Goal: Communication & Community: Participate in discussion

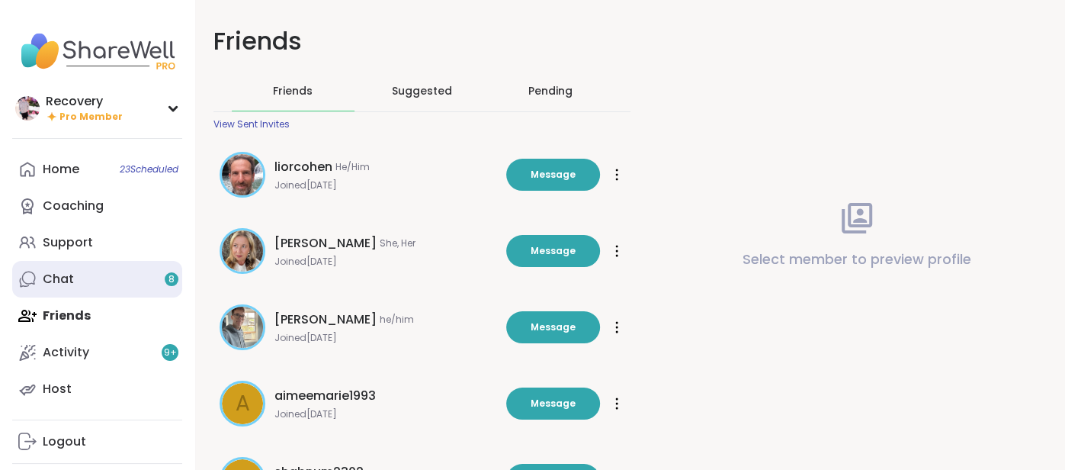
click at [137, 290] on link "Chat 8" at bounding box center [97, 279] width 170 height 37
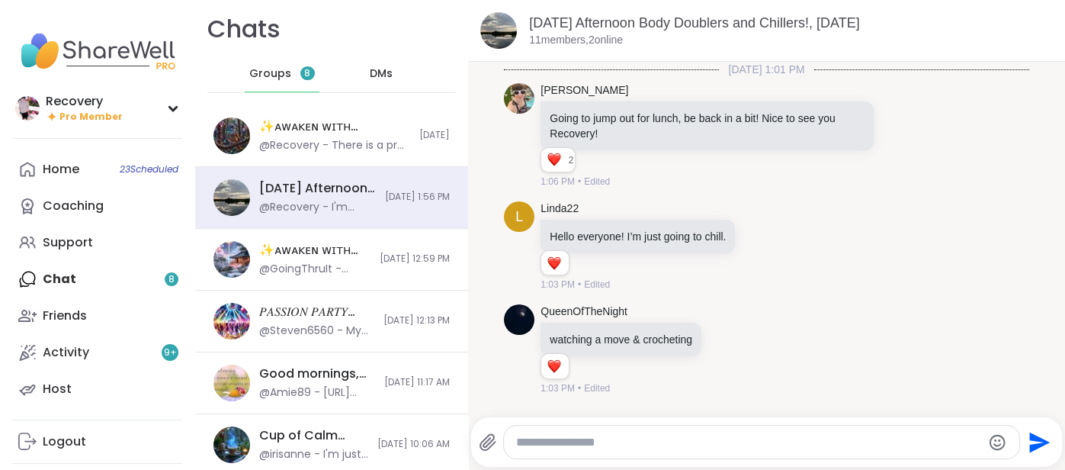
scroll to position [1897, 0]
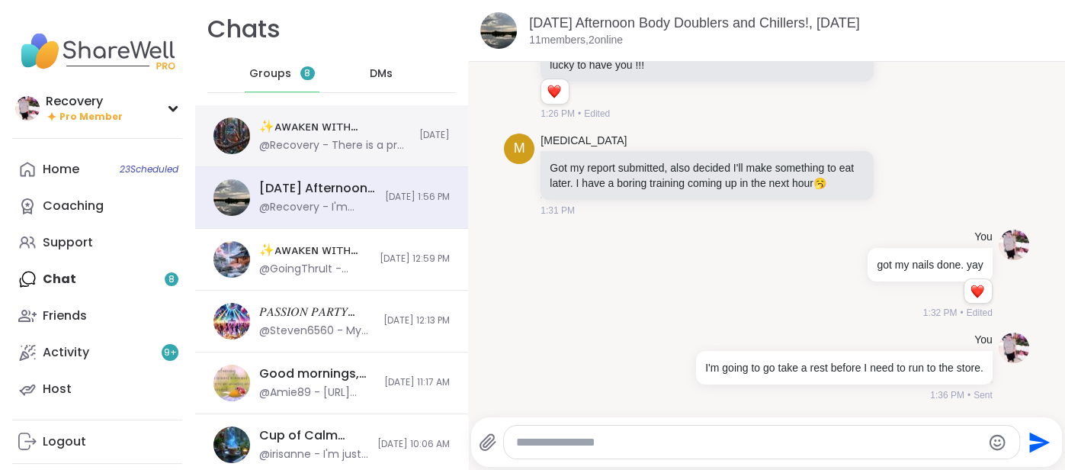
click at [361, 146] on div "@Recovery - There is a pre party I'm joining because of the time of the other o…" at bounding box center [334, 145] width 151 height 15
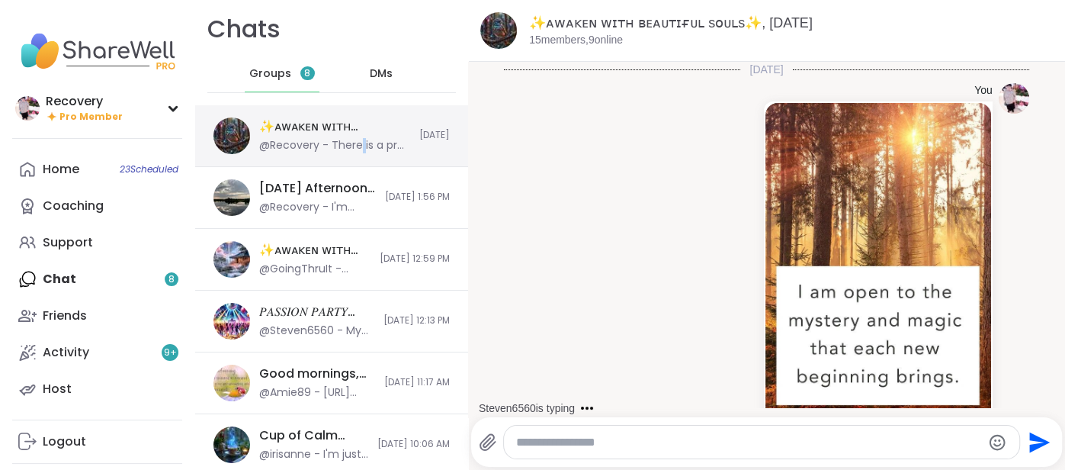
scroll to position [1279, 0]
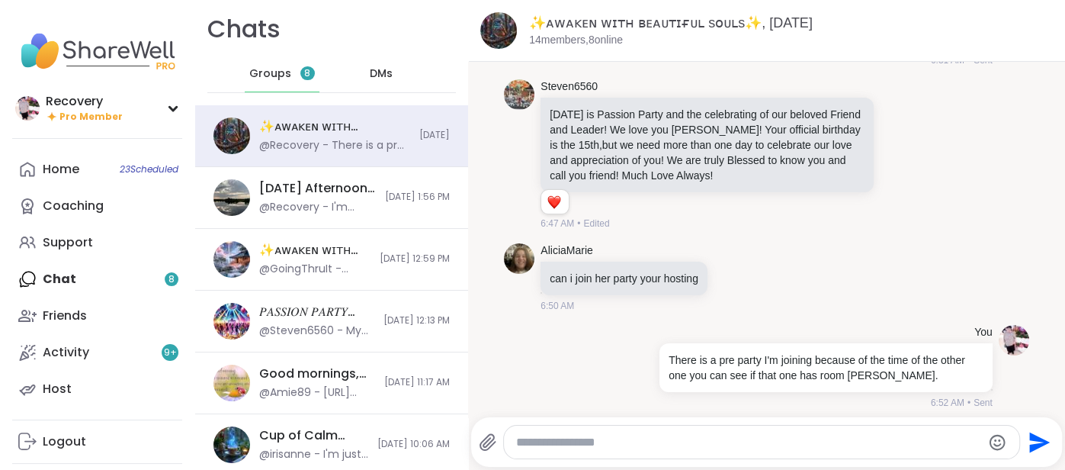
click at [289, 85] on div "Groups 8" at bounding box center [282, 74] width 75 height 37
click at [87, 251] on link "Support" at bounding box center [97, 242] width 170 height 37
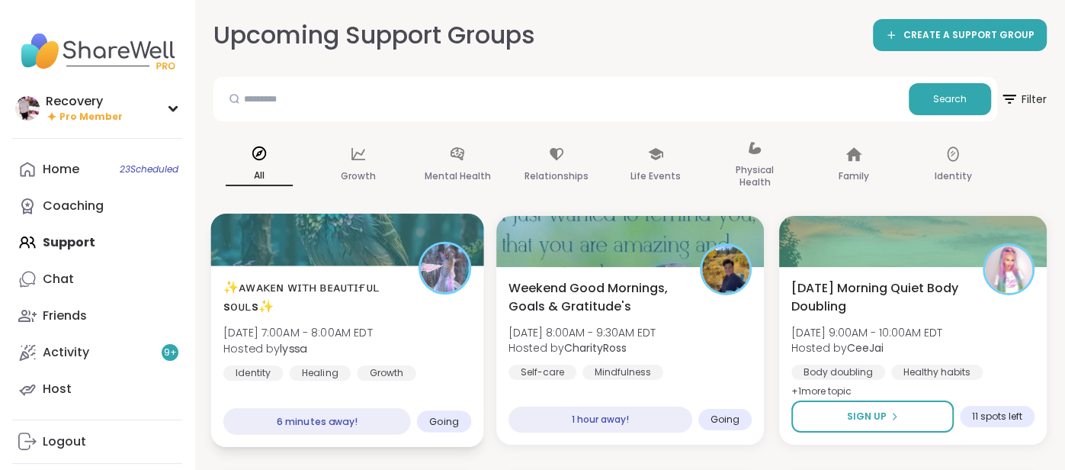
click at [254, 256] on div at bounding box center [346, 240] width 273 height 52
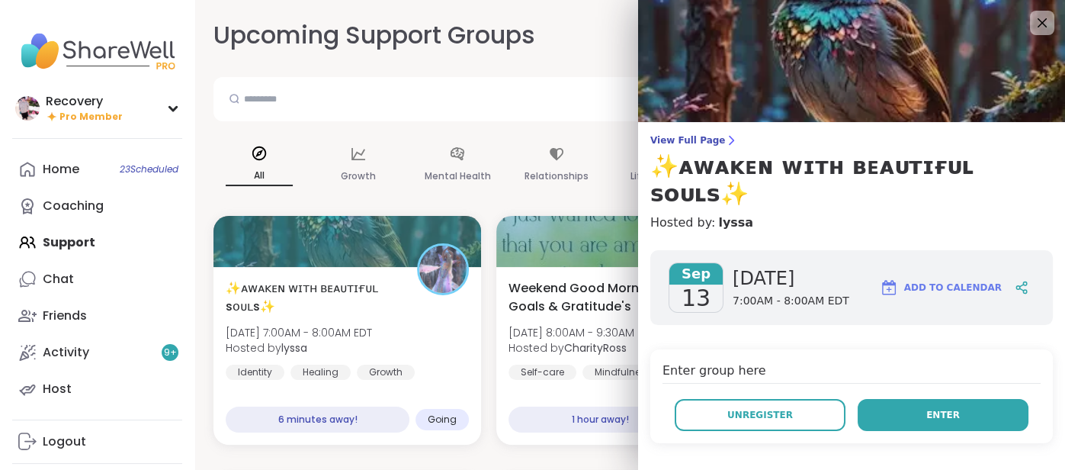
click at [933, 399] on button "Enter" at bounding box center [943, 415] width 171 height 32
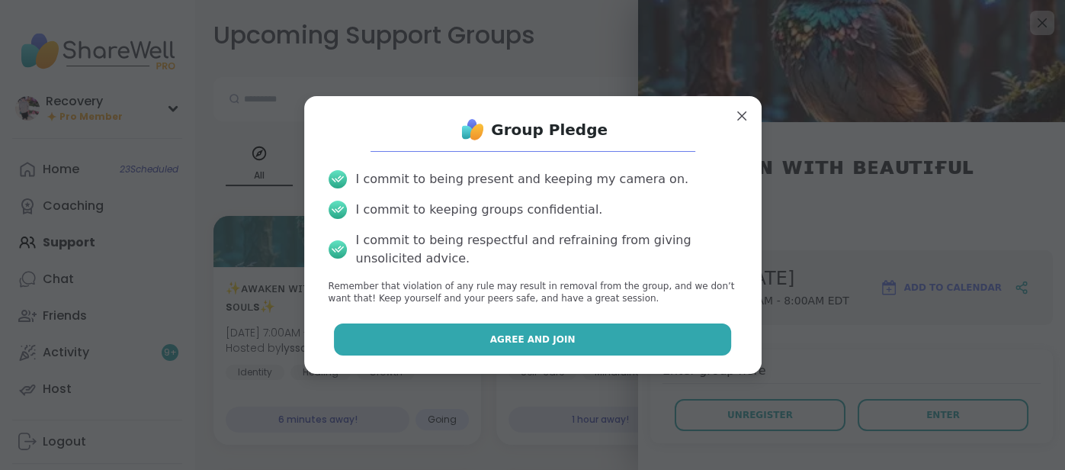
click at [568, 353] on button "Agree and Join" at bounding box center [532, 339] width 397 height 32
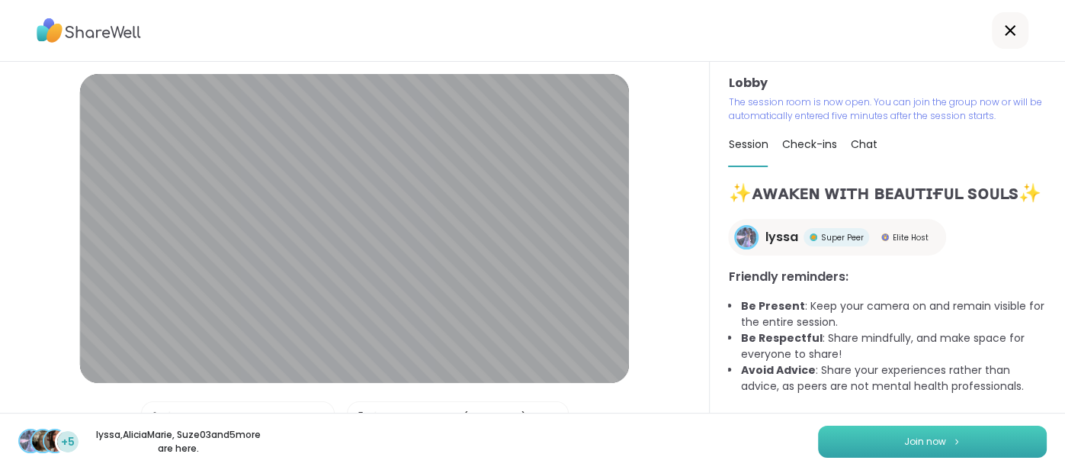
click at [846, 448] on button "Join now" at bounding box center [932, 442] width 229 height 32
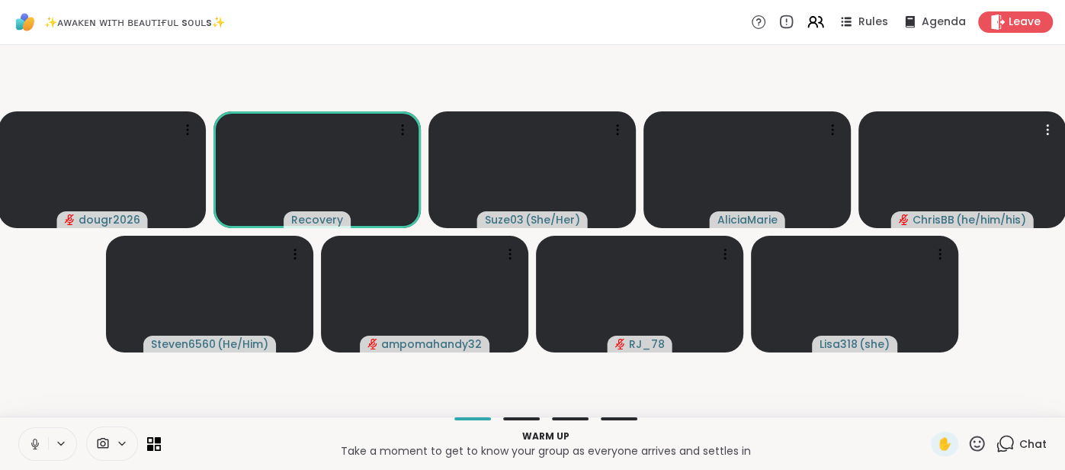
click at [26, 438] on button at bounding box center [33, 444] width 29 height 32
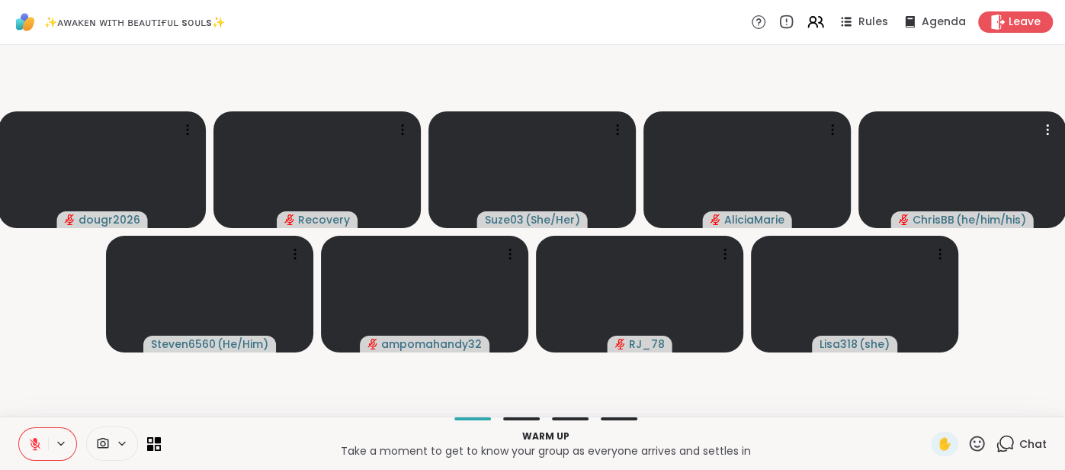
click at [33, 429] on button at bounding box center [33, 444] width 29 height 32
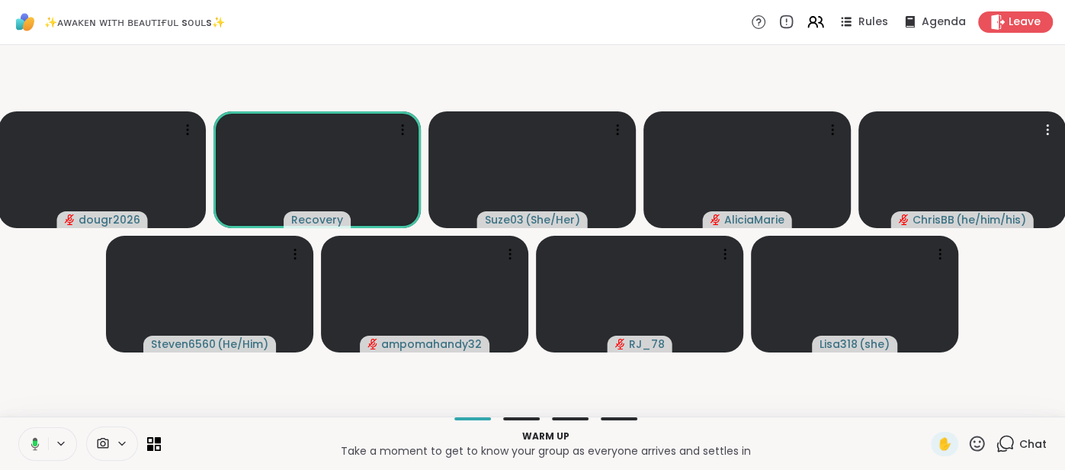
click at [29, 441] on icon at bounding box center [33, 444] width 14 height 14
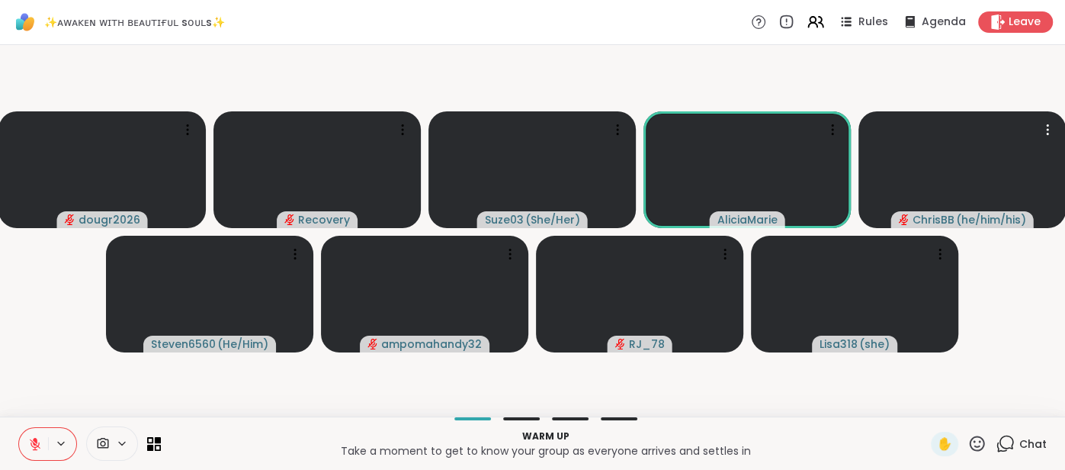
click at [28, 438] on icon at bounding box center [35, 444] width 14 height 14
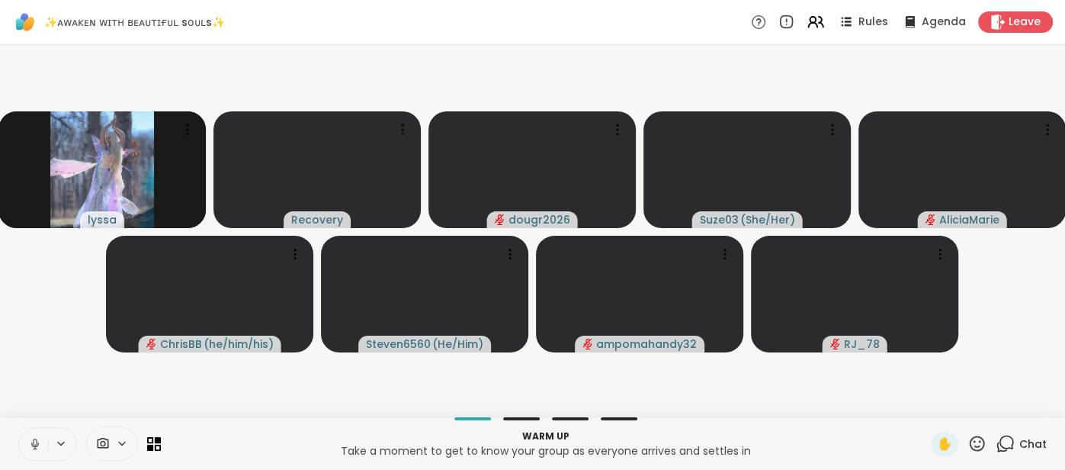
click at [28, 434] on button at bounding box center [33, 444] width 29 height 32
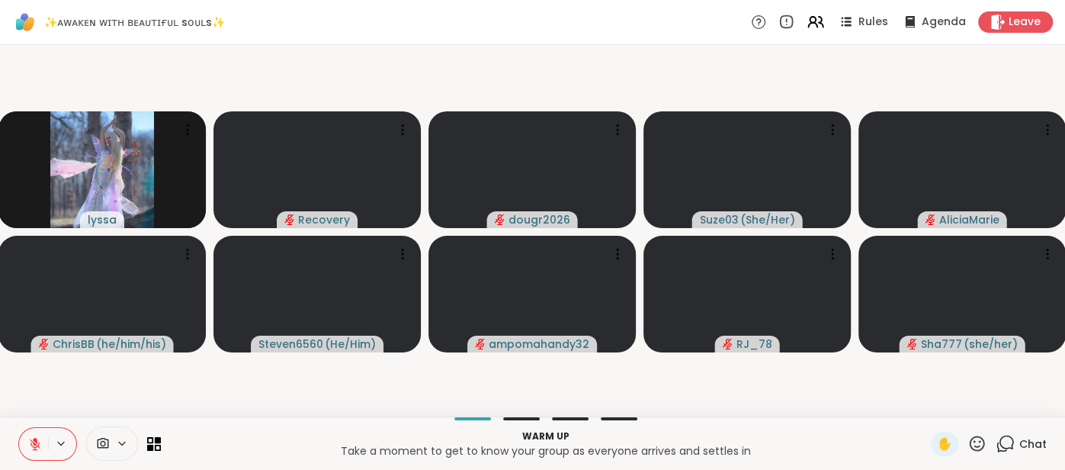
click at [28, 434] on button at bounding box center [33, 444] width 29 height 32
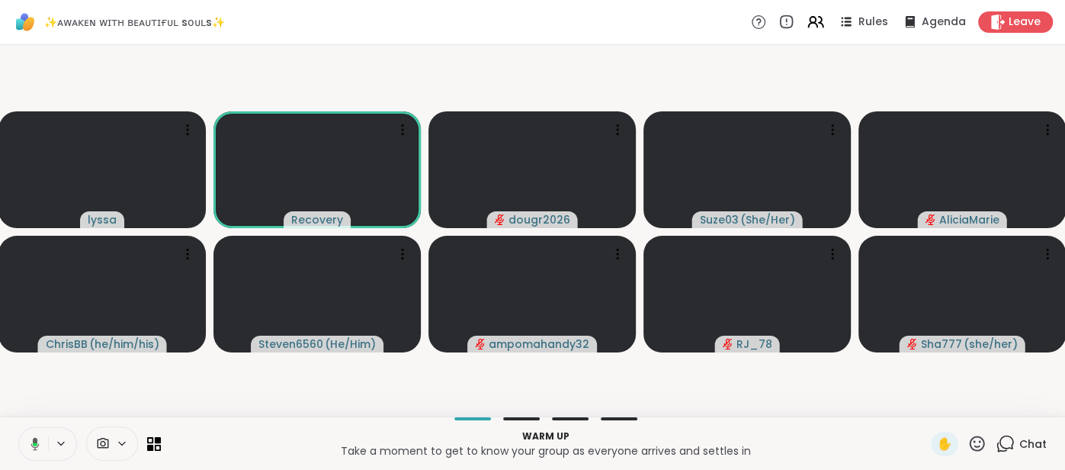
click at [14, 442] on div "Warm up Take a moment to get to know your group as everyone arrives and settles…" at bounding box center [532, 442] width 1065 height 53
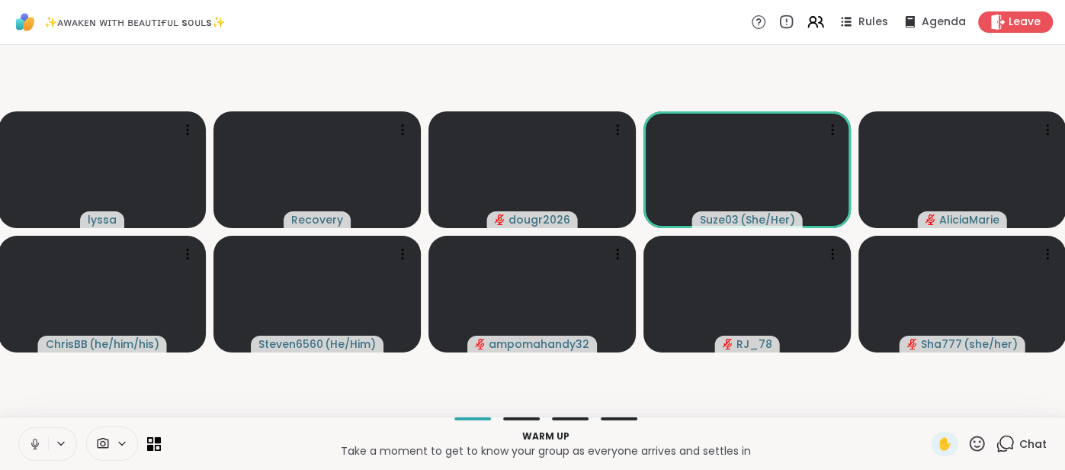
click at [35, 451] on button at bounding box center [33, 444] width 29 height 32
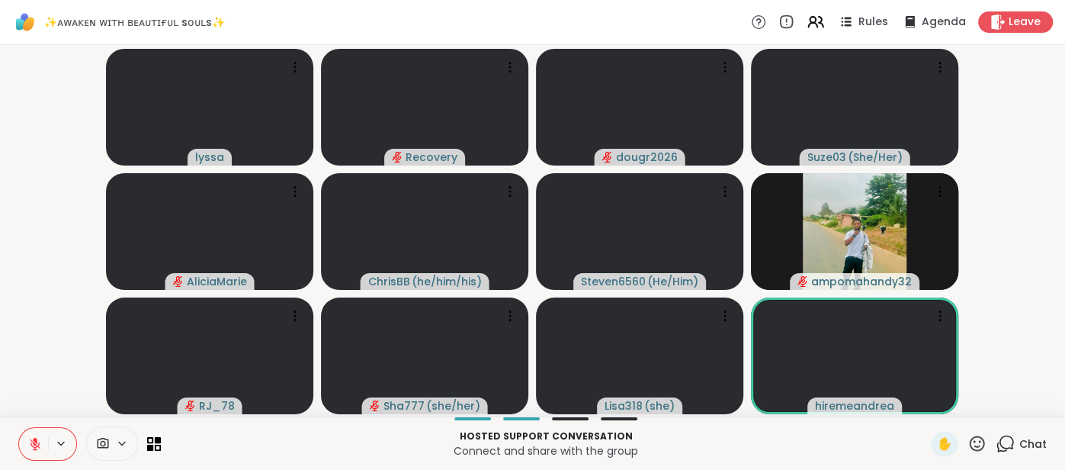
click at [31, 434] on button at bounding box center [33, 444] width 29 height 32
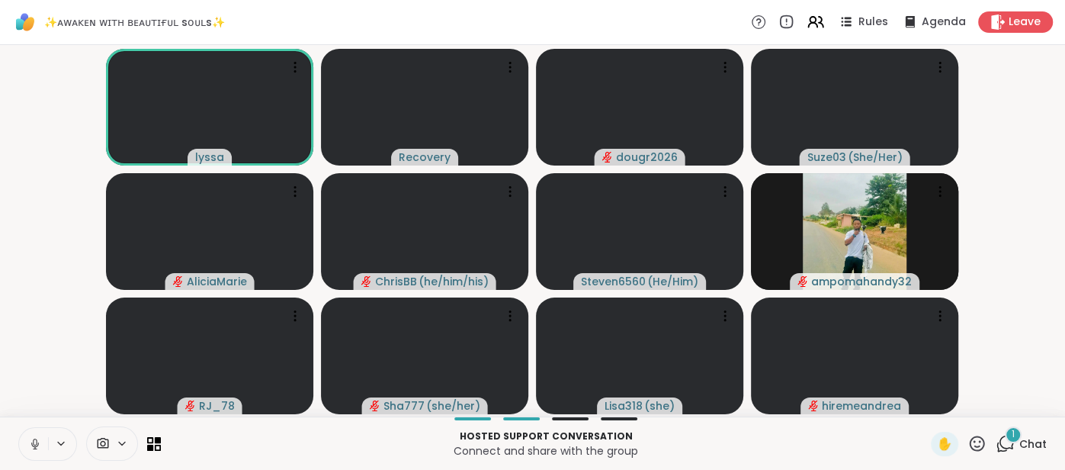
click at [34, 438] on icon at bounding box center [35, 441] width 4 height 7
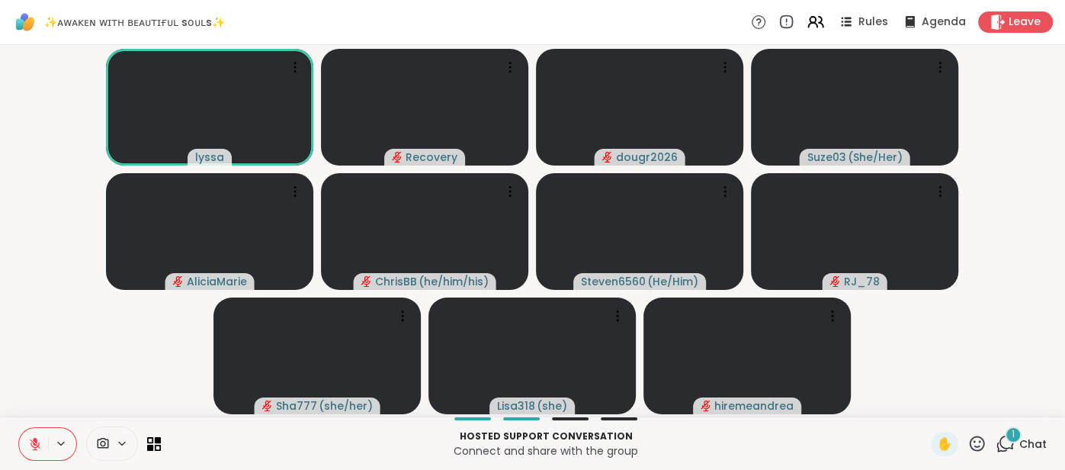
click at [1022, 436] on div "1" at bounding box center [1013, 434] width 17 height 17
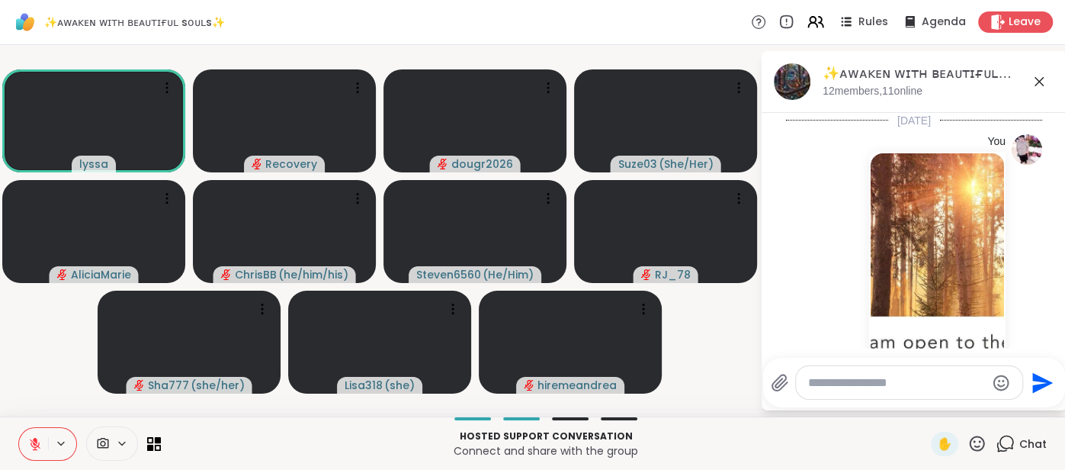
scroll to position [4180, 0]
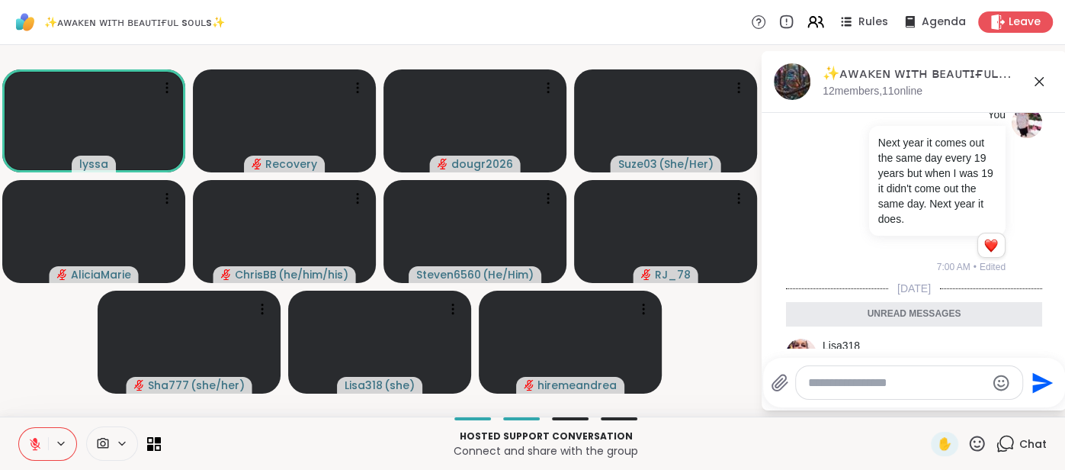
click at [1037, 79] on icon at bounding box center [1039, 81] width 9 height 9
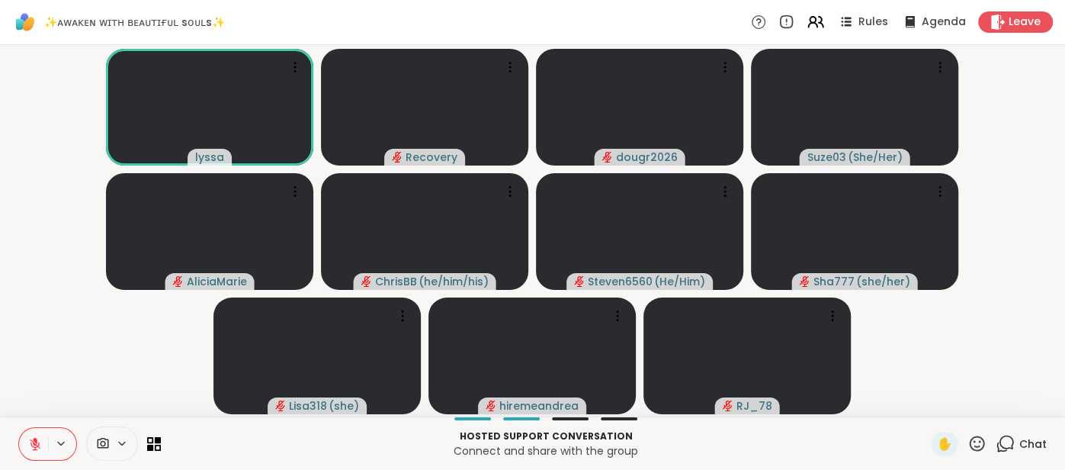
click at [34, 448] on icon at bounding box center [35, 444] width 14 height 14
click at [942, 445] on span "✋" at bounding box center [944, 444] width 15 height 18
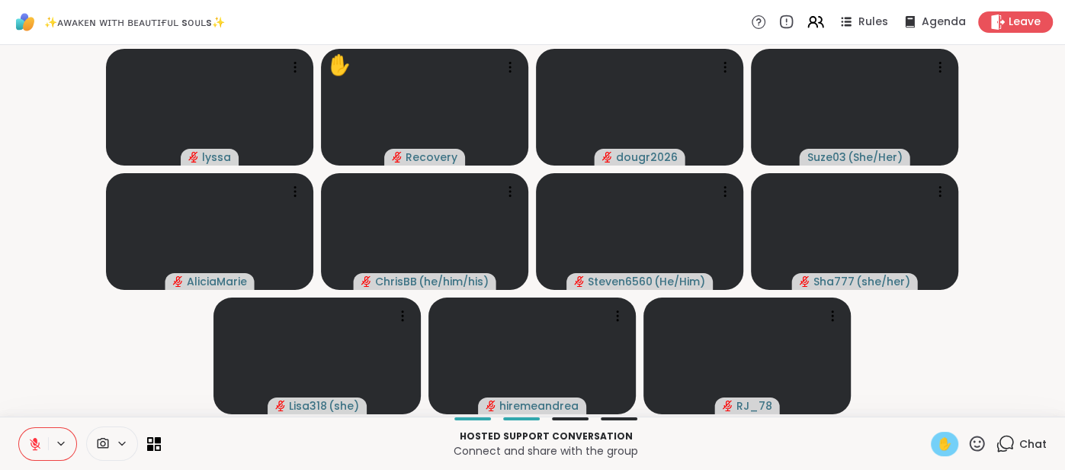
click at [44, 436] on button at bounding box center [33, 444] width 29 height 32
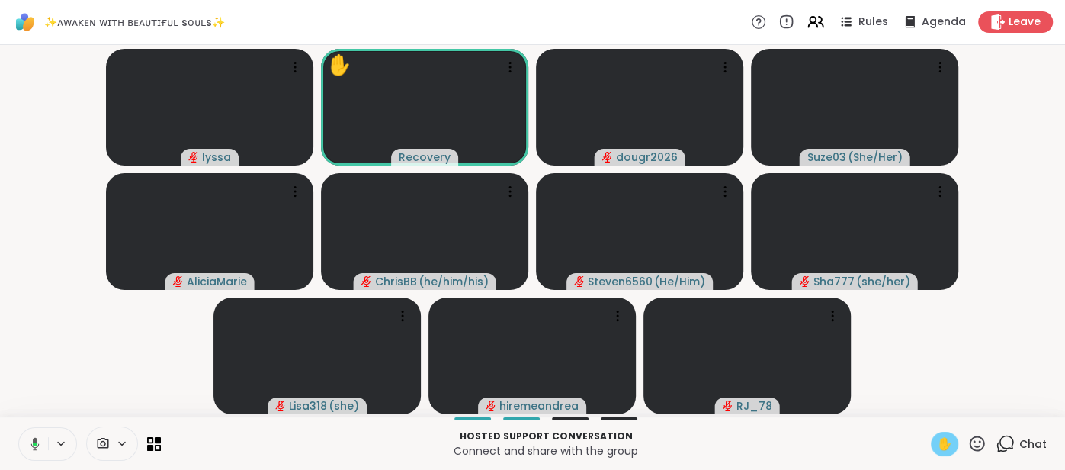
click at [942, 448] on span "✋" at bounding box center [944, 444] width 15 height 18
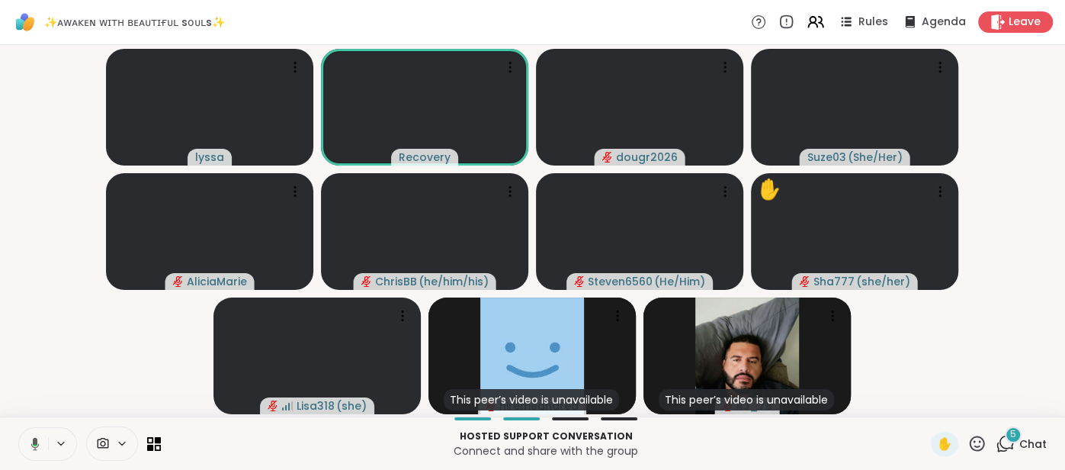
click at [27, 442] on icon at bounding box center [33, 444] width 14 height 14
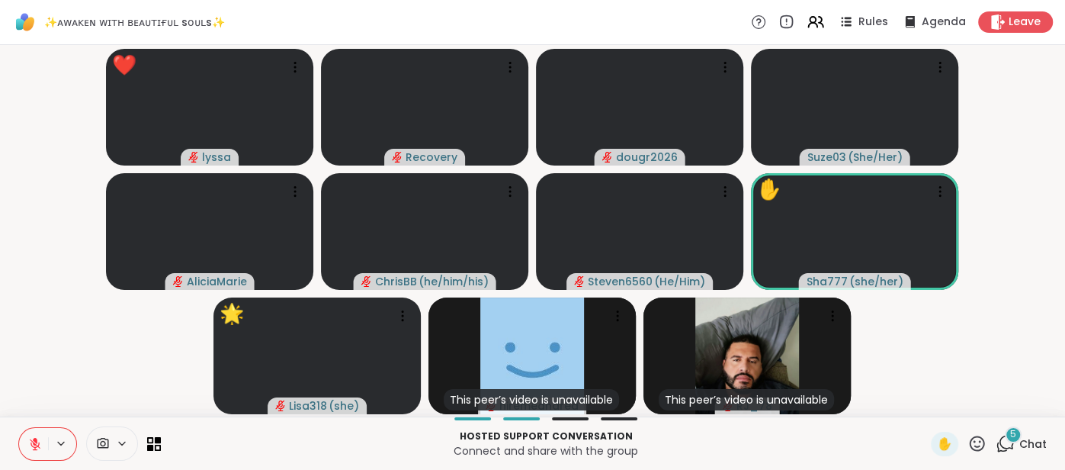
click at [979, 441] on icon at bounding box center [977, 443] width 19 height 19
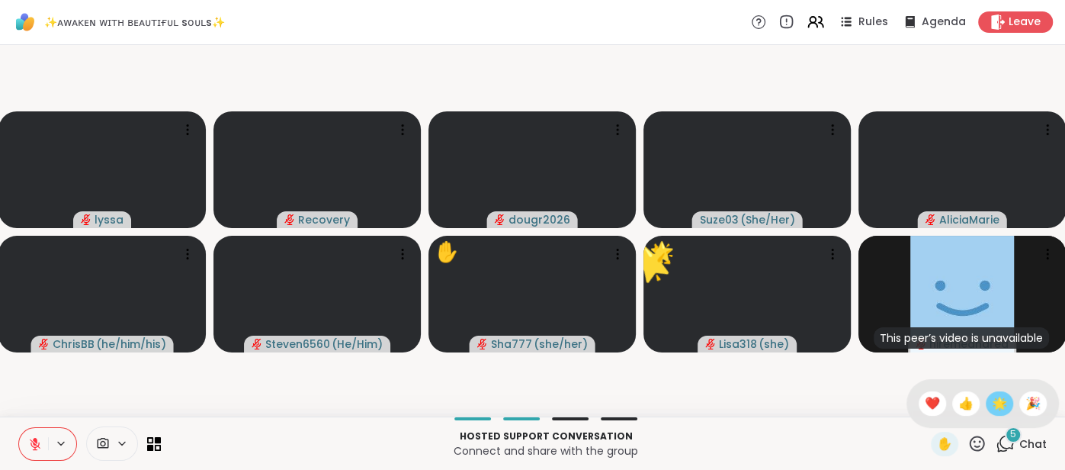
click at [992, 409] on span "🌟" at bounding box center [999, 403] width 15 height 18
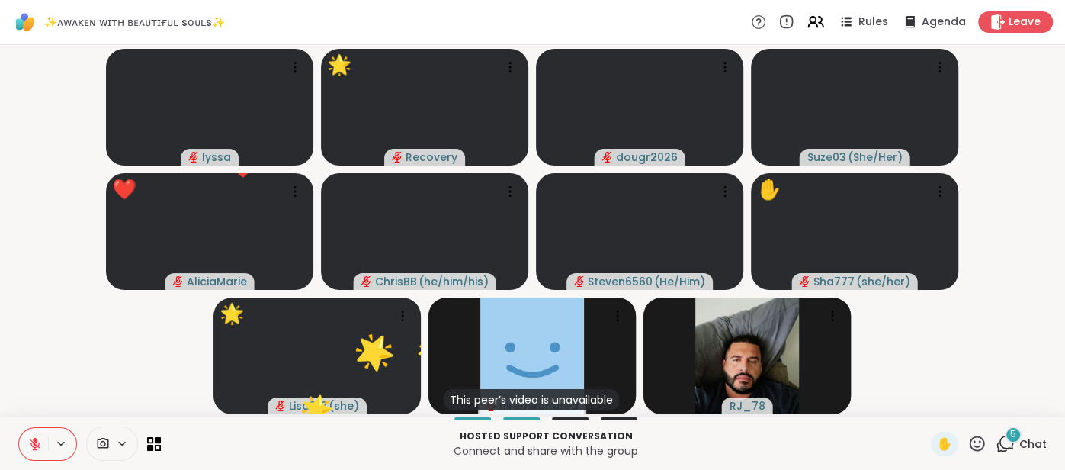
click at [1037, 433] on div "5 Chat" at bounding box center [1021, 444] width 51 height 24
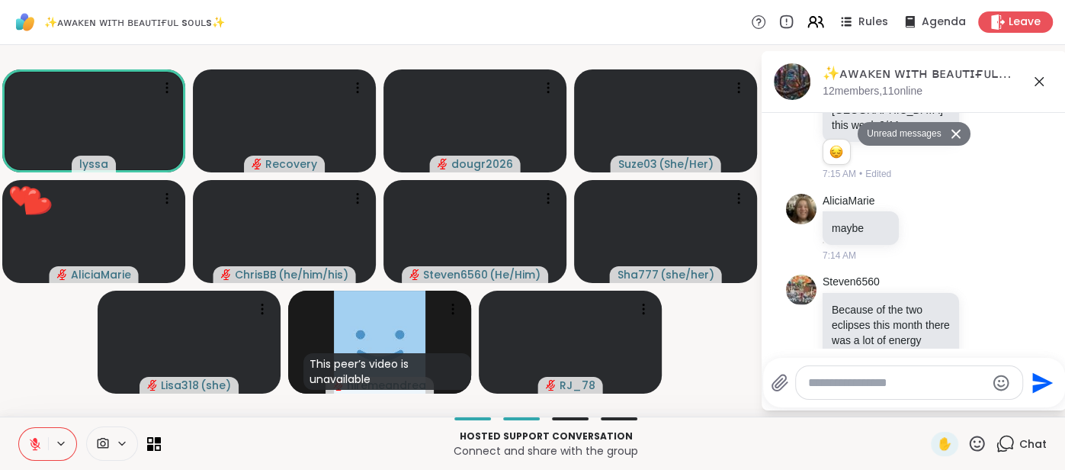
scroll to position [4674, 0]
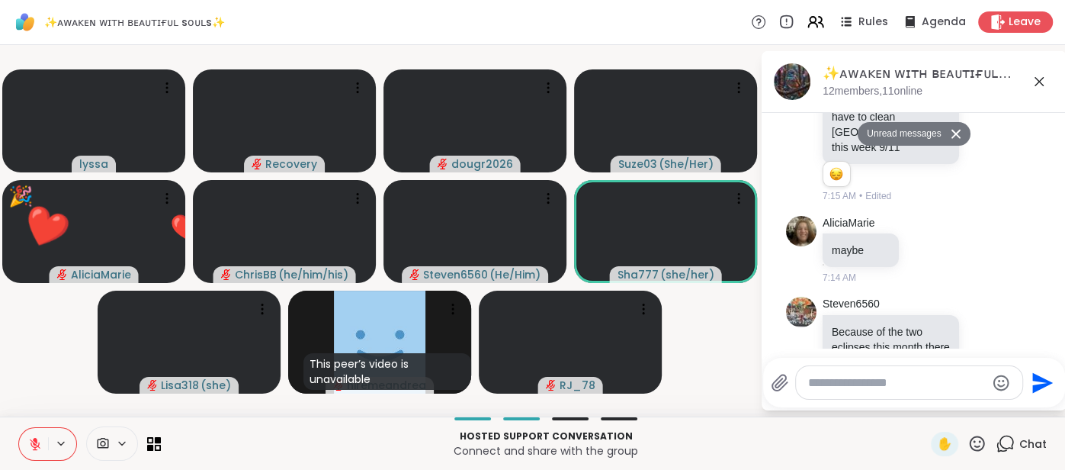
click at [849, 324] on p "Because of the two eclipses this month there was a lot of energy effecting peop…" at bounding box center [891, 362] width 118 height 76
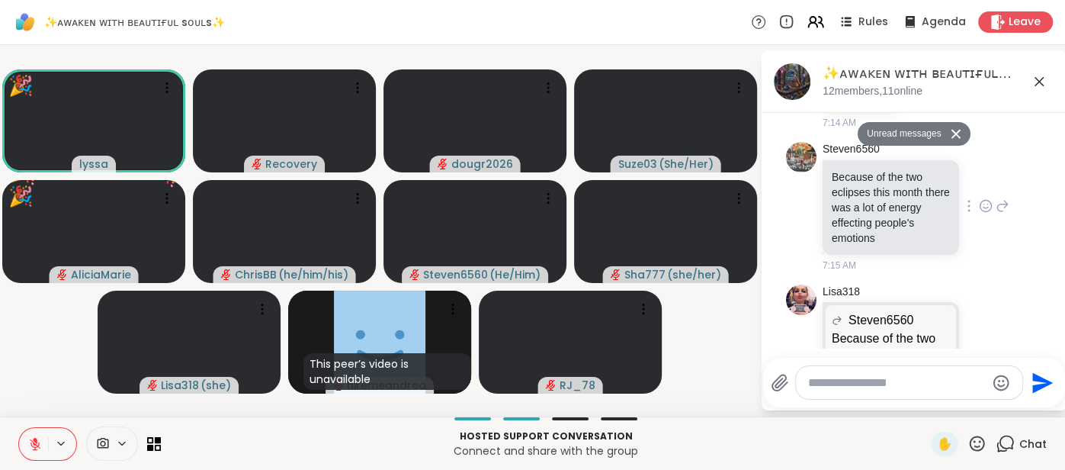
scroll to position [4861, 0]
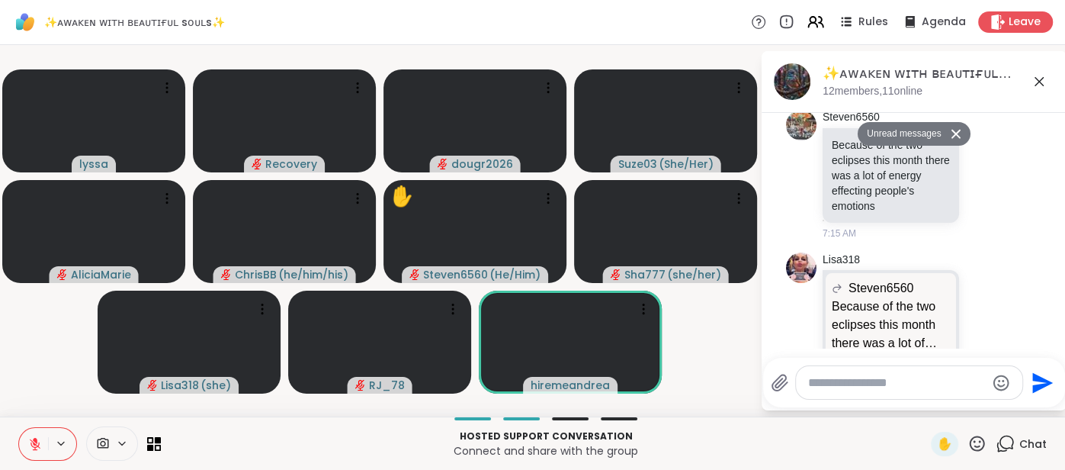
click at [904, 371] on div at bounding box center [909, 382] width 226 height 33
click at [898, 375] on div at bounding box center [909, 382] width 226 height 33
click at [884, 394] on div at bounding box center [909, 382] width 226 height 33
click at [885, 383] on textarea "Type your message" at bounding box center [897, 382] width 178 height 15
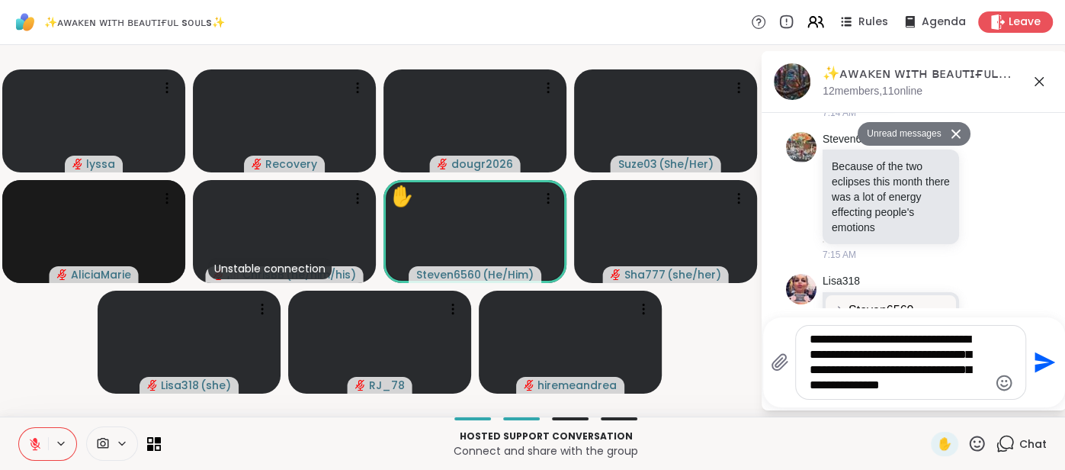
scroll to position [4882, 0]
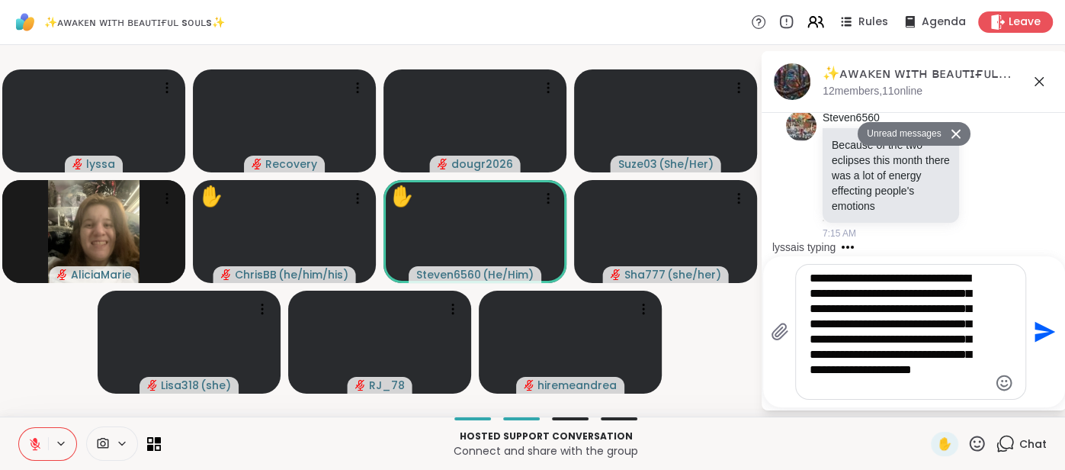
type textarea "**********"
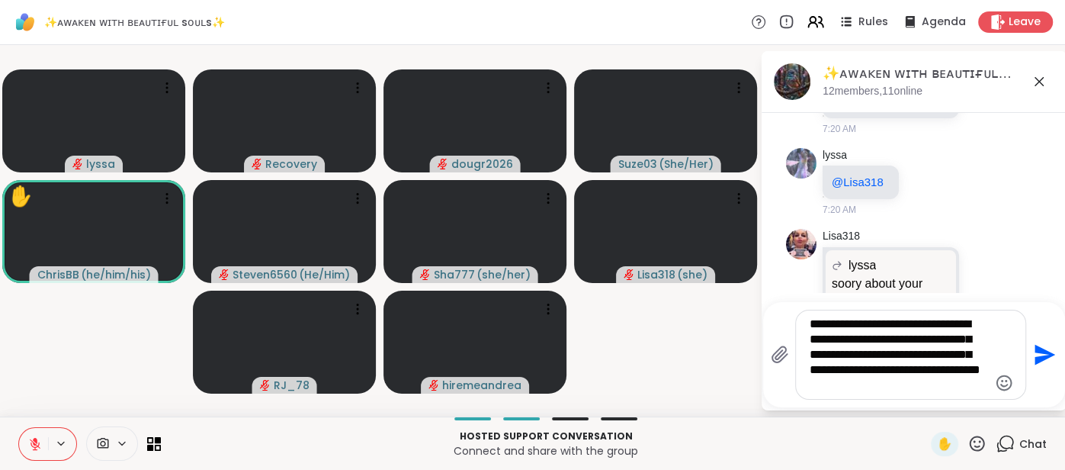
scroll to position [5579, 0]
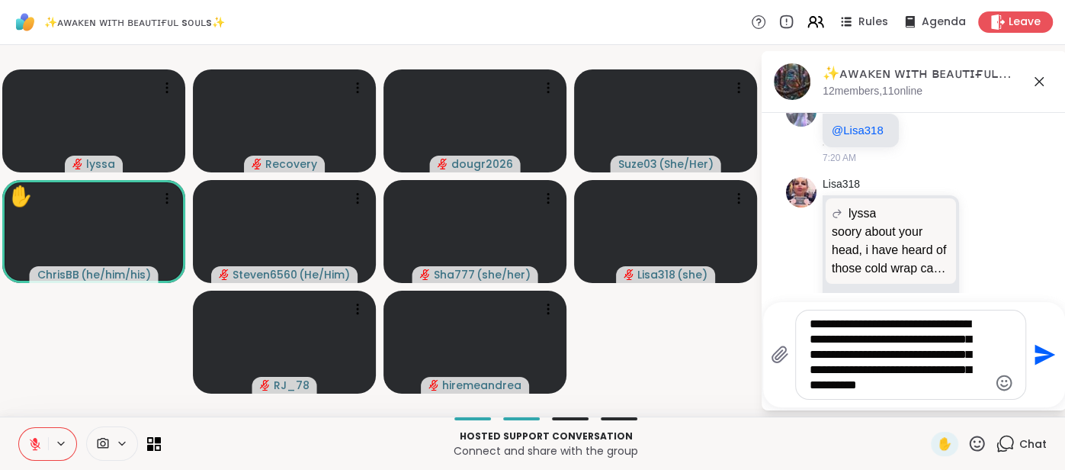
type textarea "**********"
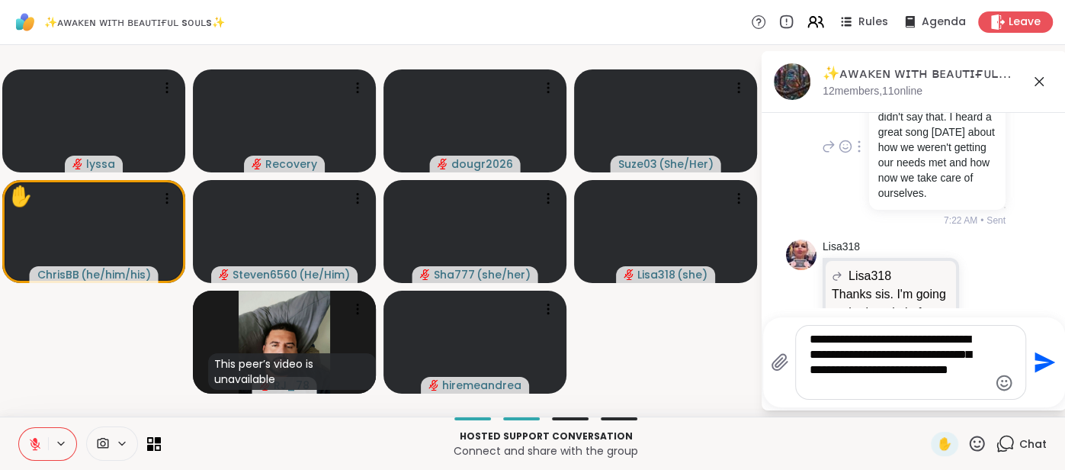
scroll to position [0, 0]
type textarea "**********"
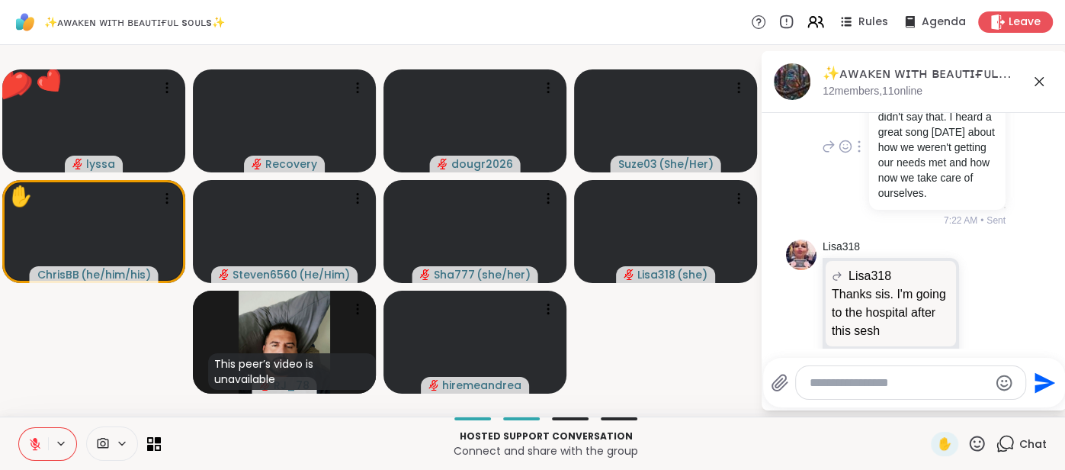
scroll to position [6053, 0]
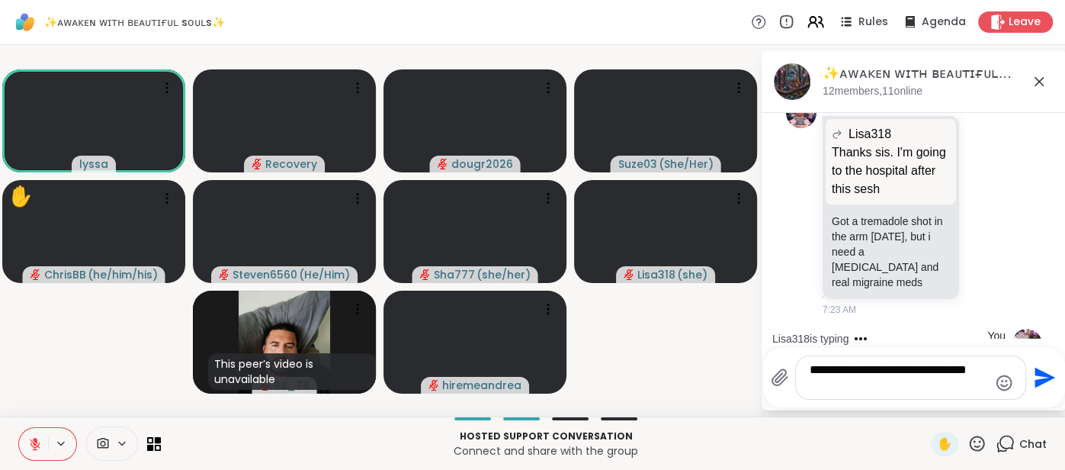
type textarea "**********"
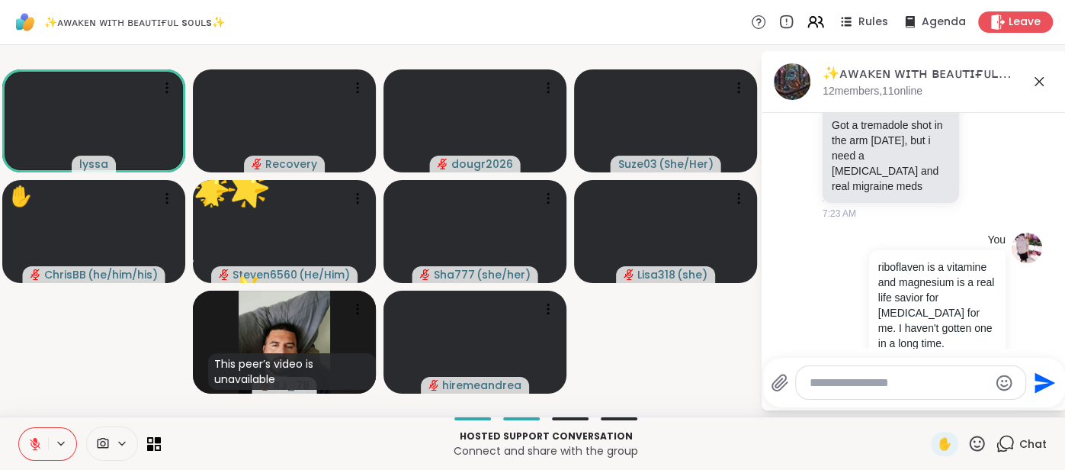
scroll to position [6348, 0]
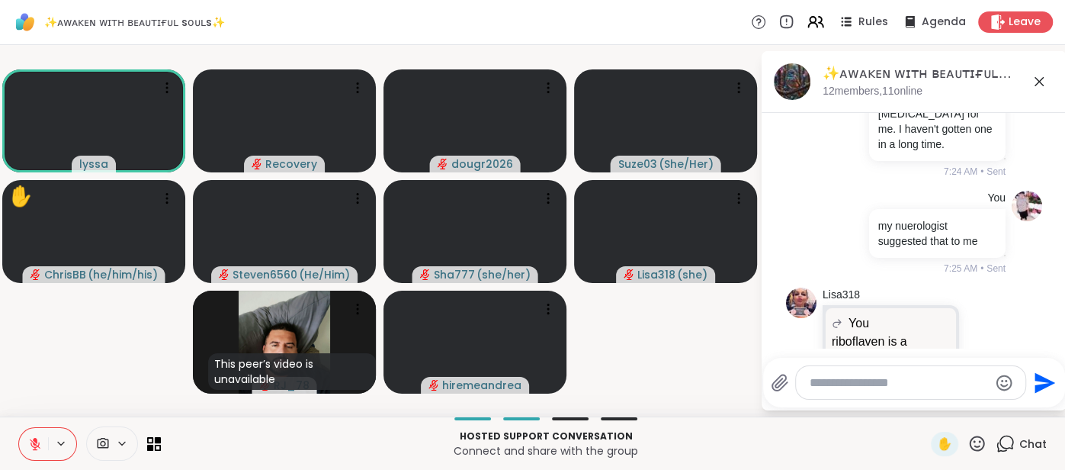
click at [817, 384] on textarea "Type your message" at bounding box center [899, 382] width 178 height 15
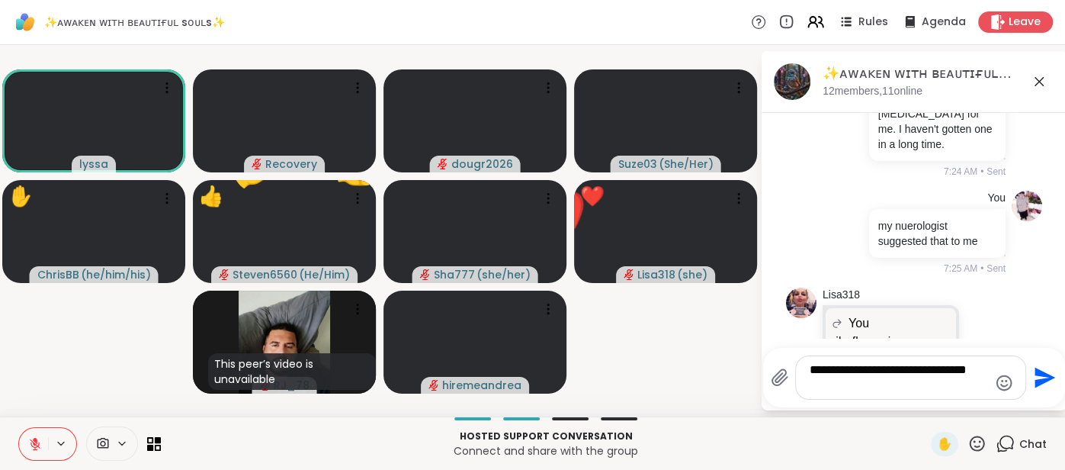
type textarea "**********"
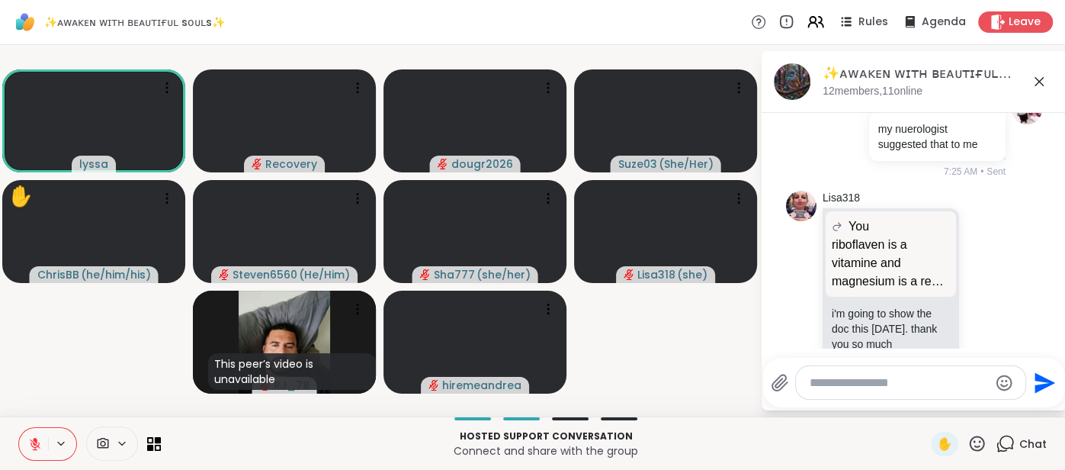
scroll to position [6467, 0]
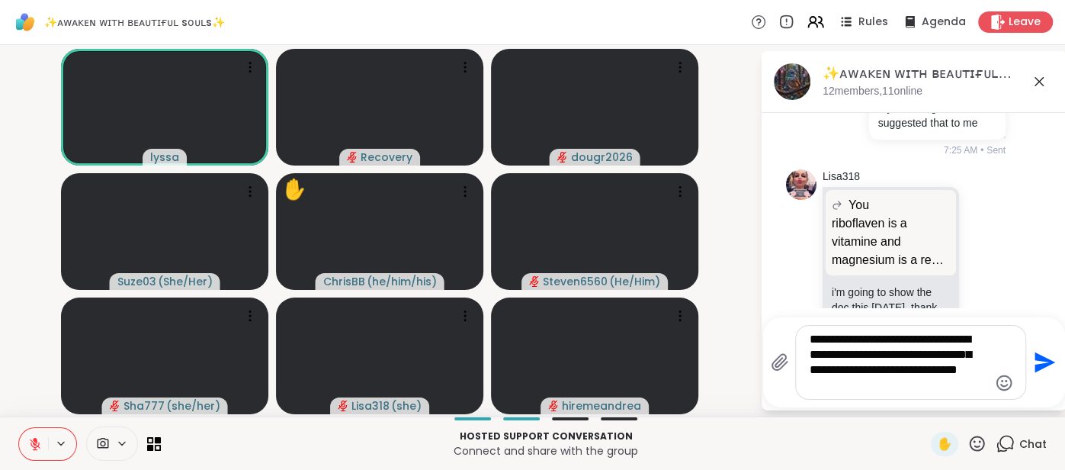
type textarea "**********"
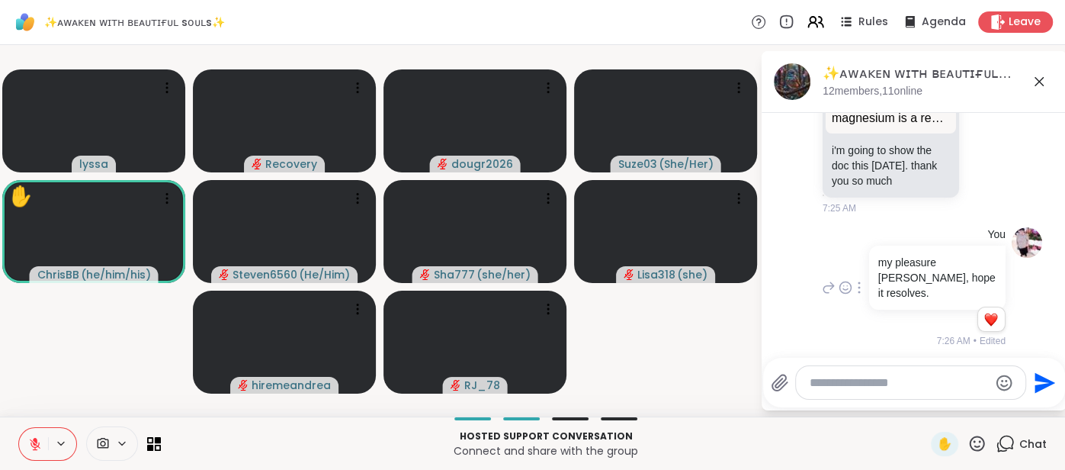
scroll to position [6808, 0]
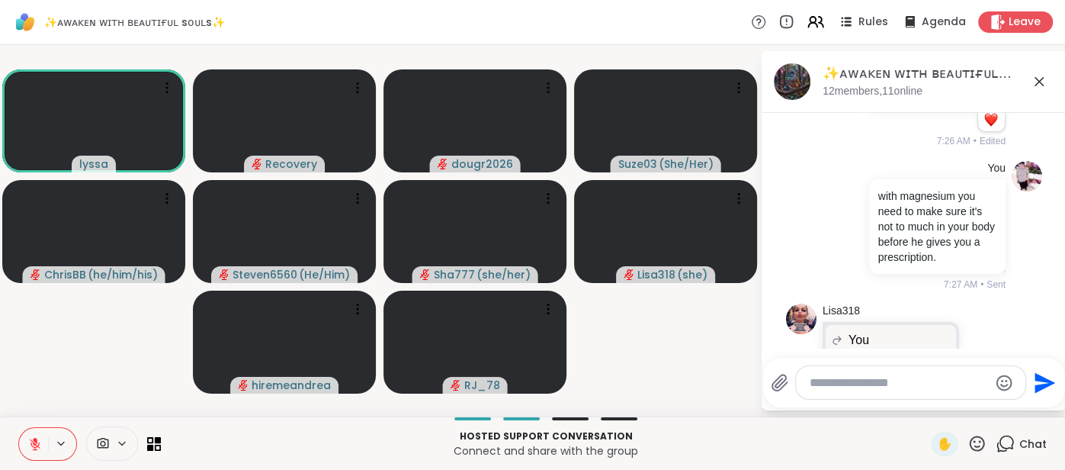
click at [982, 389] on icon at bounding box center [986, 396] width 14 height 15
click at [871, 365] on div "Select Reaction: Heart" at bounding box center [865, 372] width 14 height 14
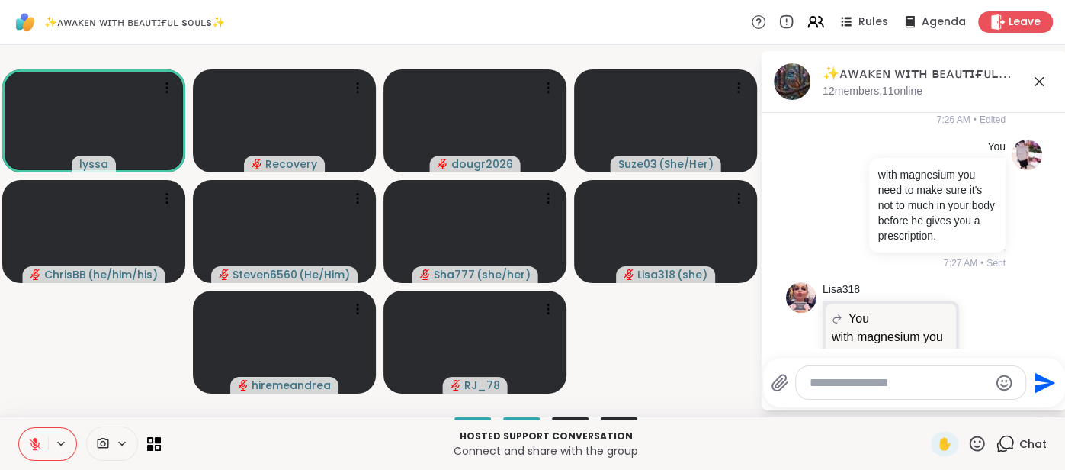
click at [1039, 85] on icon at bounding box center [1039, 81] width 18 height 18
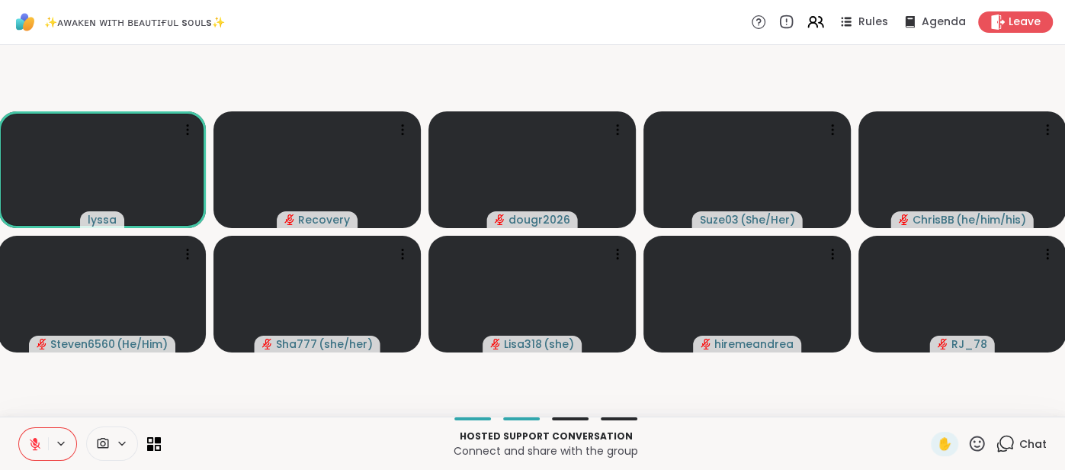
click at [40, 443] on icon at bounding box center [35, 444] width 14 height 14
click at [26, 449] on button at bounding box center [33, 444] width 29 height 32
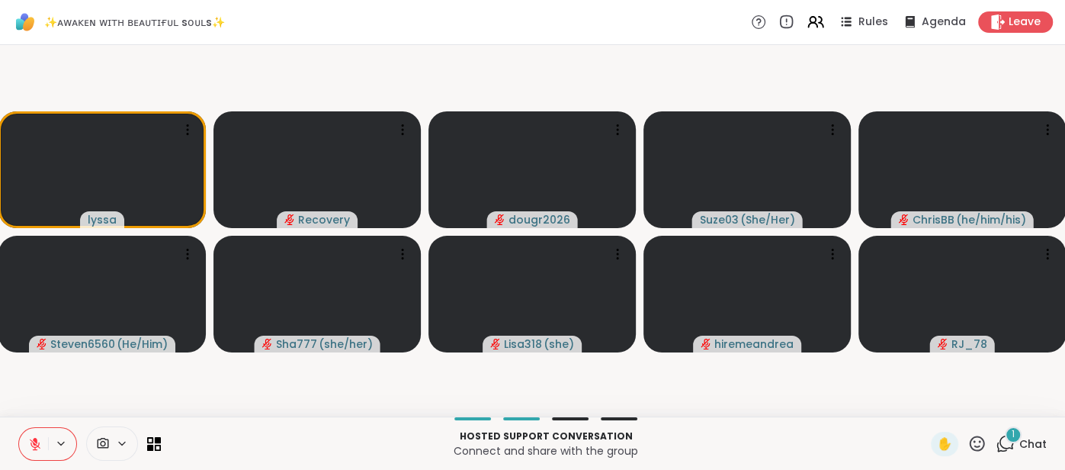
click at [30, 438] on icon at bounding box center [35, 444] width 14 height 14
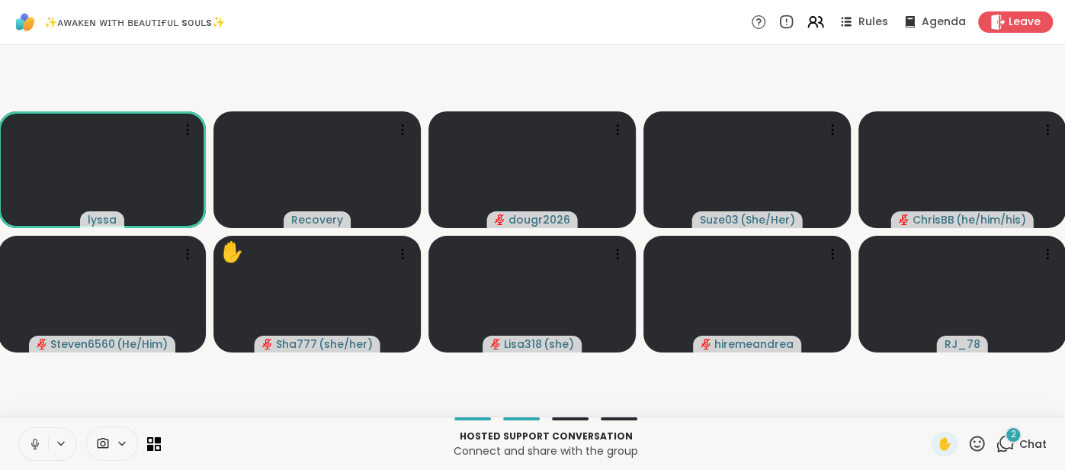
click at [31, 417] on div "Hosted support conversation Connect and share with the group ✋ 2 Chat" at bounding box center [532, 442] width 1065 height 53
click at [31, 438] on icon at bounding box center [35, 444] width 14 height 14
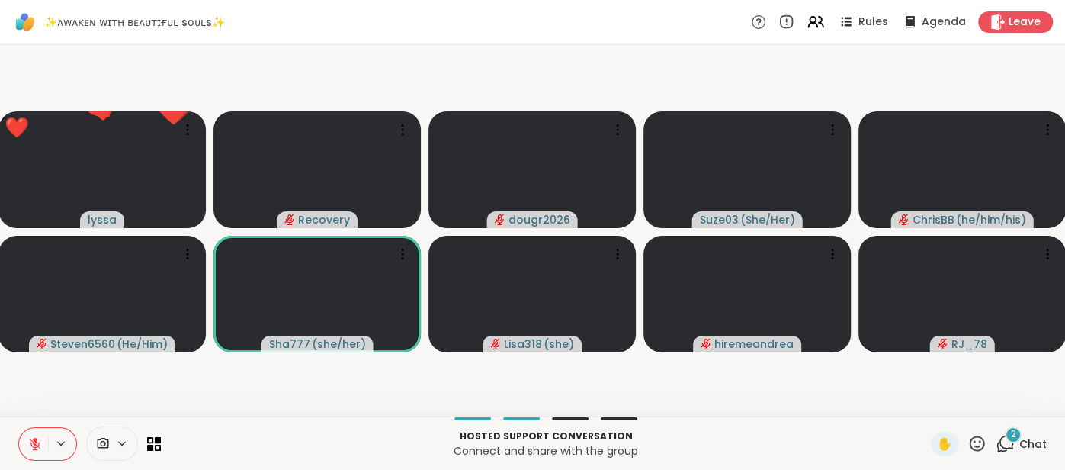
click at [30, 429] on button at bounding box center [33, 444] width 29 height 32
click at [31, 438] on icon at bounding box center [35, 444] width 14 height 14
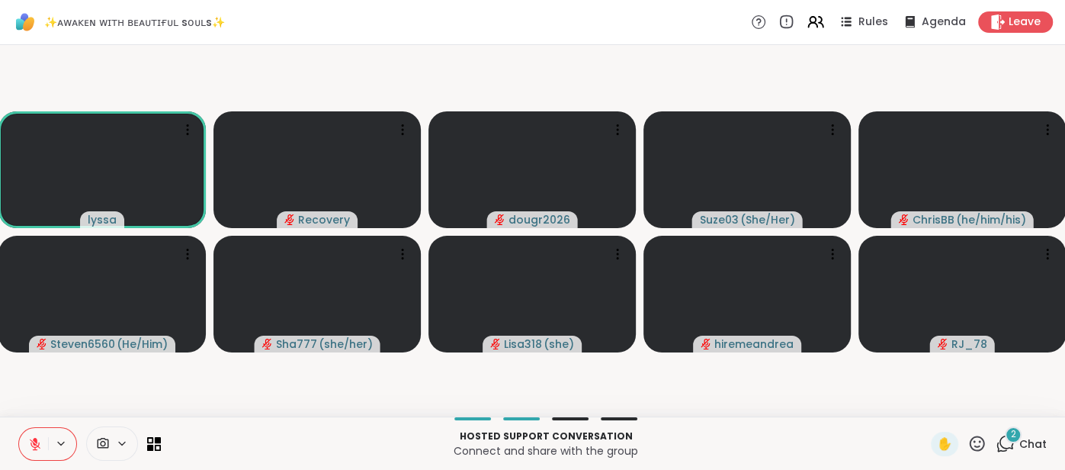
click at [1030, 448] on span "Chat" at bounding box center [1033, 443] width 27 height 15
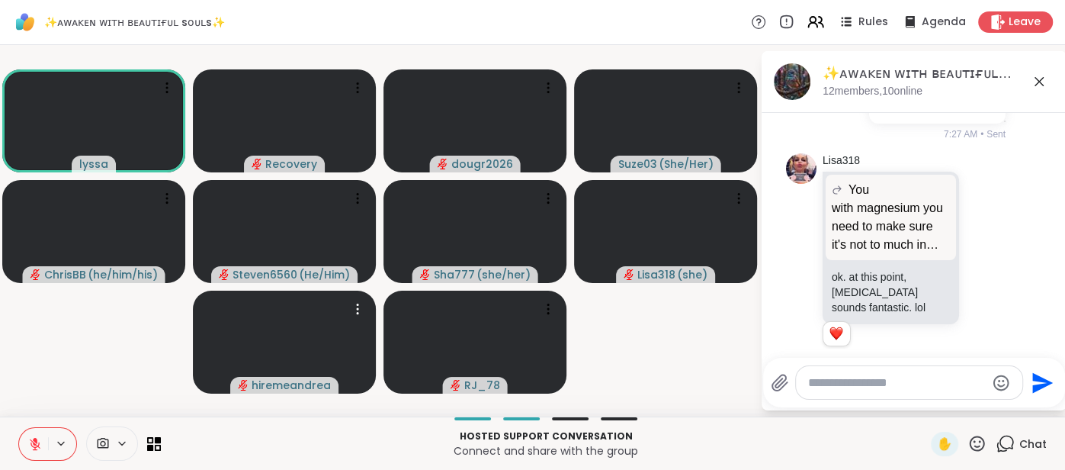
scroll to position [6783, 0]
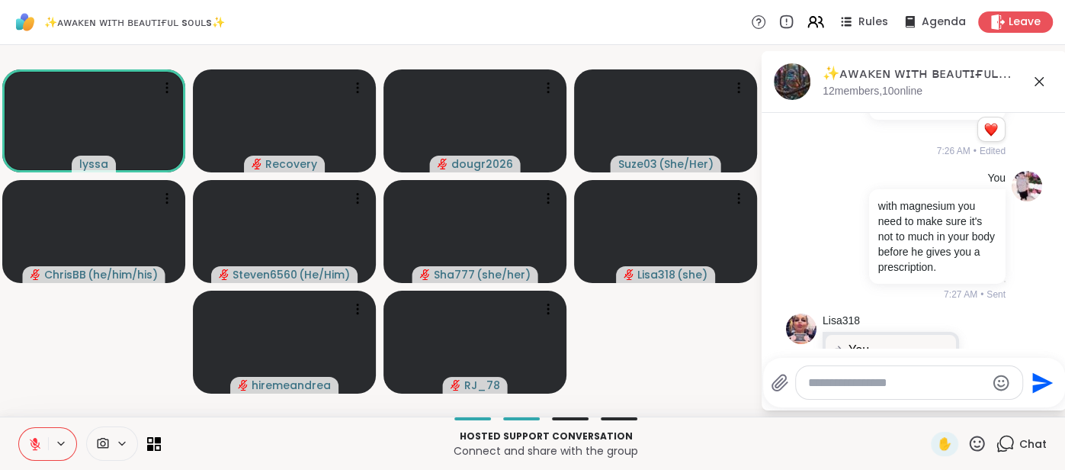
click at [23, 447] on button at bounding box center [33, 444] width 29 height 32
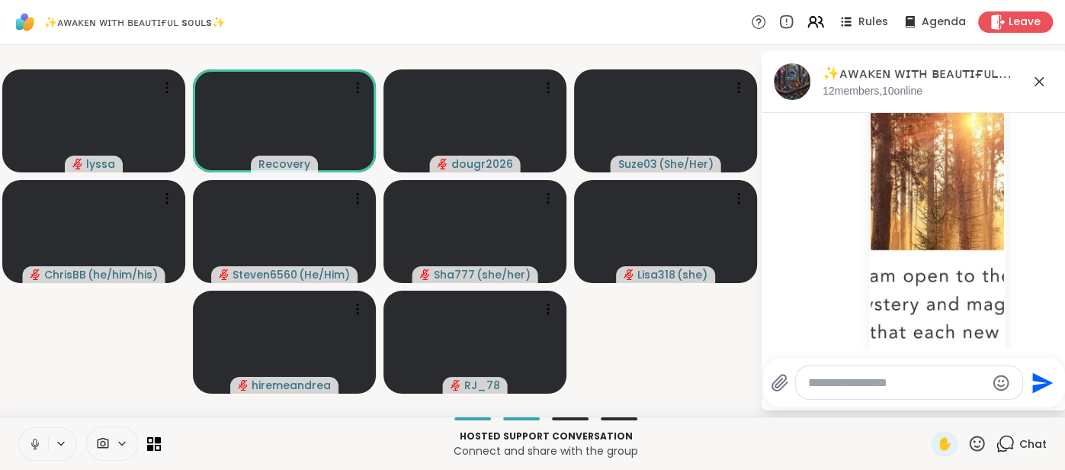
scroll to position [0, 0]
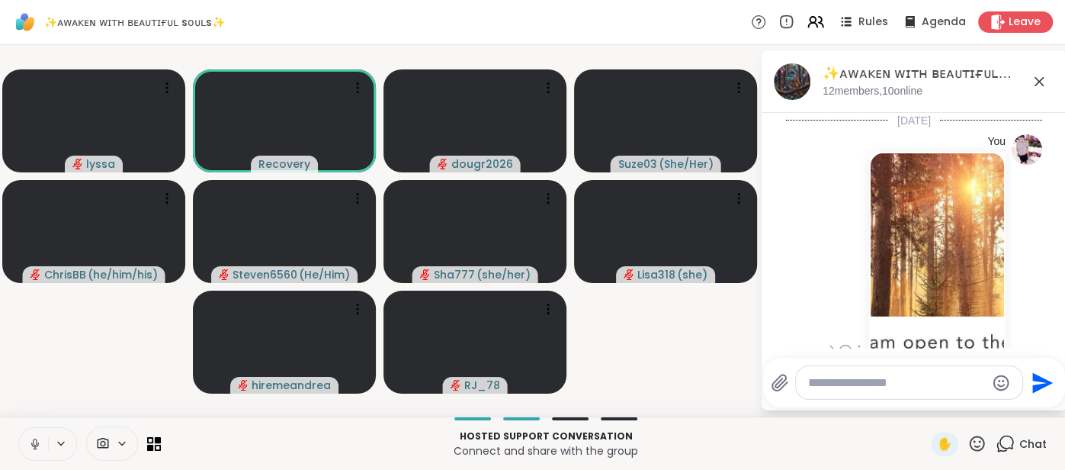
click at [957, 249] on img at bounding box center [937, 334] width 133 height 363
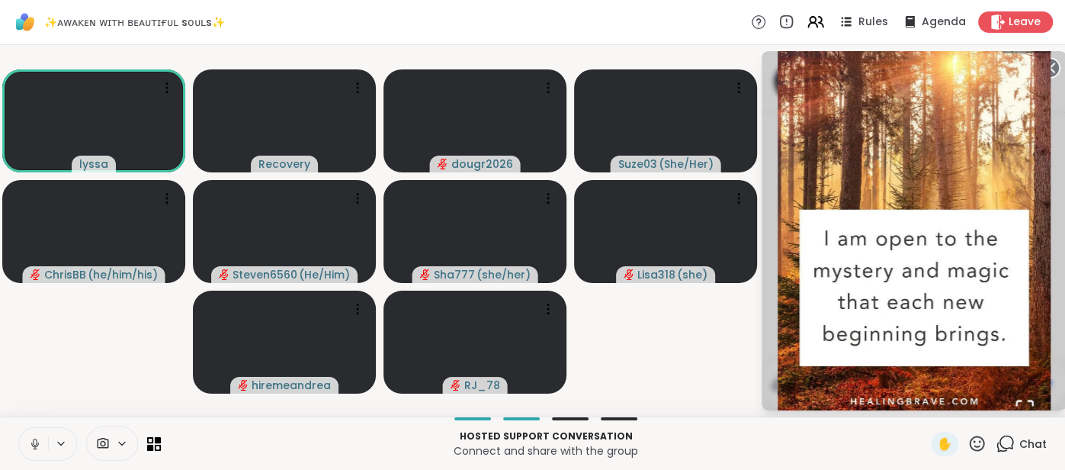
click at [1052, 66] on circle at bounding box center [1050, 68] width 18 height 18
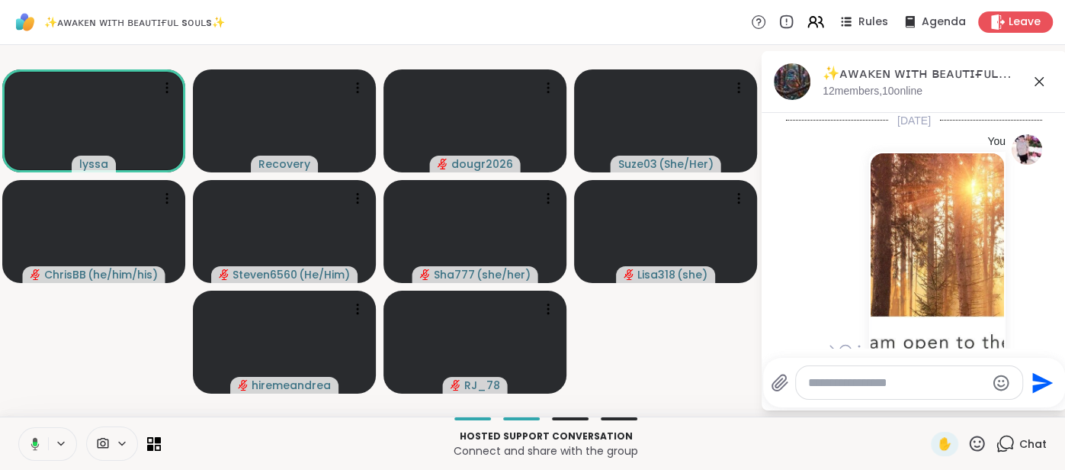
click at [795, 291] on div "You 1 1 7:09 AM • Edited" at bounding box center [914, 351] width 256 height 447
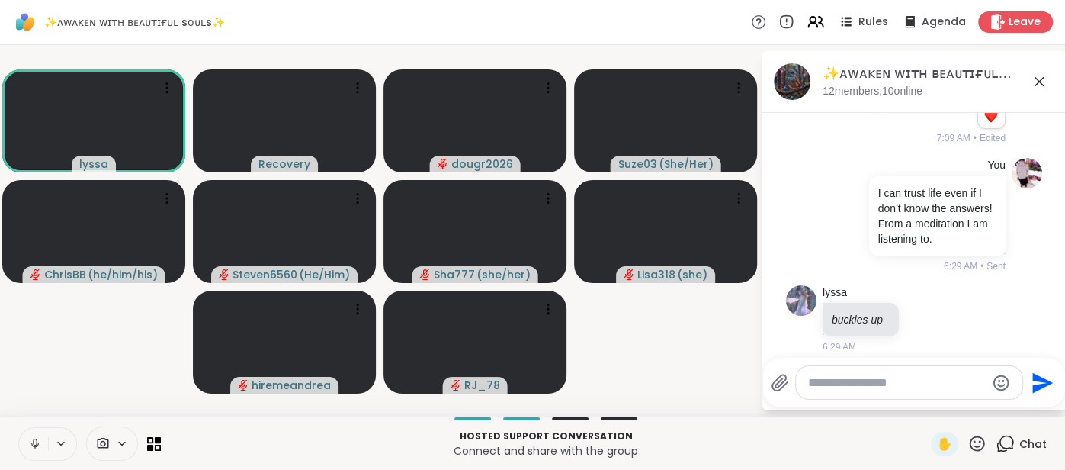
scroll to position [429, 0]
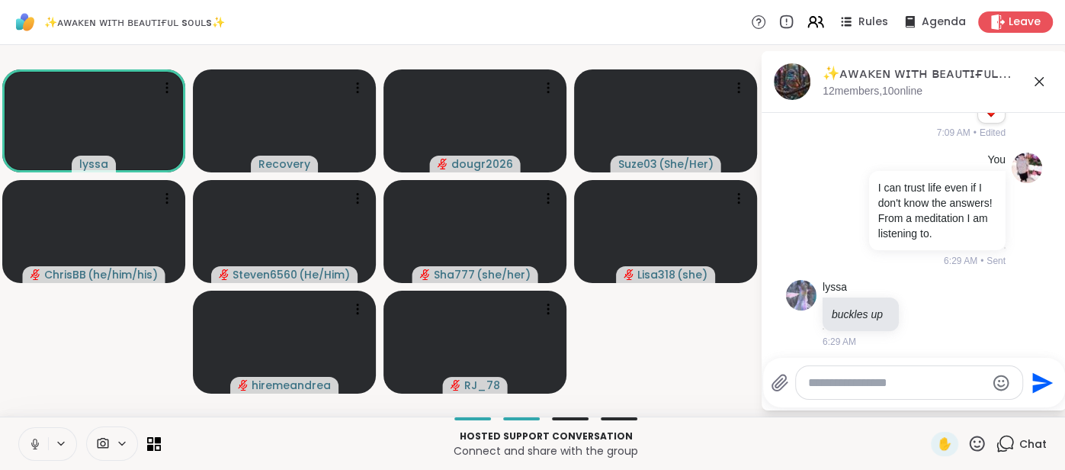
click at [31, 429] on button at bounding box center [33, 444] width 29 height 32
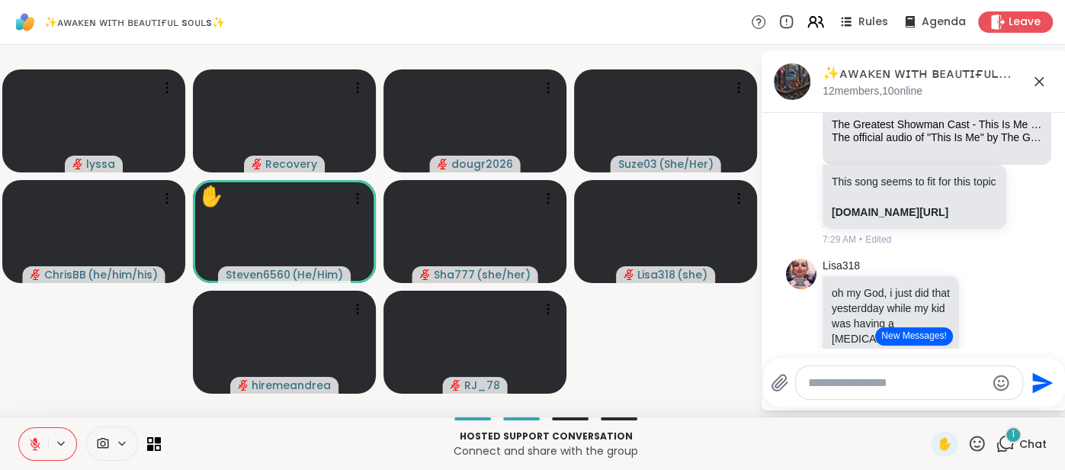
scroll to position [7499, 0]
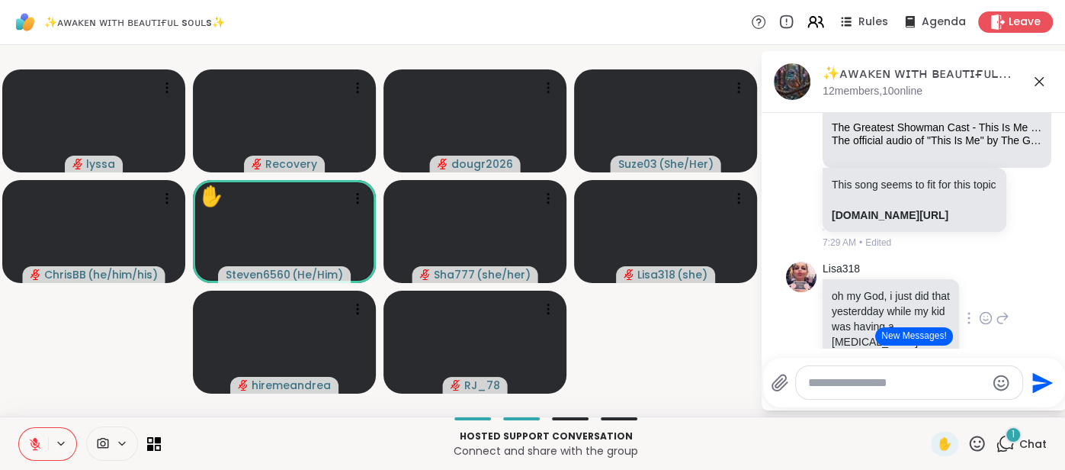
click at [985, 319] on icon at bounding box center [986, 320] width 5 height 2
click at [984, 310] on icon at bounding box center [986, 317] width 14 height 15
click at [981, 310] on icon at bounding box center [986, 317] width 14 height 15
click at [869, 287] on div "Select Reaction: Heart" at bounding box center [865, 294] width 14 height 14
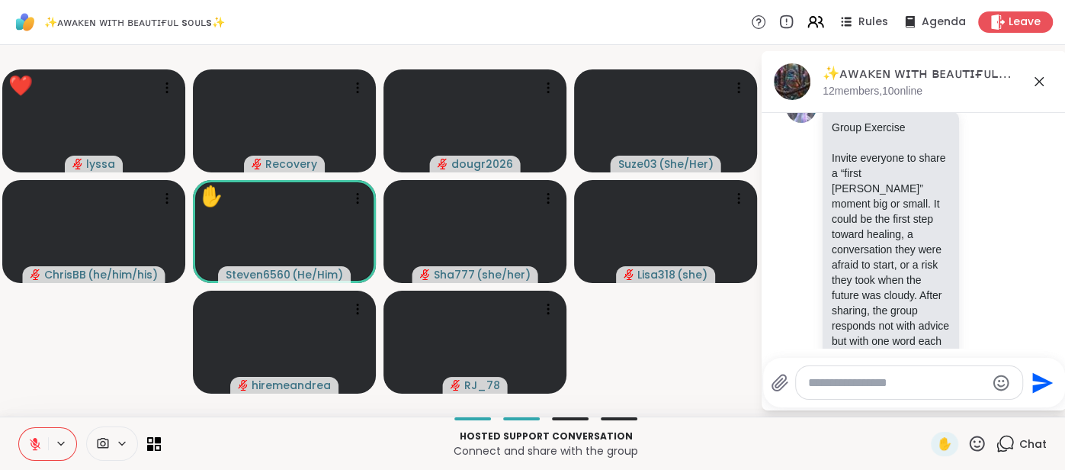
scroll to position [7784, 0]
click at [919, 394] on div at bounding box center [909, 382] width 226 height 33
click at [863, 384] on textarea "Type your message" at bounding box center [897, 382] width 178 height 15
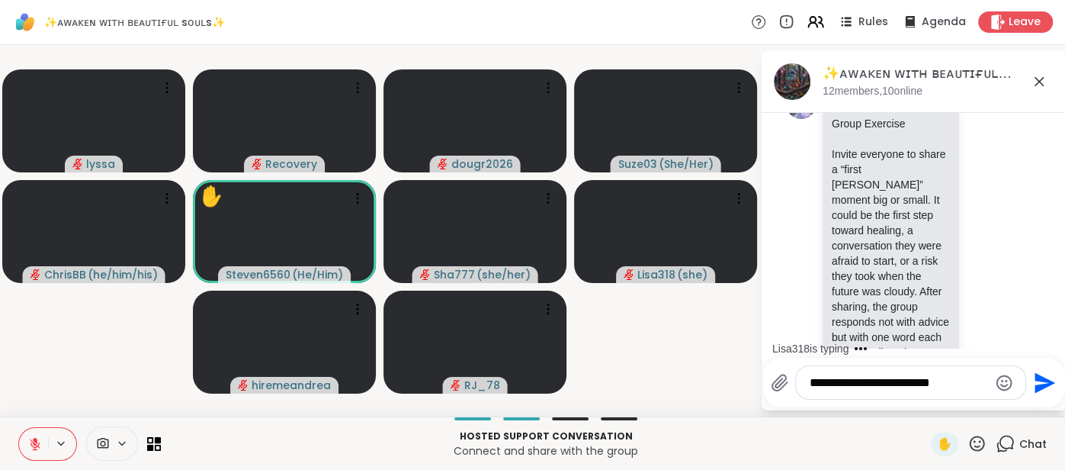
type textarea "**********"
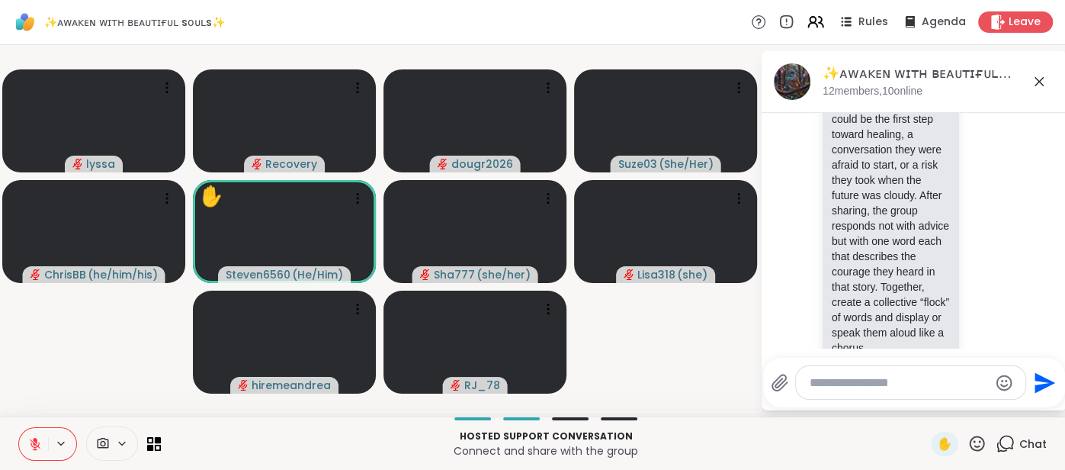
scroll to position [7961, 0]
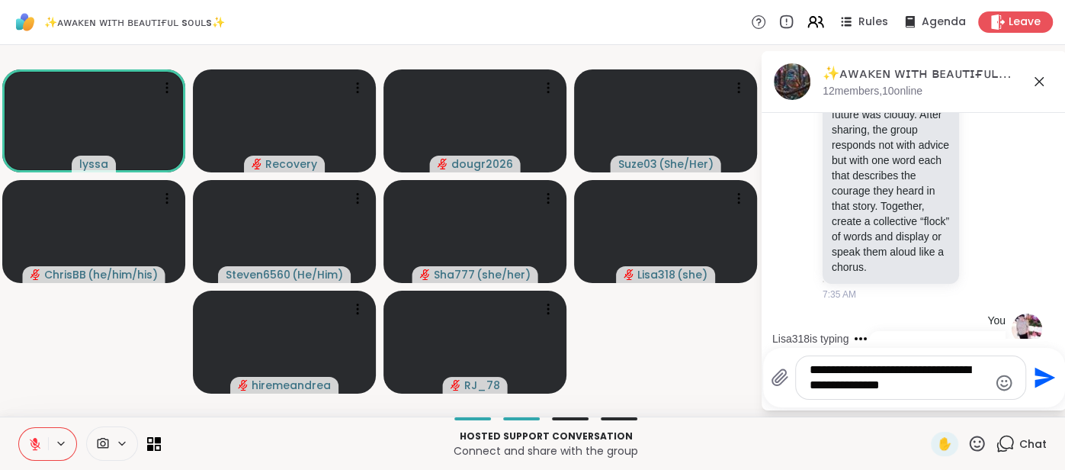
type textarea "**********"
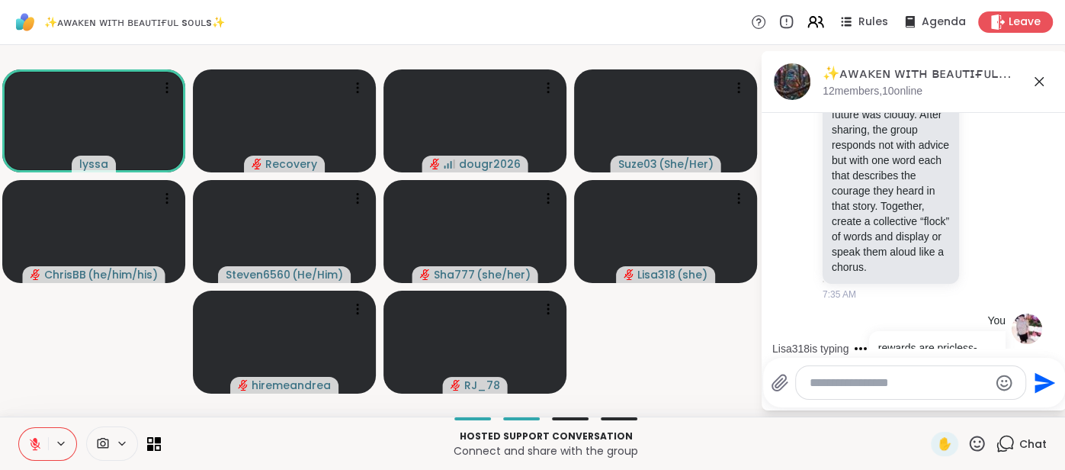
scroll to position [8057, 0]
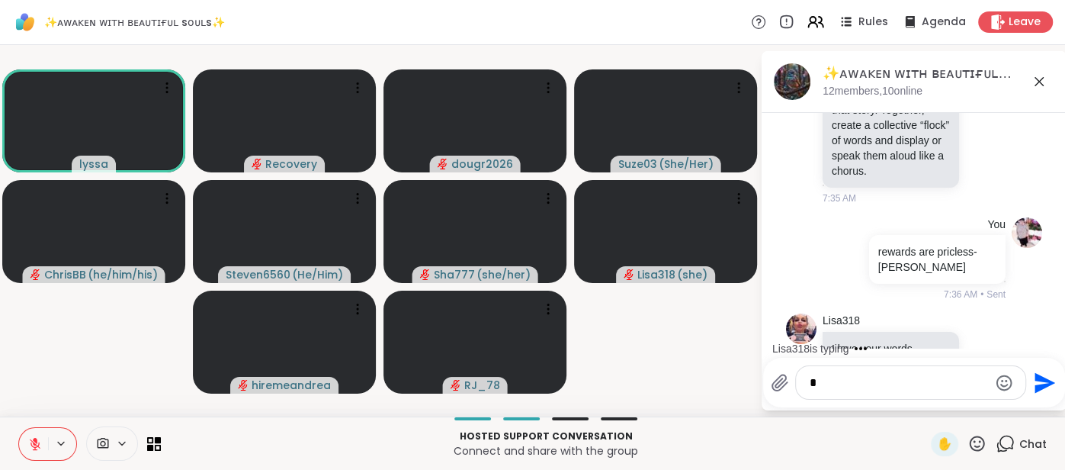
type textarea "**"
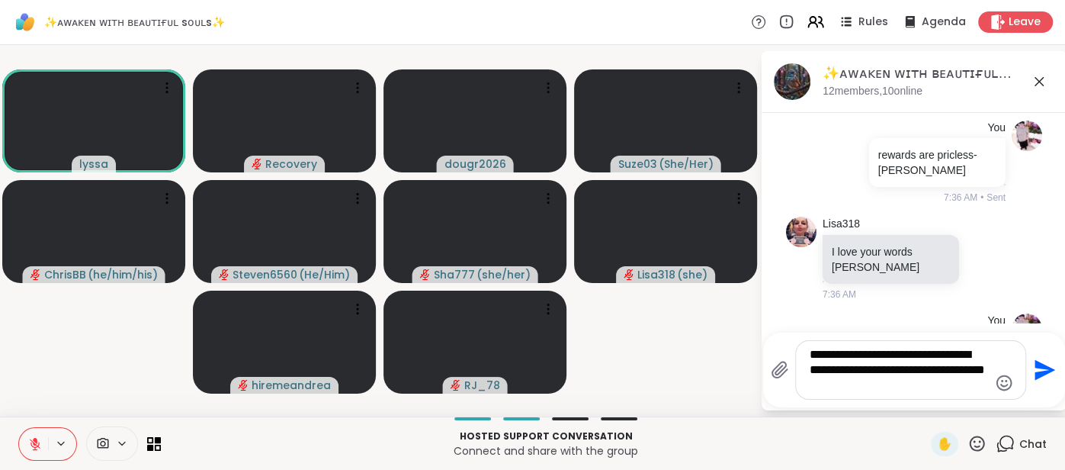
type textarea "**********"
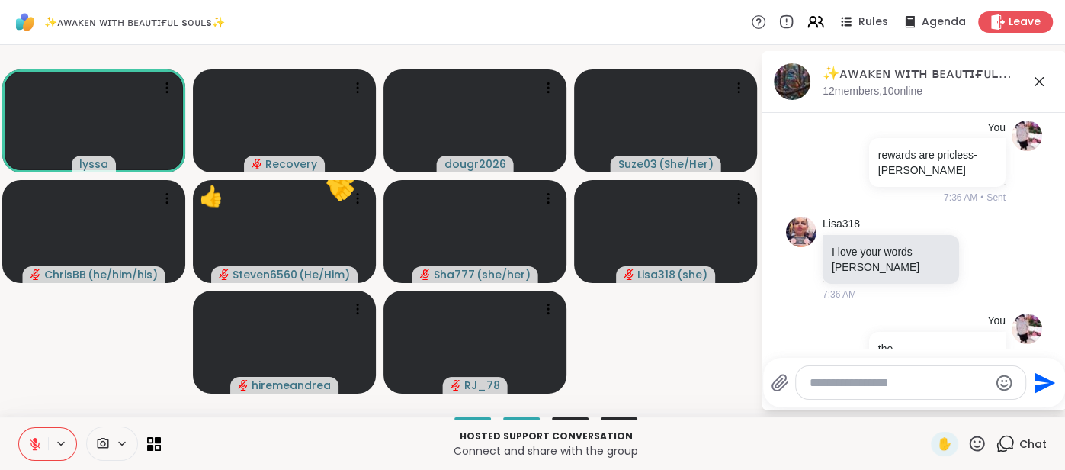
scroll to position [8280, 0]
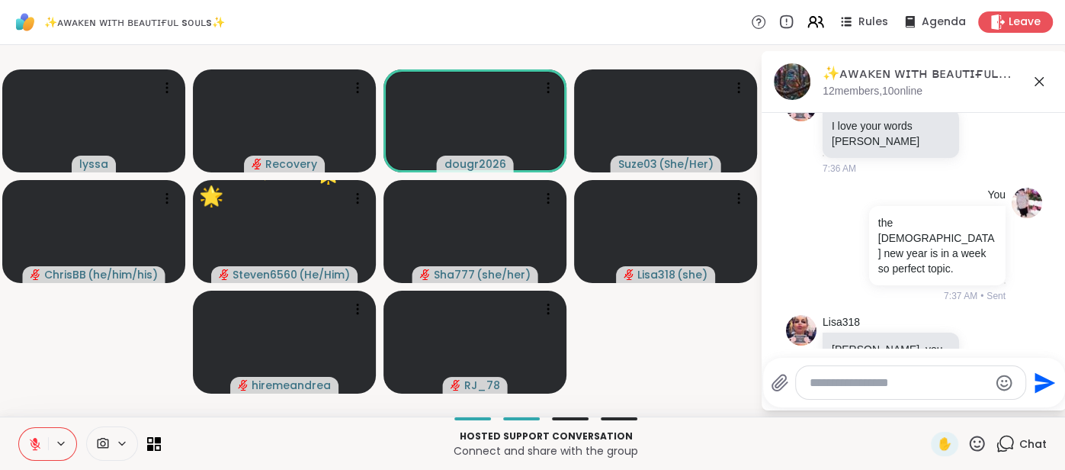
click at [28, 438] on icon at bounding box center [35, 444] width 14 height 14
click at [1038, 86] on icon at bounding box center [1039, 81] width 18 height 18
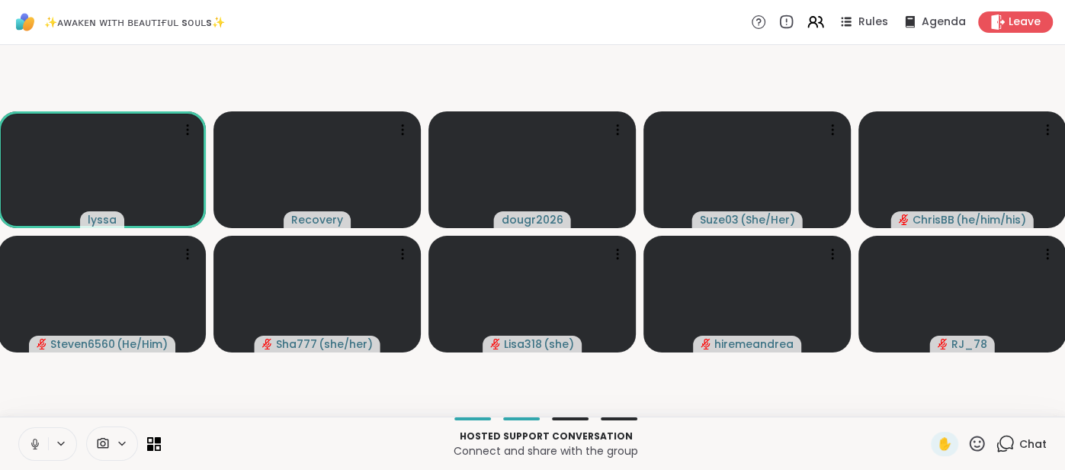
click at [31, 440] on icon at bounding box center [35, 444] width 14 height 14
click at [30, 440] on icon at bounding box center [35, 443] width 11 height 11
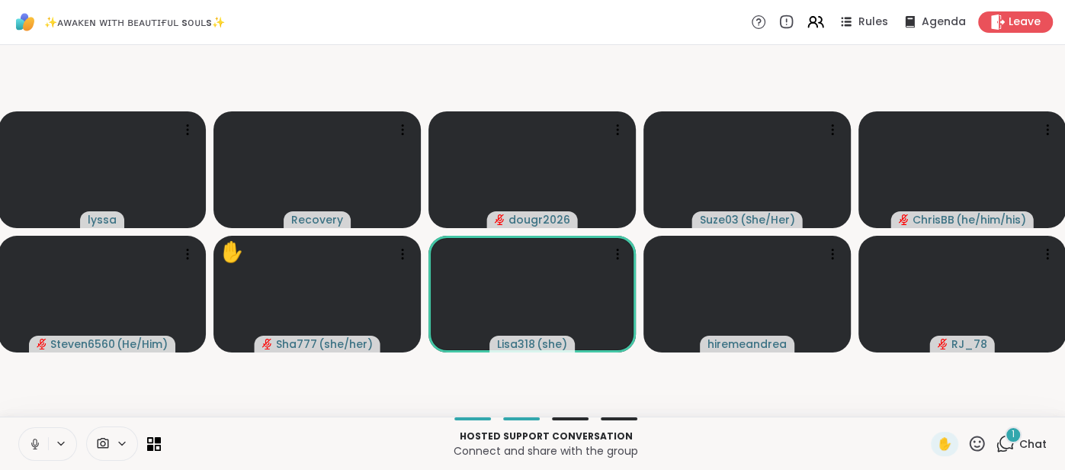
click at [27, 438] on button at bounding box center [33, 444] width 29 height 32
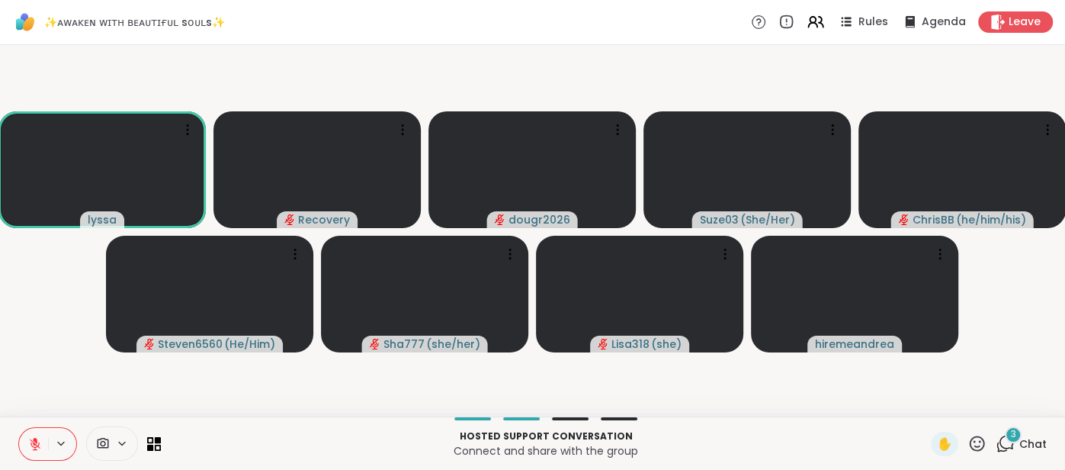
click at [1019, 433] on div "3" at bounding box center [1013, 434] width 17 height 17
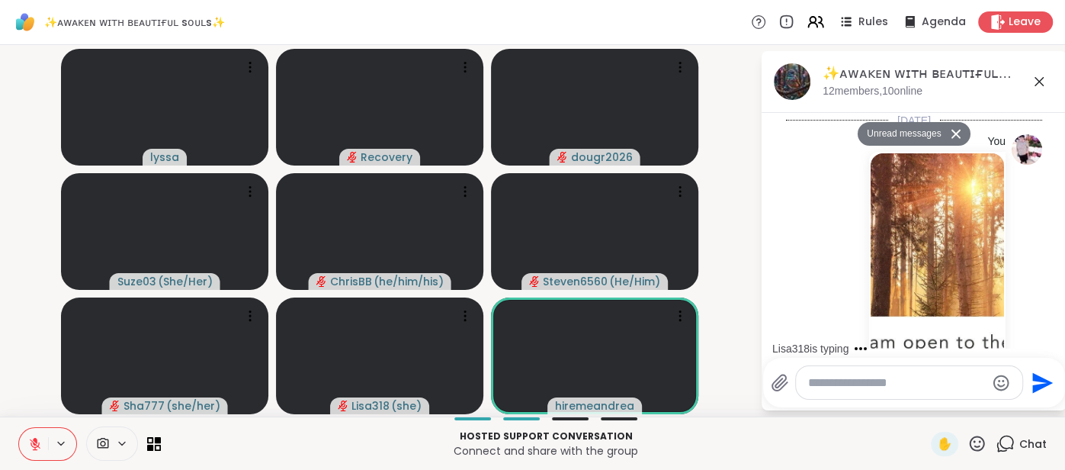
scroll to position [8678, 0]
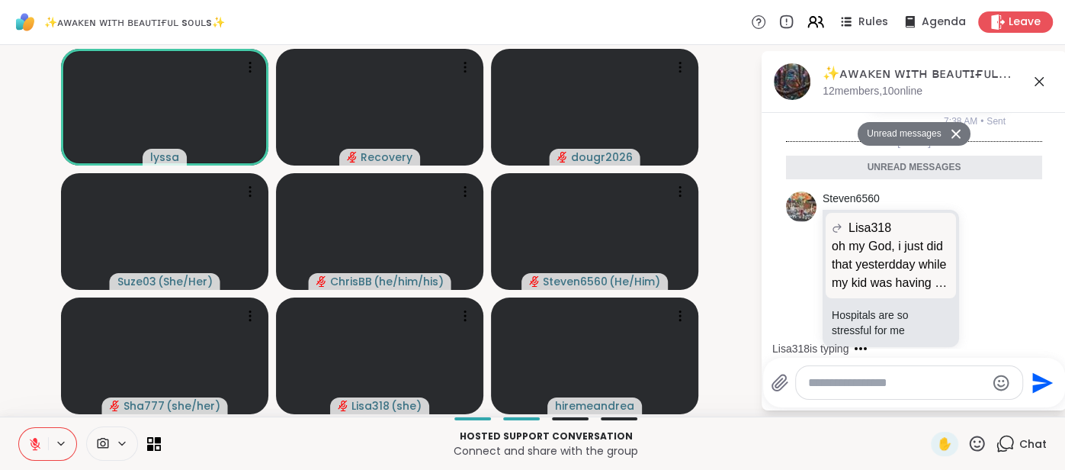
click at [812, 387] on textarea "Type your message" at bounding box center [897, 382] width 178 height 15
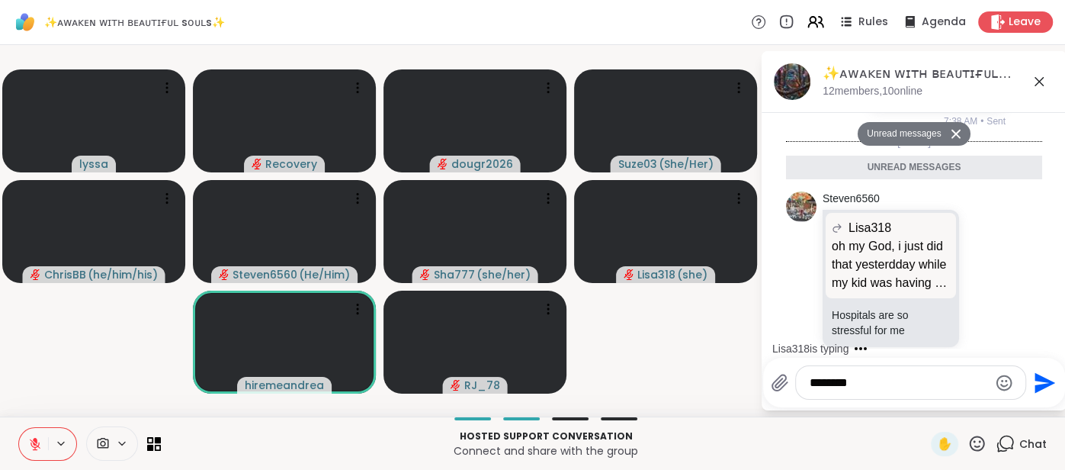
type textarea "*********"
type textarea "**********"
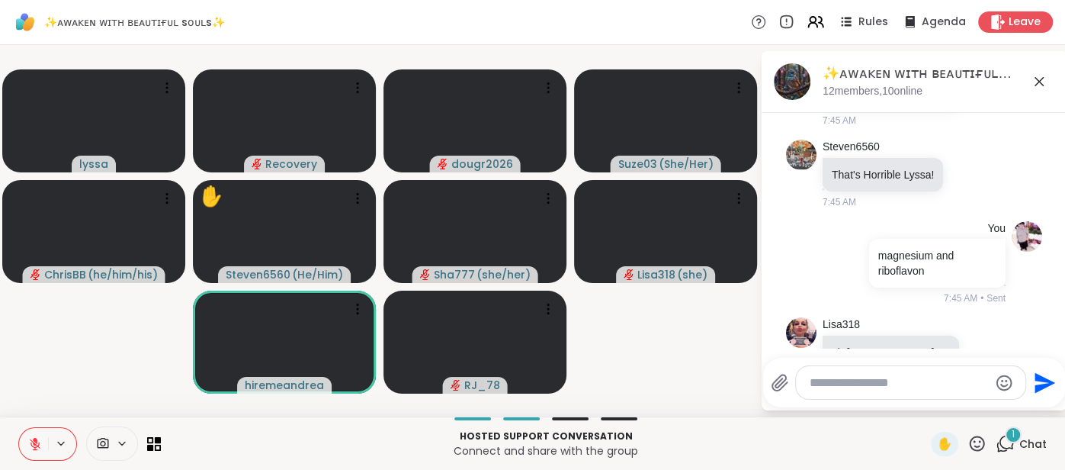
scroll to position [9056, 0]
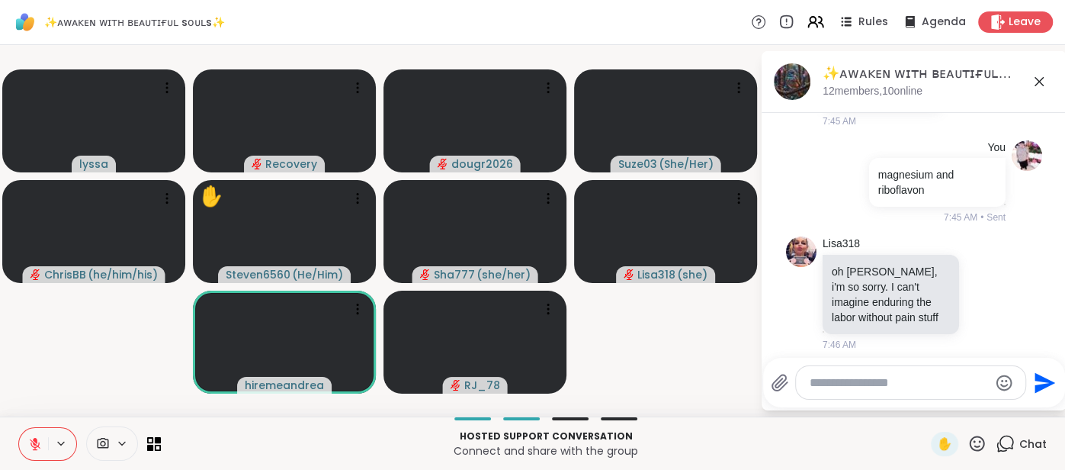
click at [24, 429] on button at bounding box center [33, 444] width 29 height 32
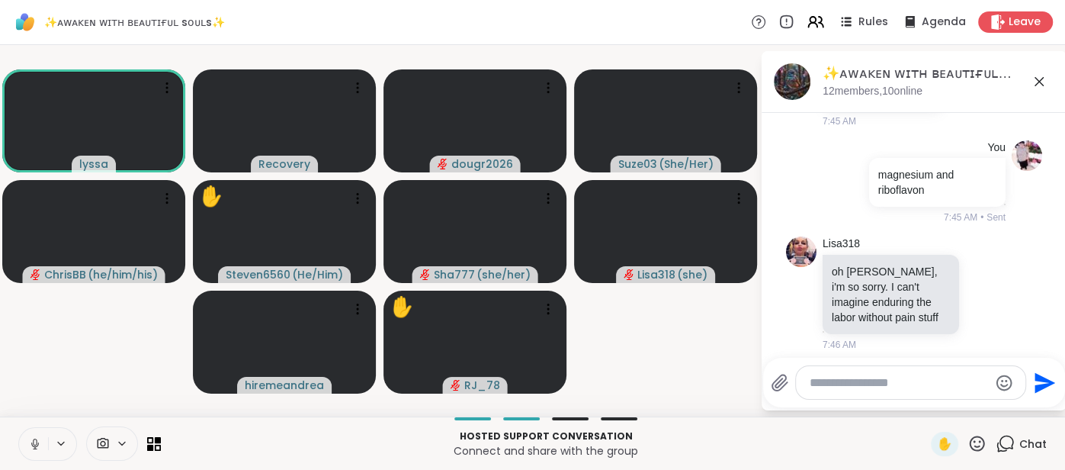
click at [28, 443] on icon at bounding box center [35, 444] width 14 height 14
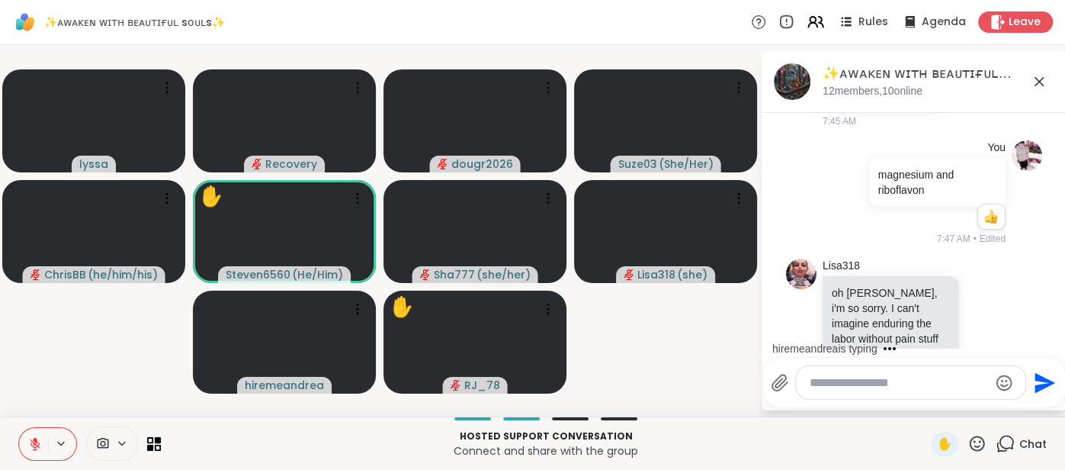
scroll to position [9078, 0]
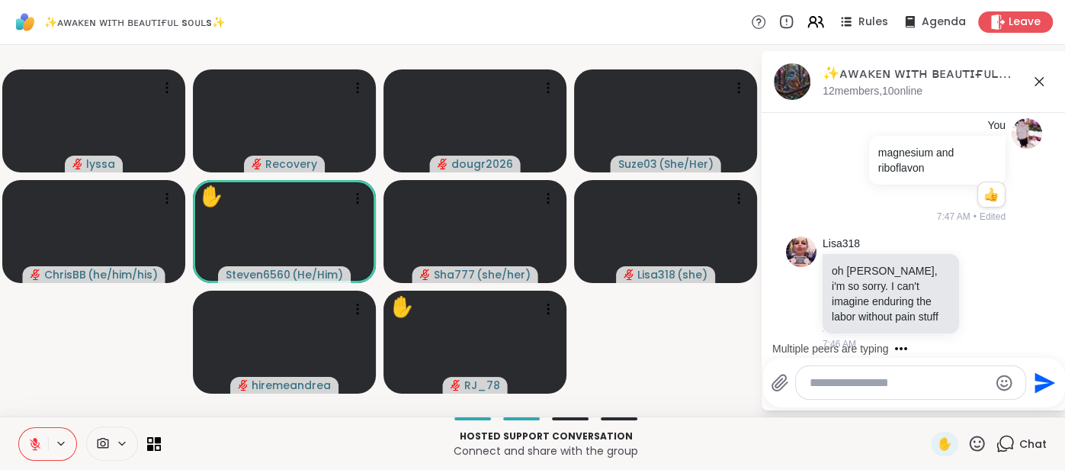
click at [984, 442] on icon at bounding box center [977, 443] width 19 height 19
click at [927, 411] on span "❤️" at bounding box center [932, 403] width 15 height 18
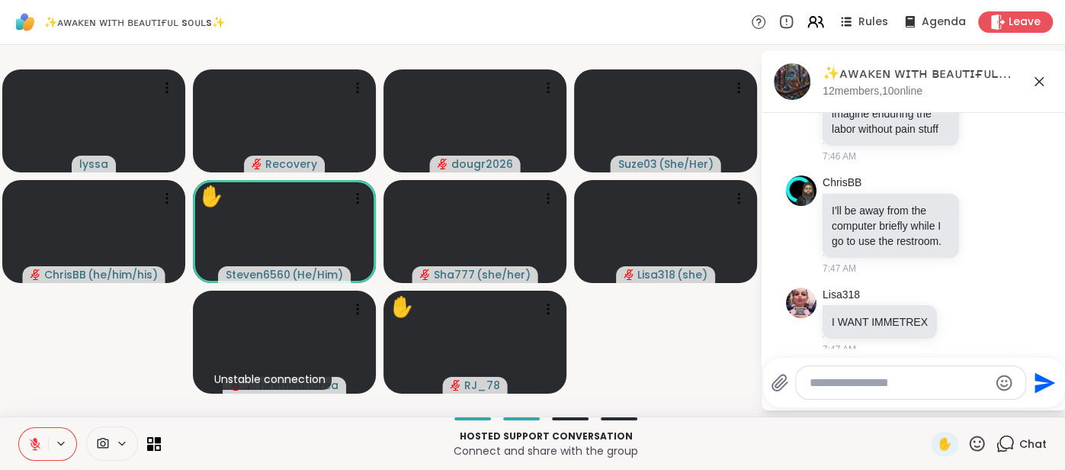
scroll to position [9264, 0]
click at [979, 443] on icon at bounding box center [986, 450] width 14 height 15
click at [832, 419] on div "Select Reaction: Thumbs up" at bounding box center [831, 426] width 14 height 14
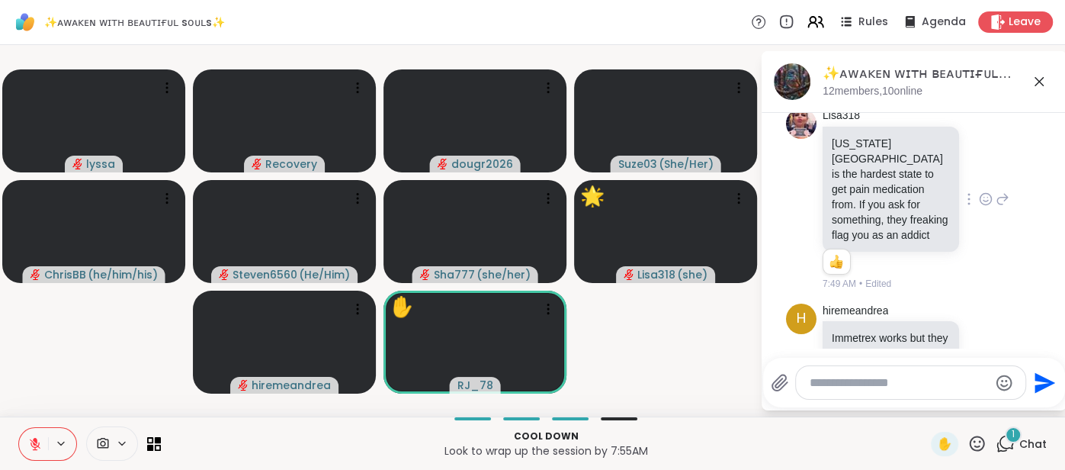
scroll to position [9622, 0]
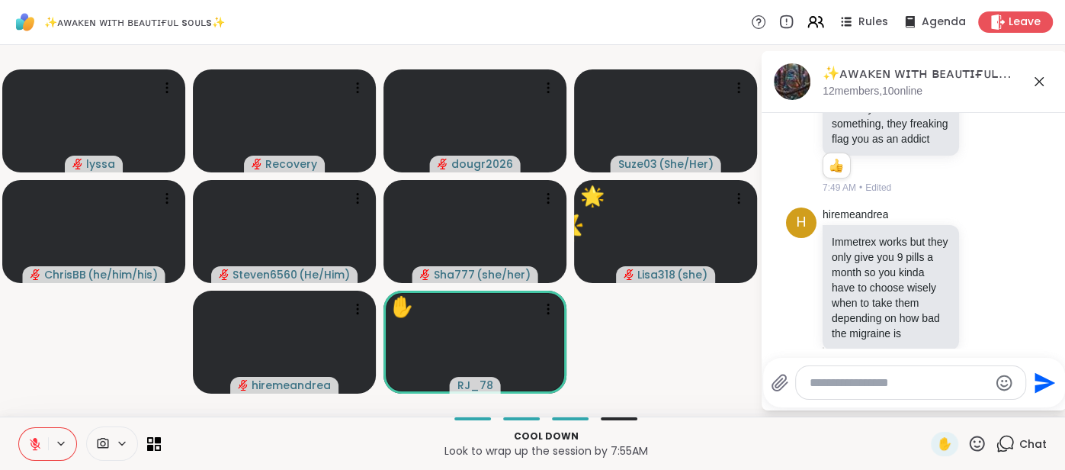
click at [827, 376] on textarea "Type your message" at bounding box center [899, 382] width 178 height 15
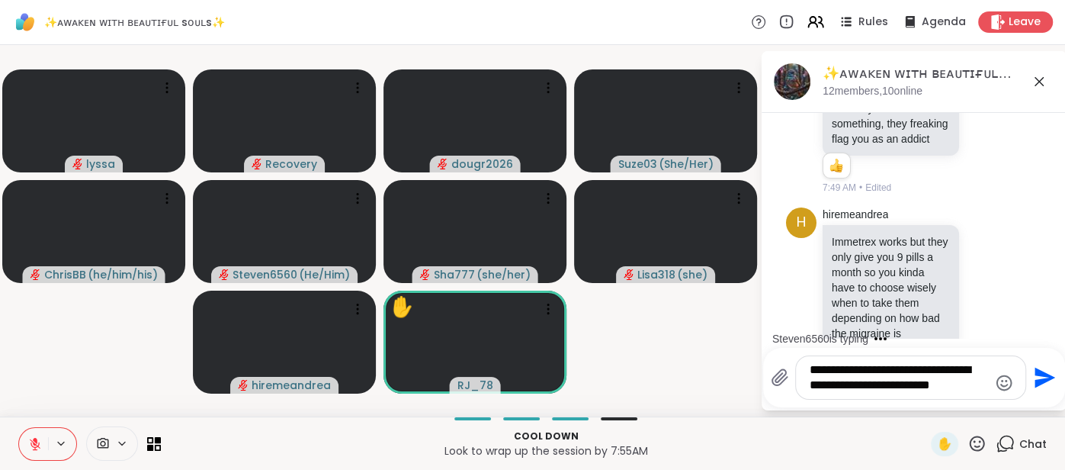
scroll to position [9727, 0]
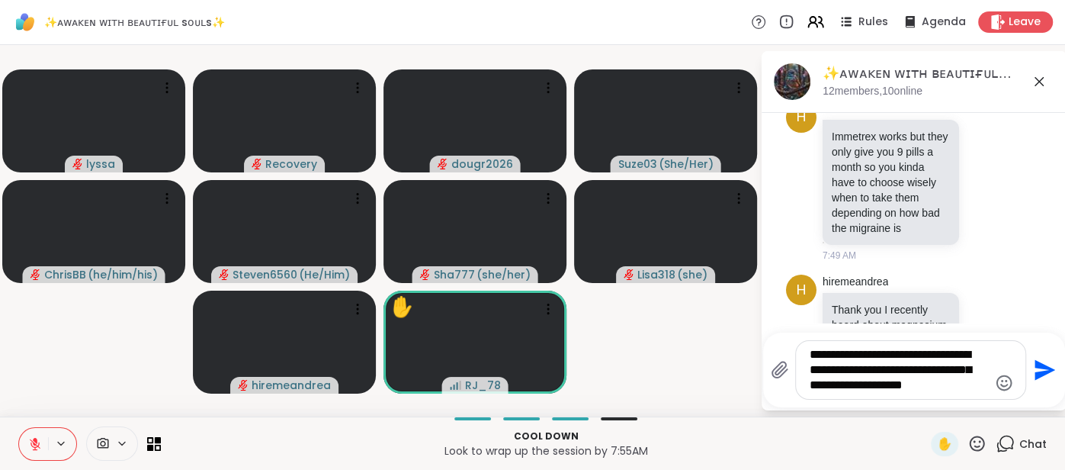
type textarea "**********"
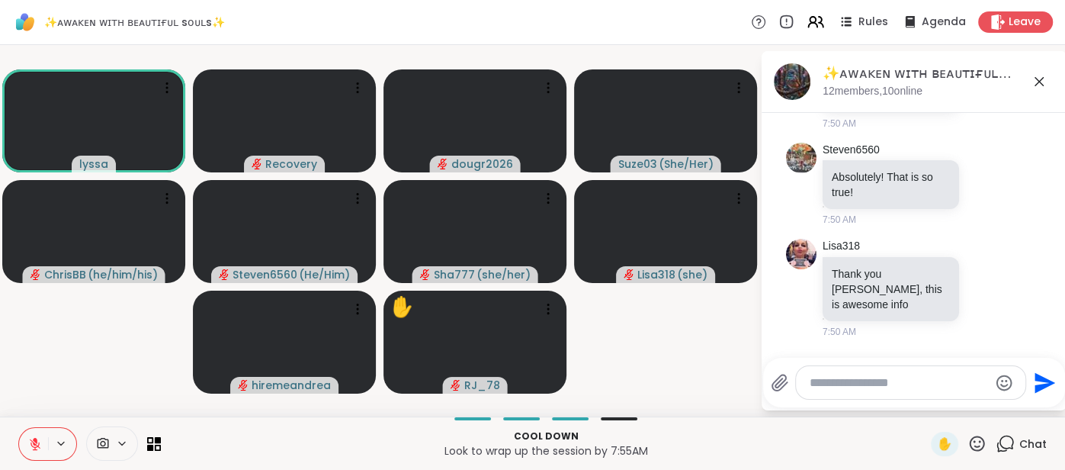
scroll to position [9978, 0]
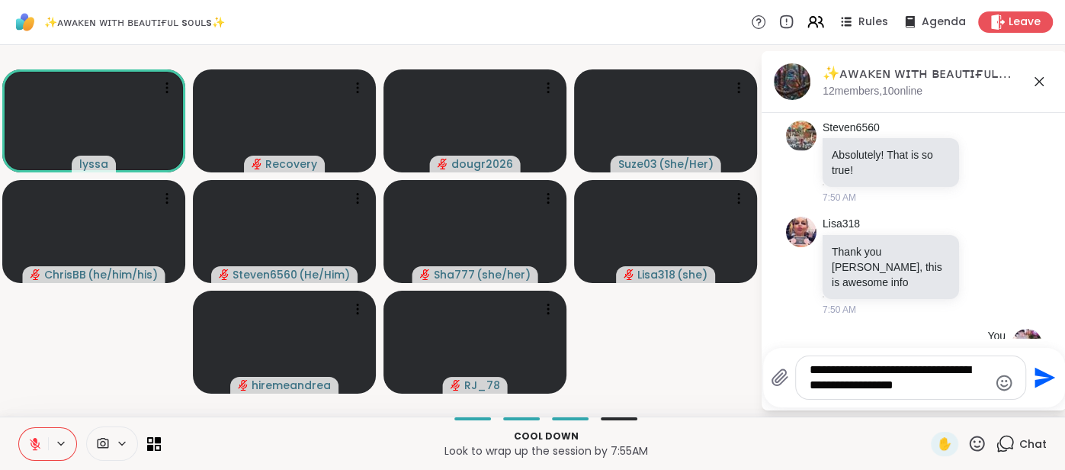
type textarea "**********"
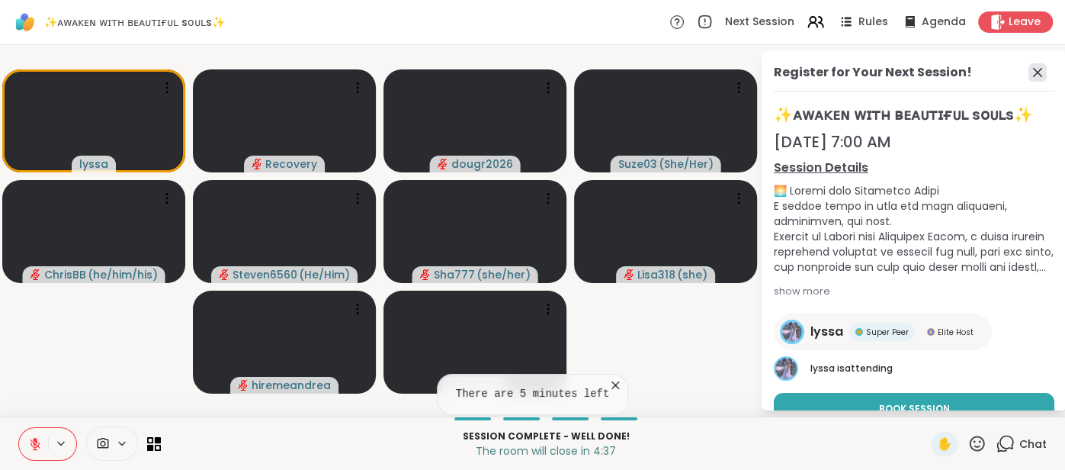
click at [1029, 66] on icon at bounding box center [1038, 72] width 18 height 18
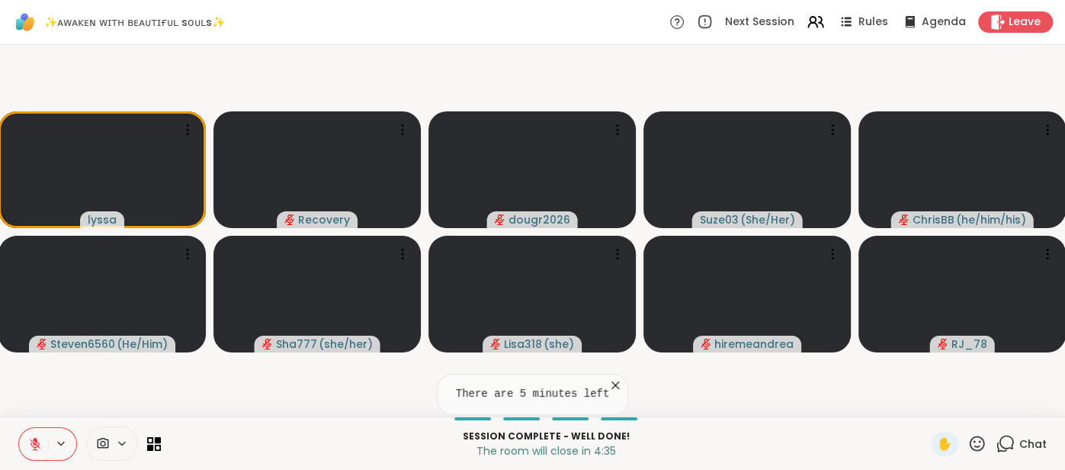
click at [1028, 437] on span "Chat" at bounding box center [1033, 443] width 27 height 15
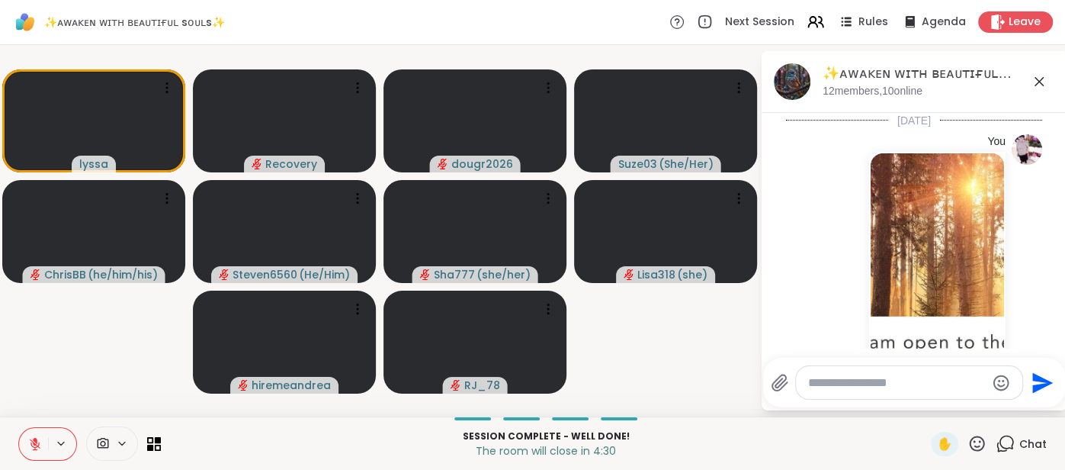
scroll to position [10074, 0]
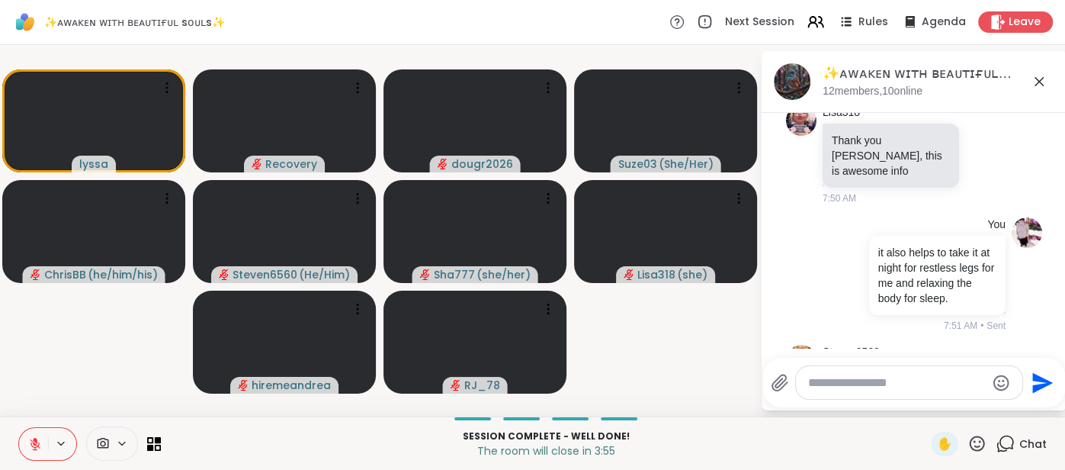
click at [850, 384] on textarea "Type your message" at bounding box center [897, 382] width 178 height 15
type textarea "**********"
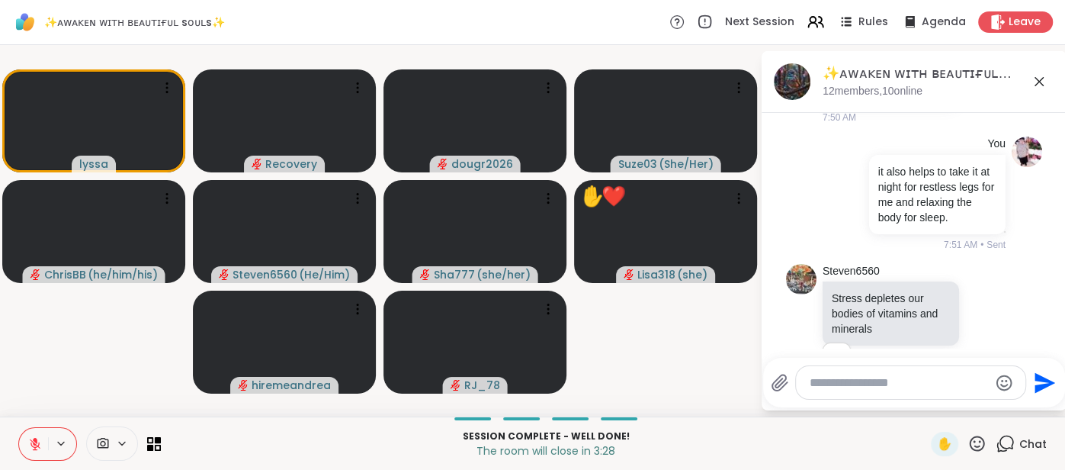
click at [34, 438] on icon at bounding box center [35, 440] width 5 height 6
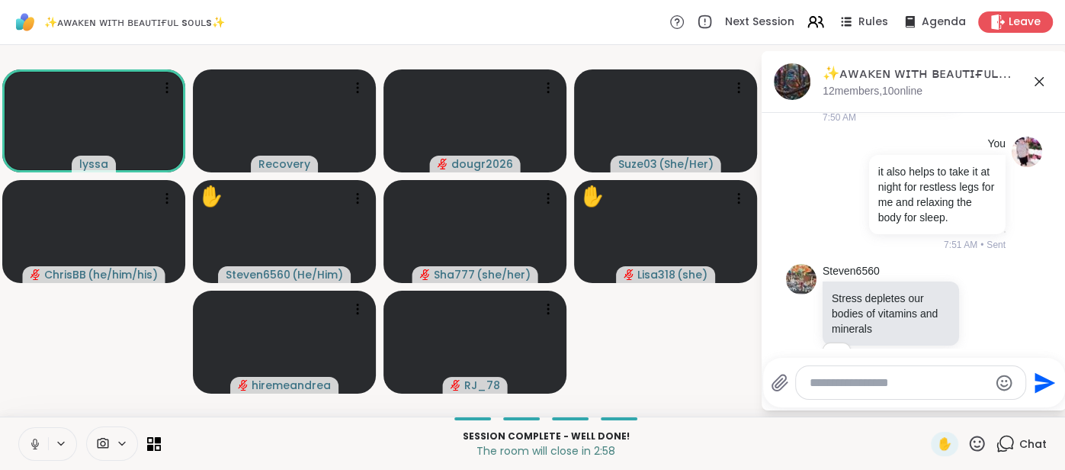
click at [27, 436] on button at bounding box center [33, 444] width 29 height 32
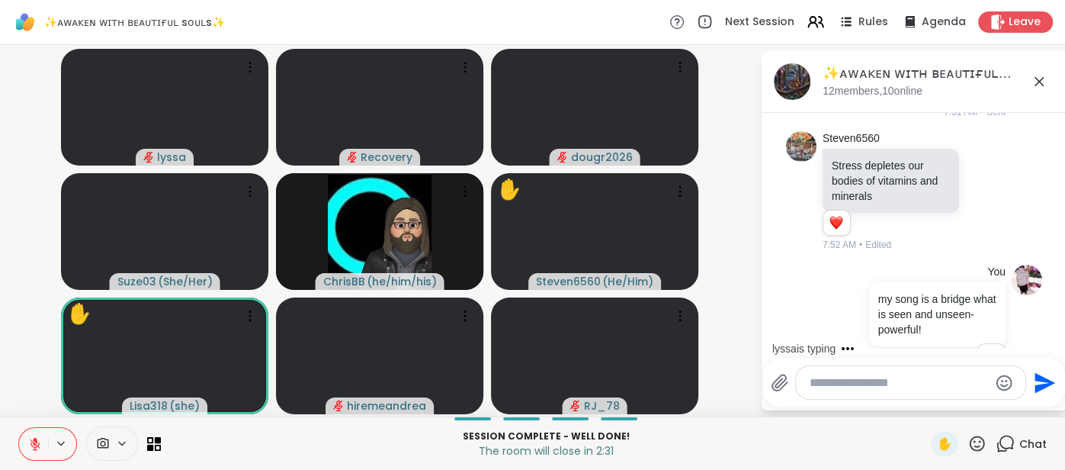
scroll to position [10369, 0]
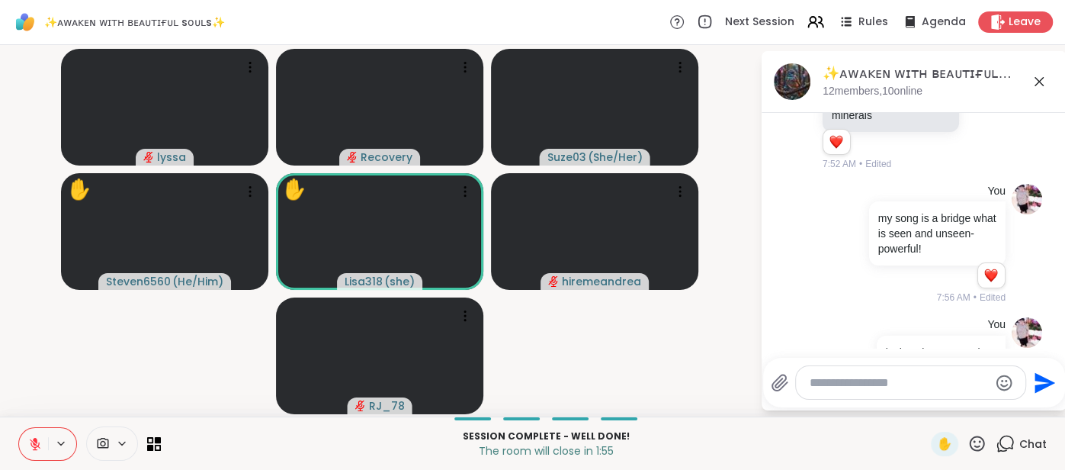
click at [1039, 86] on icon at bounding box center [1039, 81] width 18 height 18
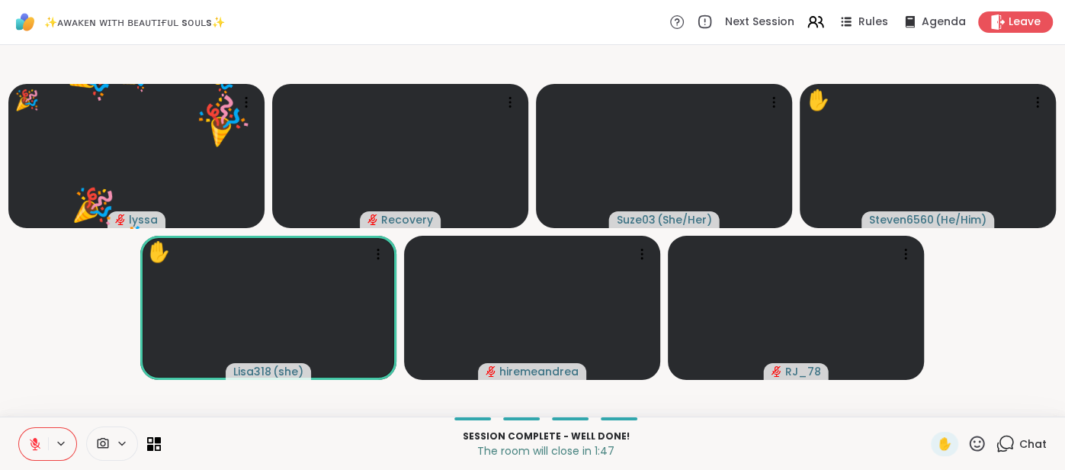
click at [973, 446] on icon at bounding box center [977, 443] width 19 height 19
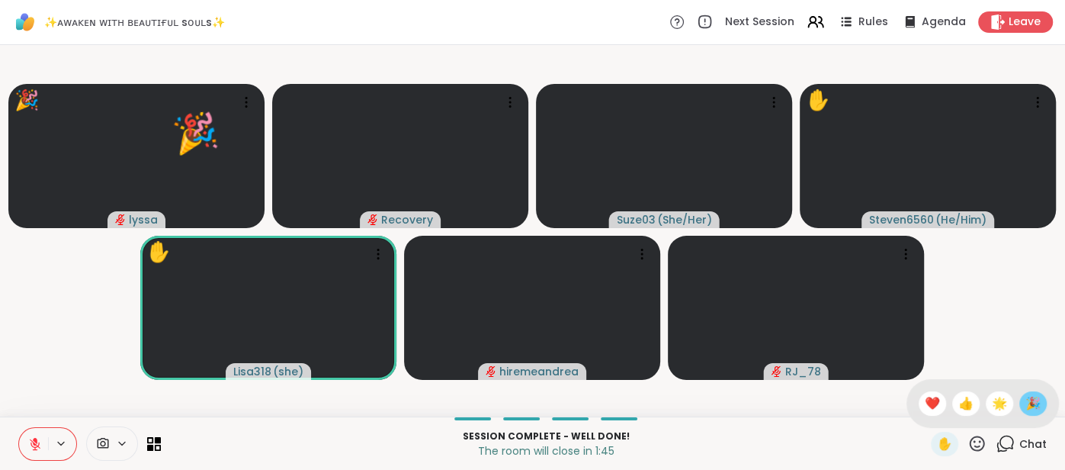
click at [1037, 399] on span "🎉" at bounding box center [1033, 403] width 15 height 18
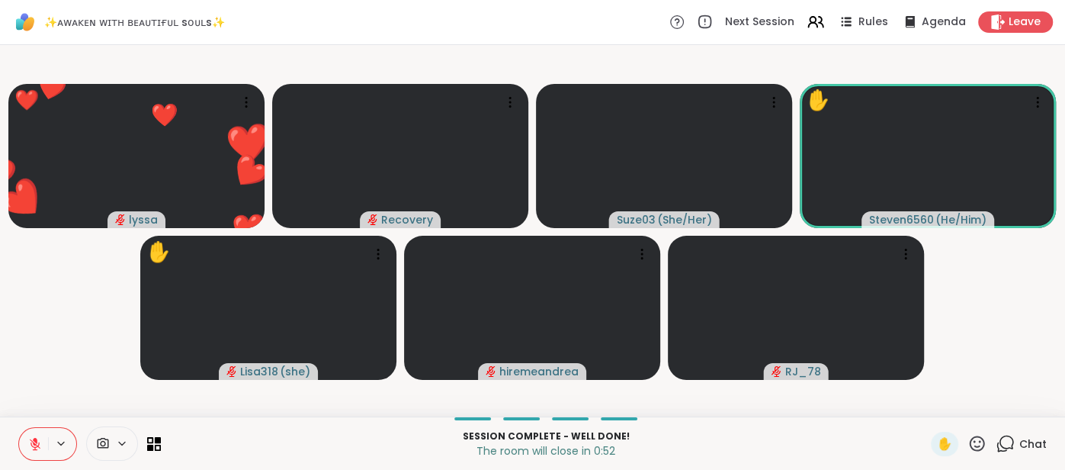
click at [980, 451] on icon at bounding box center [977, 443] width 19 height 19
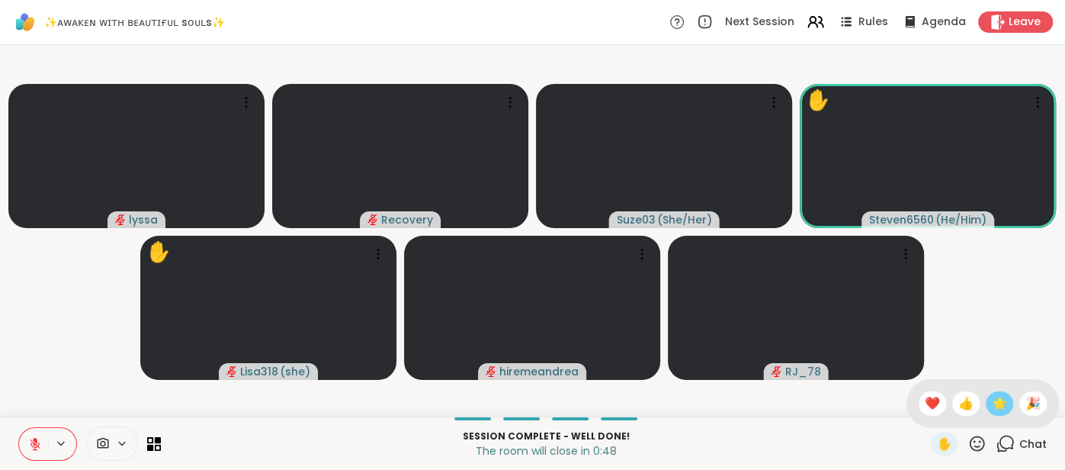
click at [996, 409] on span "🌟" at bounding box center [999, 403] width 15 height 18
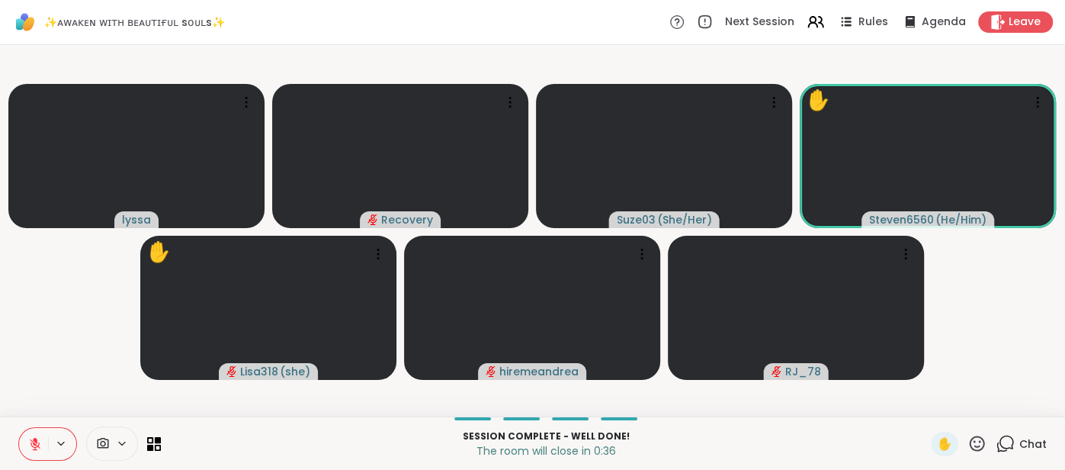
click at [30, 445] on icon at bounding box center [35, 444] width 14 height 14
click at [31, 437] on icon at bounding box center [35, 444] width 14 height 14
click at [34, 437] on icon at bounding box center [35, 444] width 14 height 14
click at [37, 445] on icon at bounding box center [35, 443] width 11 height 11
click at [31, 442] on icon at bounding box center [35, 444] width 14 height 14
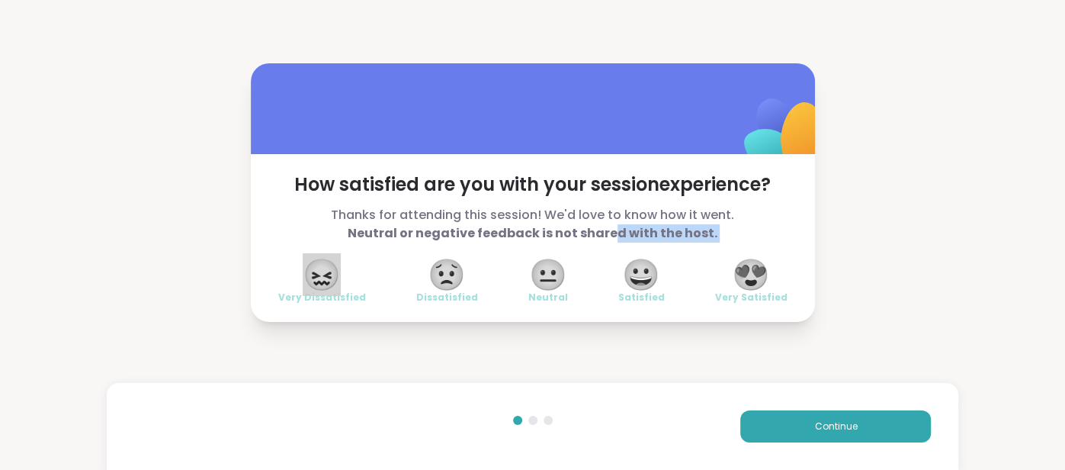
drag, startPoint x: 342, startPoint y: 266, endPoint x: 613, endPoint y: 230, distance: 273.9
click at [613, 230] on div "How satisfied are you with your session experience? Thanks for attending this s…" at bounding box center [533, 238] width 564 height 168
click at [751, 272] on span "😍" at bounding box center [751, 274] width 38 height 27
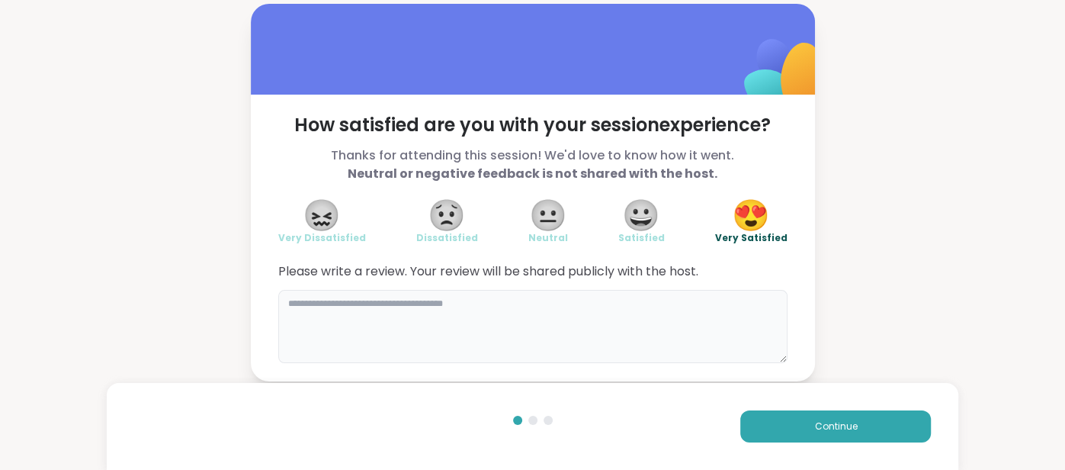
click at [608, 315] on textarea at bounding box center [532, 326] width 509 height 73
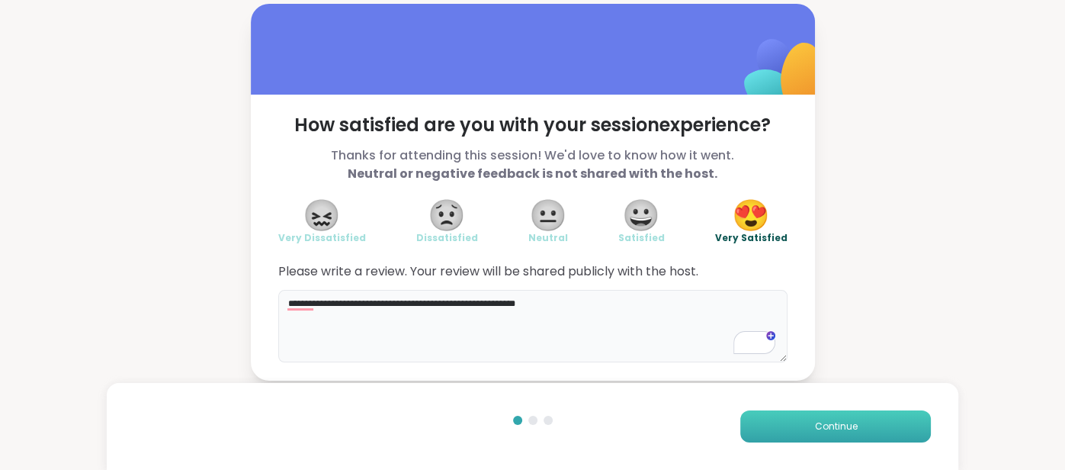
type textarea "**********"
click at [828, 414] on button "Continue" at bounding box center [835, 426] width 191 height 32
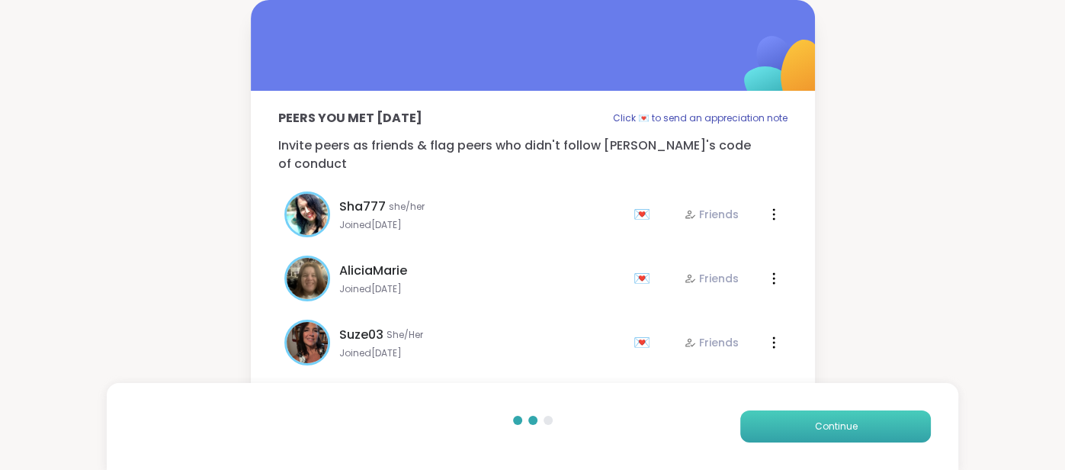
click at [827, 415] on button "Continue" at bounding box center [835, 426] width 191 height 32
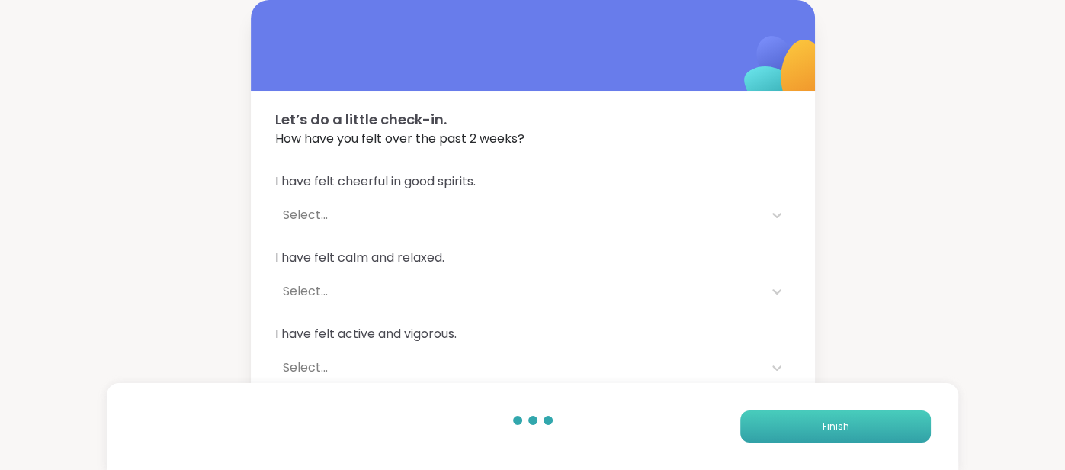
click at [827, 415] on button "Finish" at bounding box center [835, 426] width 191 height 32
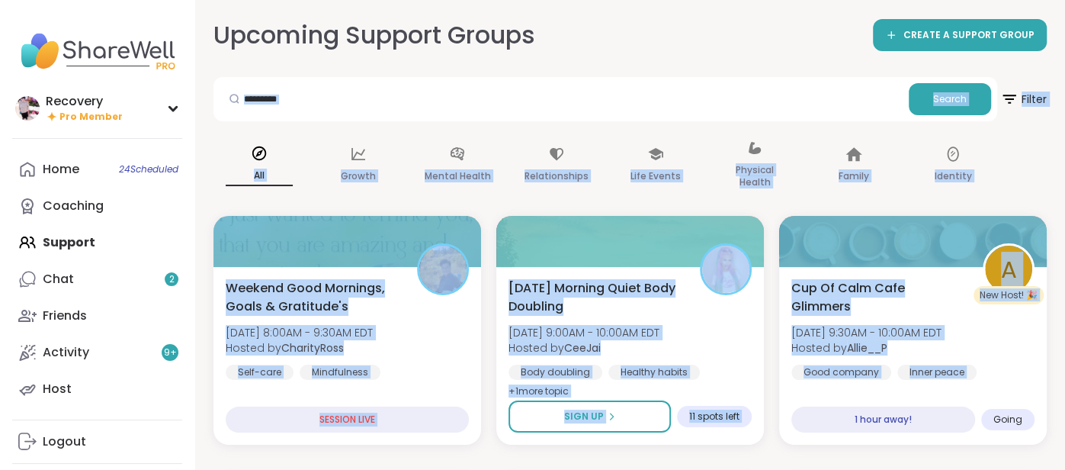
drag, startPoint x: 827, startPoint y: 415, endPoint x: 421, endPoint y: 85, distance: 523.1
click at [365, 130] on div "Growth" at bounding box center [359, 165] width 92 height 76
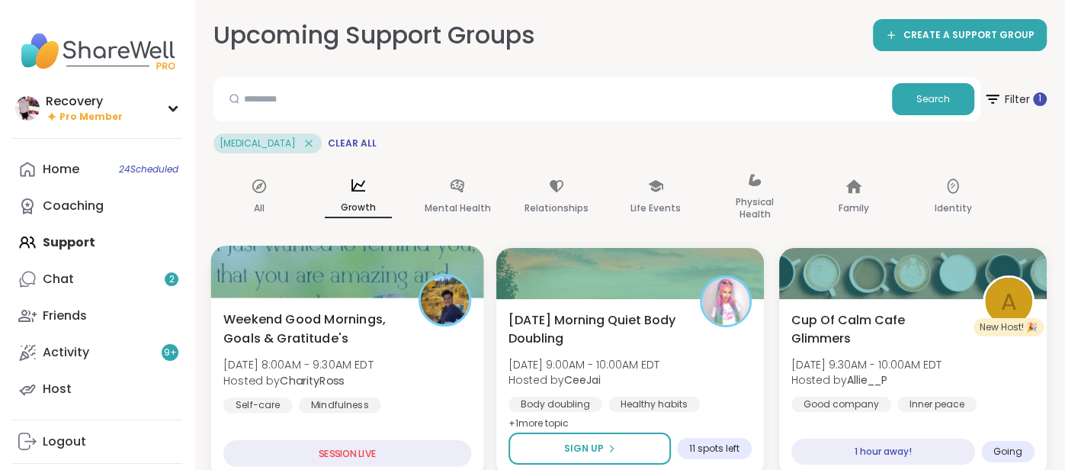
click at [269, 300] on div "Weekend Good Mornings, Goals & Gratitude's Sat, Sep 13 | 8:00AM - 9:30AM EDT Ho…" at bounding box center [346, 387] width 273 height 181
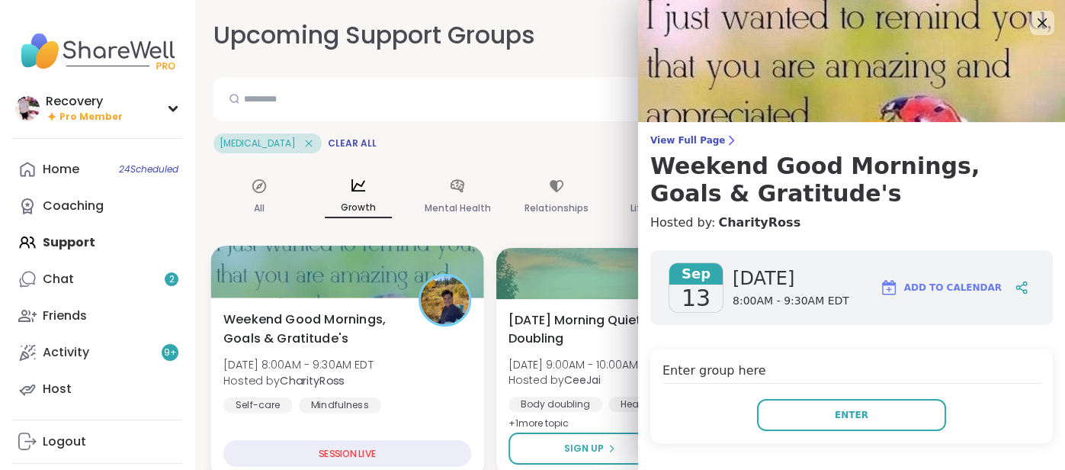
click at [269, 300] on div "Weekend Good Mornings, Goals & Gratitude's Sat, Sep 13 | 8:00AM - 9:30AM EDT Ho…" at bounding box center [346, 387] width 273 height 181
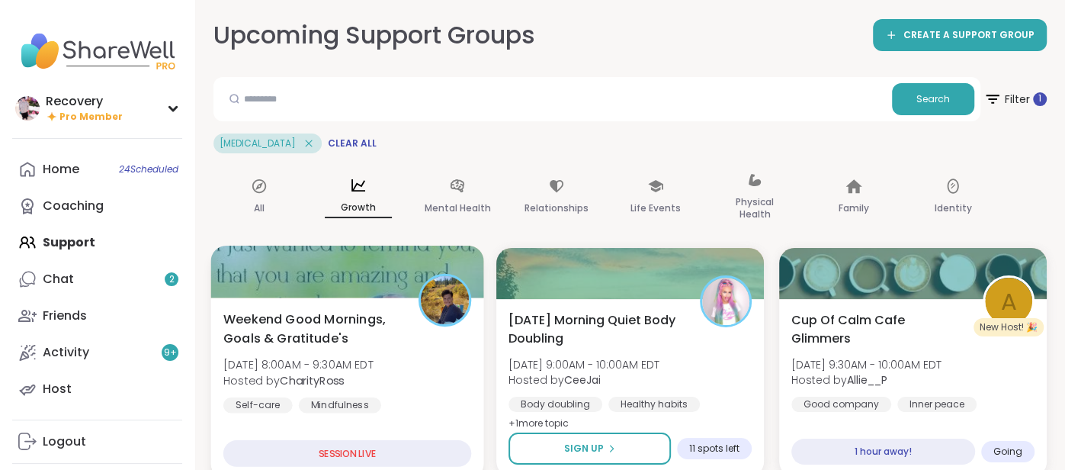
click at [269, 300] on div "Weekend Good Mornings, Goals & Gratitude's Sat, Sep 13 | 8:00AM - 9:30AM EDT Ho…" at bounding box center [346, 387] width 273 height 181
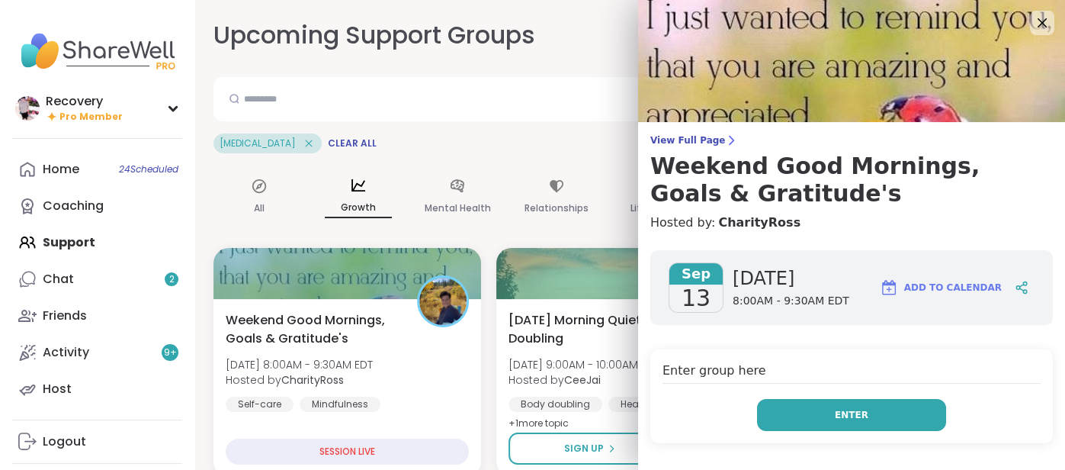
click at [929, 414] on button "Enter" at bounding box center [851, 415] width 189 height 32
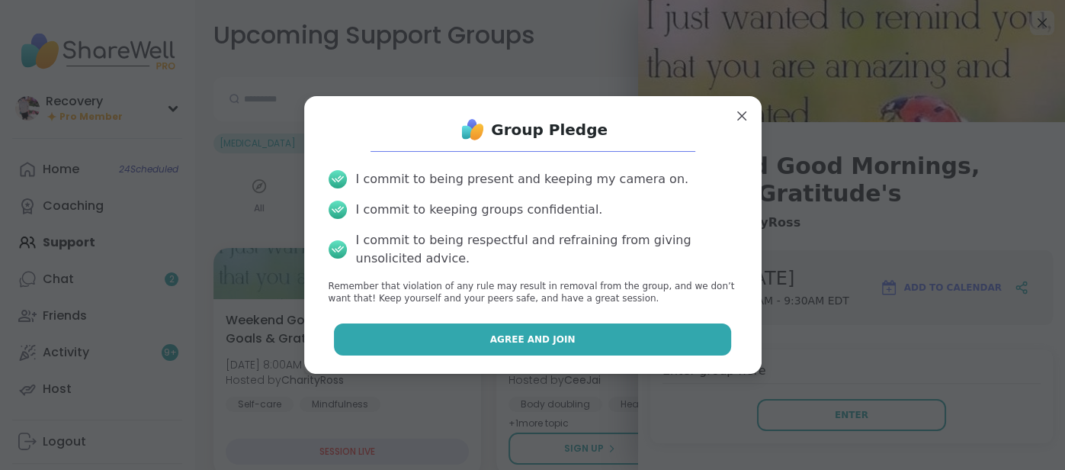
click at [689, 345] on button "Agree and Join" at bounding box center [532, 339] width 397 height 32
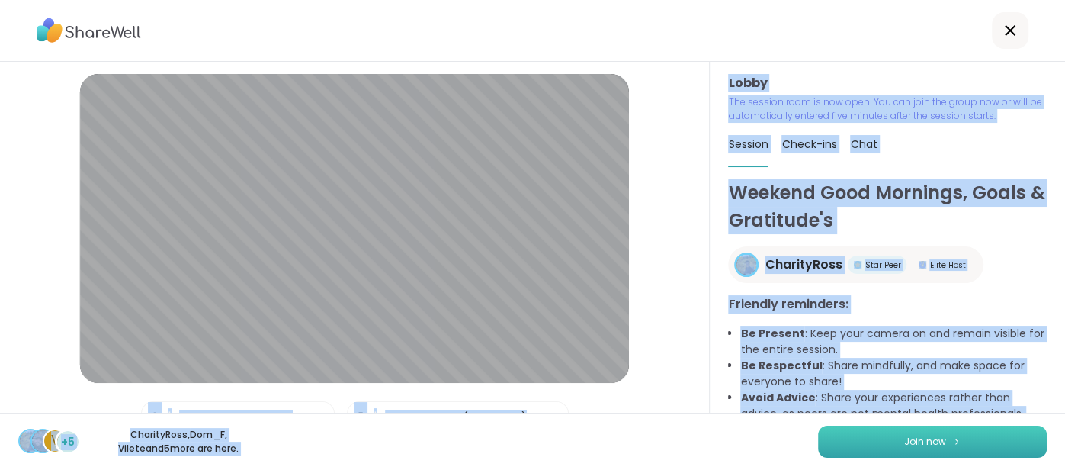
drag, startPoint x: 689, startPoint y: 345, endPoint x: 871, endPoint y: 440, distance: 205.7
click at [871, 440] on div "Lobby | Default - Internal Mic | Front Camera (04f2:b755) Test speaker and micr…" at bounding box center [532, 235] width 1065 height 470
click at [871, 440] on button "Join now" at bounding box center [932, 442] width 229 height 32
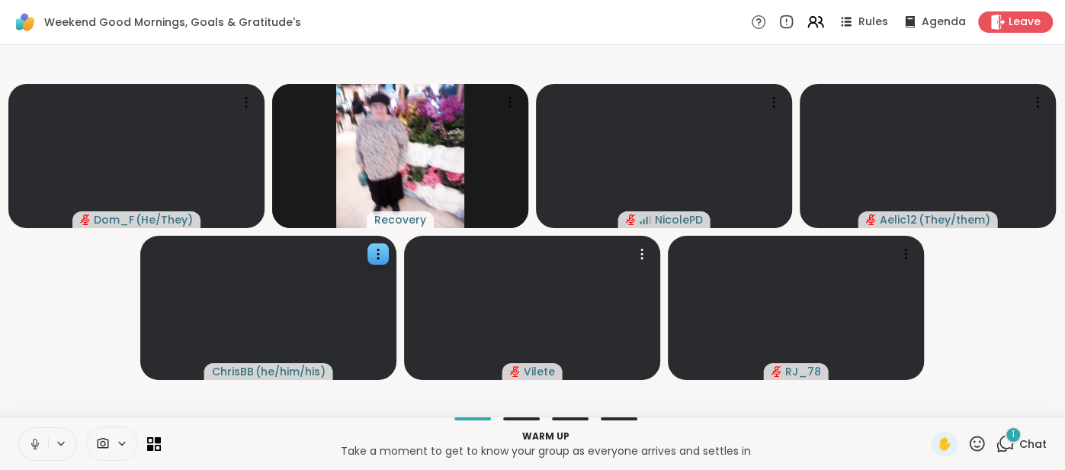
click at [0, 0] on slot "Dom_F ( He/They ) Recovery NicolePD Aelic12 ( They/them ) ChrisBB ( he/him/his …" at bounding box center [0, 0] width 0 height 0
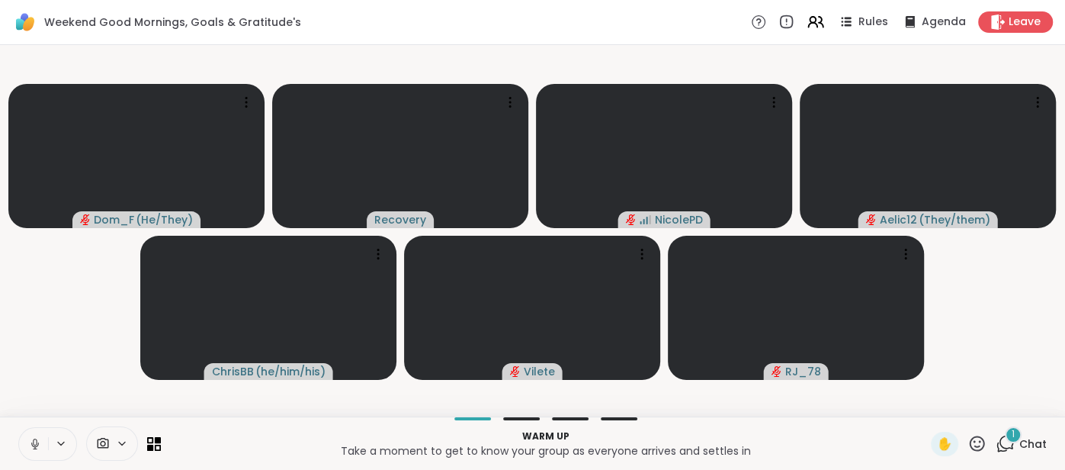
click at [27, 440] on button at bounding box center [33, 444] width 29 height 32
click at [1035, 440] on span "Chat" at bounding box center [1033, 443] width 27 height 15
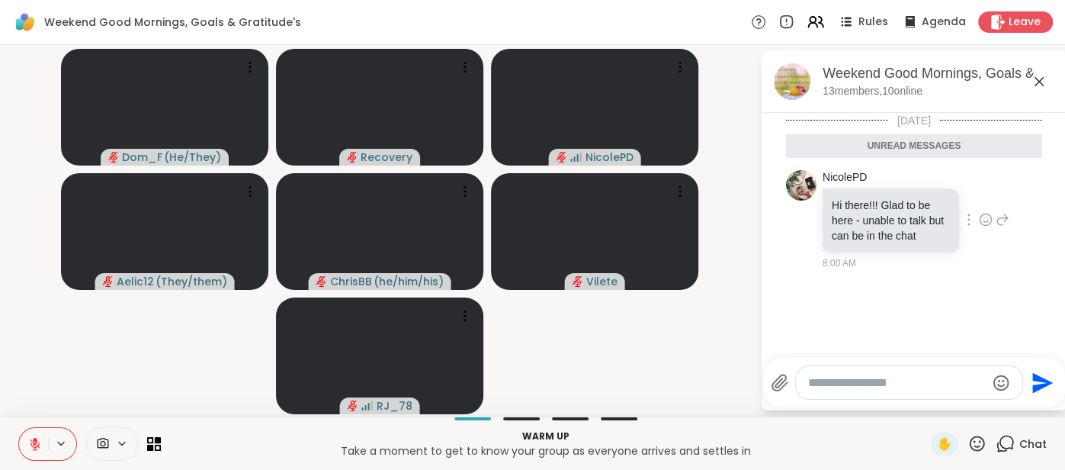
click at [982, 223] on icon at bounding box center [986, 219] width 14 height 15
click at [831, 195] on div "Select Reaction: Thumbs up" at bounding box center [831, 195] width 14 height 14
click at [1049, 86] on div "Weekend Good Mornings, Goals & Gratitude's , Sep 13 13 members, 10 online" at bounding box center [939, 81] width 232 height 34
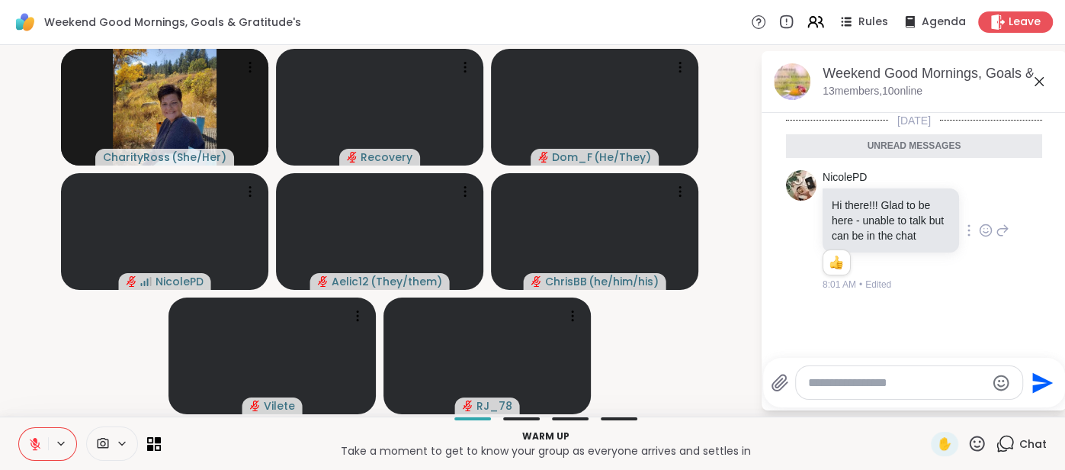
click at [1039, 88] on icon at bounding box center [1039, 81] width 18 height 18
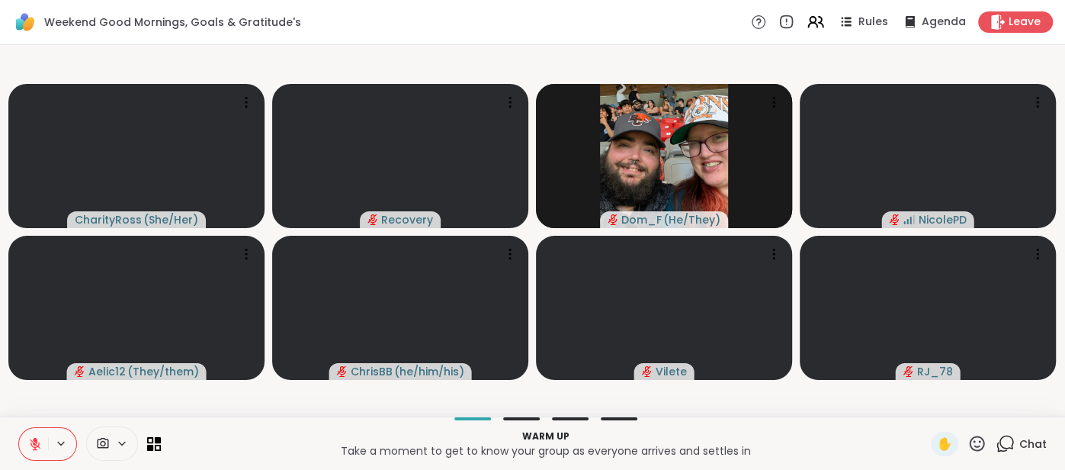
click at [34, 450] on icon at bounding box center [35, 444] width 14 height 14
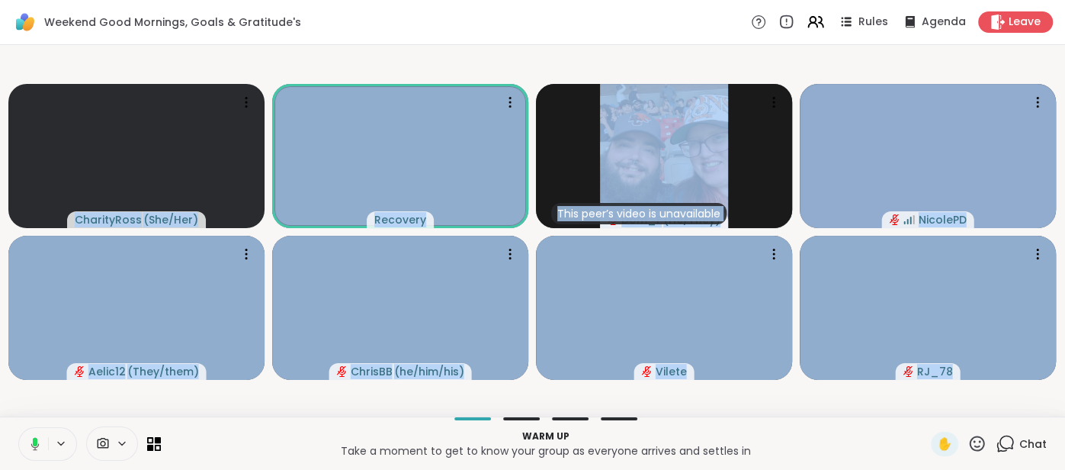
drag, startPoint x: 53, startPoint y: 406, endPoint x: 35, endPoint y: 421, distance: 23.3
click at [35, 421] on div "Weekend Good Mornings, Goals & Gratitude's Rules Agenda Leave CharityRoss ( She…" at bounding box center [532, 235] width 1065 height 470
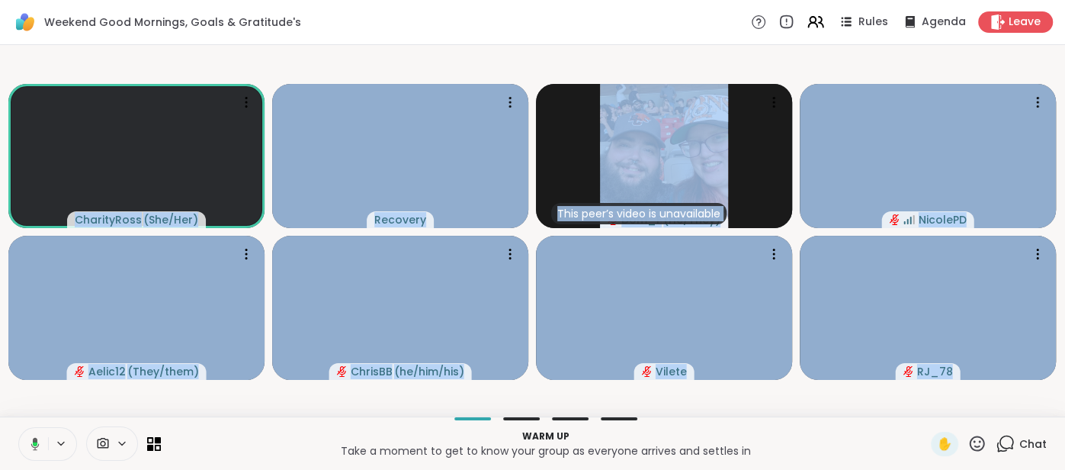
click at [34, 421] on div "Warm up Take a moment to get to know your group as everyone arrives and settles…" at bounding box center [532, 442] width 1065 height 53
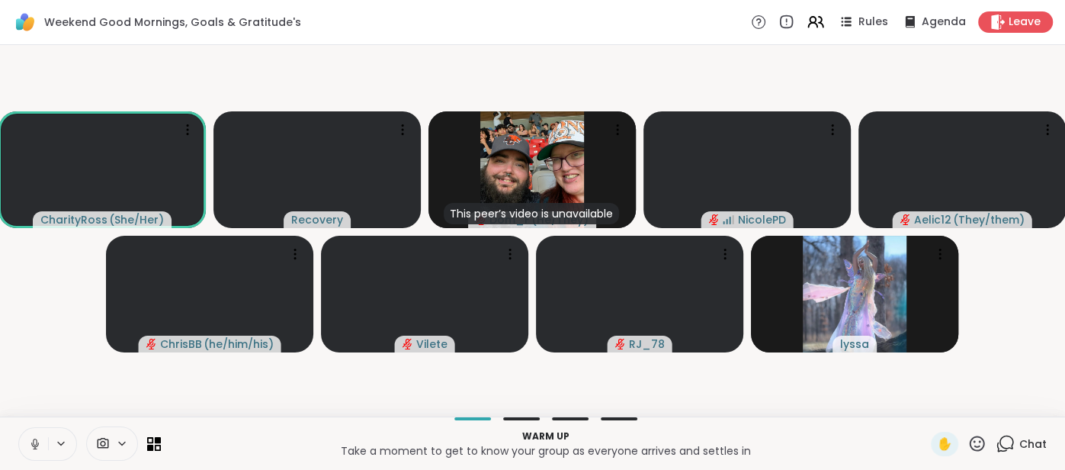
click at [31, 444] on icon at bounding box center [35, 444] width 8 height 5
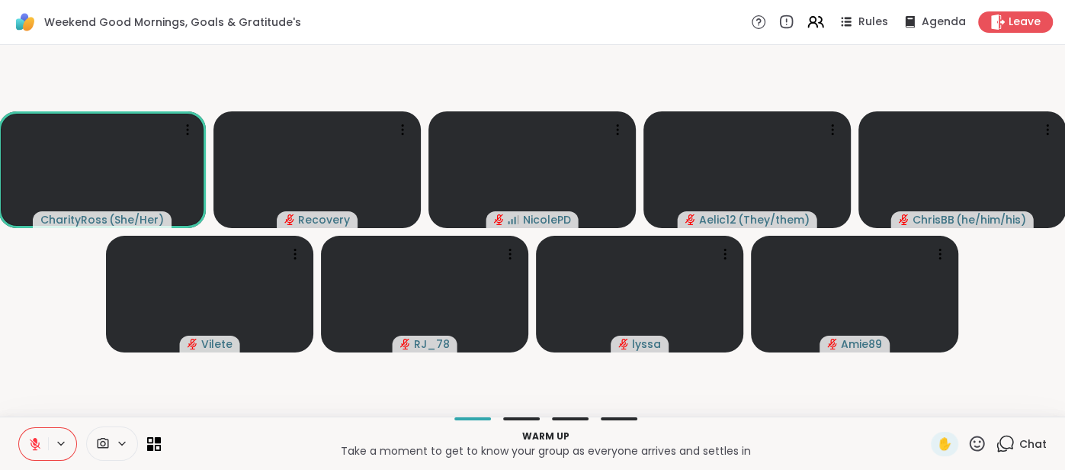
click at [28, 438] on icon at bounding box center [35, 444] width 14 height 14
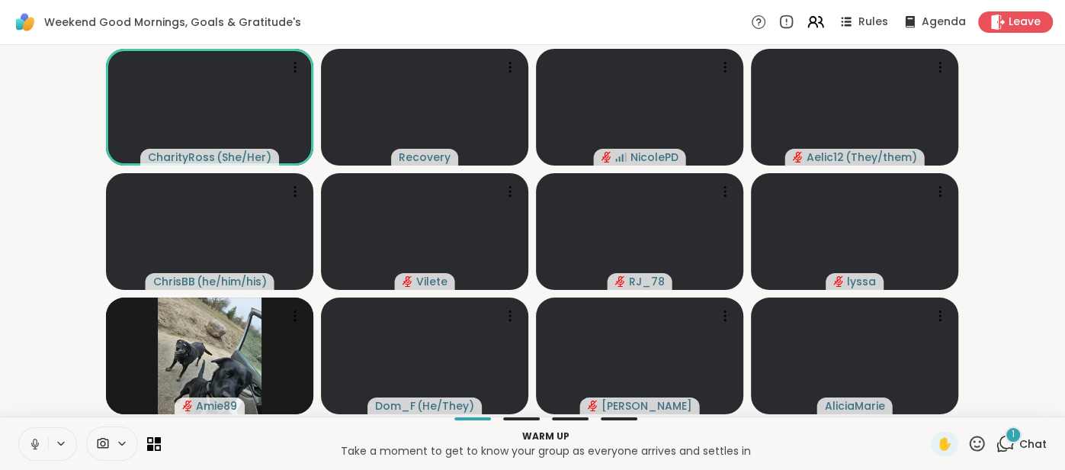
click at [35, 443] on icon at bounding box center [35, 444] width 14 height 14
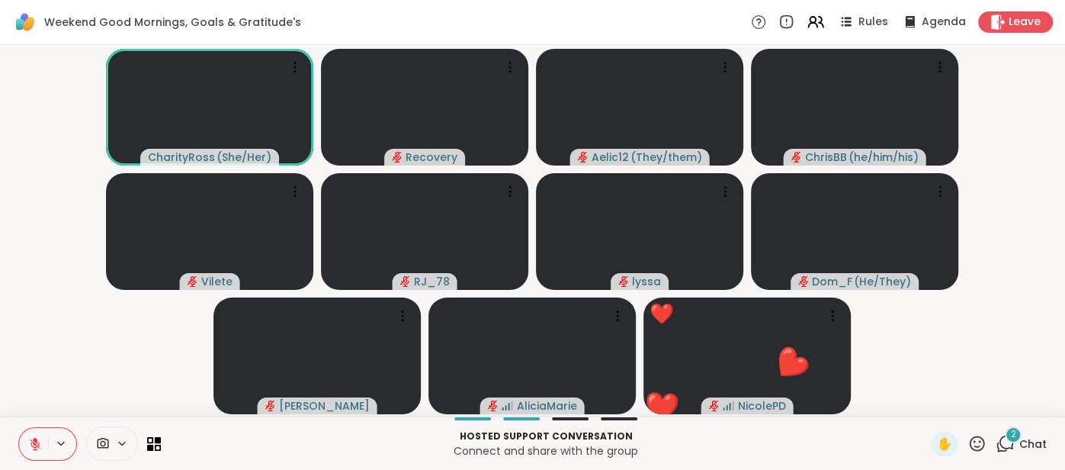
drag, startPoint x: 43, startPoint y: 367, endPoint x: 67, endPoint y: 283, distance: 87.1
click at [67, 283] on video-player-container "CharityRoss ( She/Her ) Recovery Aelic12 ( They/them ) ChrisBB ( he/him/his ) V…" at bounding box center [532, 230] width 1047 height 359
click at [26, 444] on button at bounding box center [33, 444] width 29 height 32
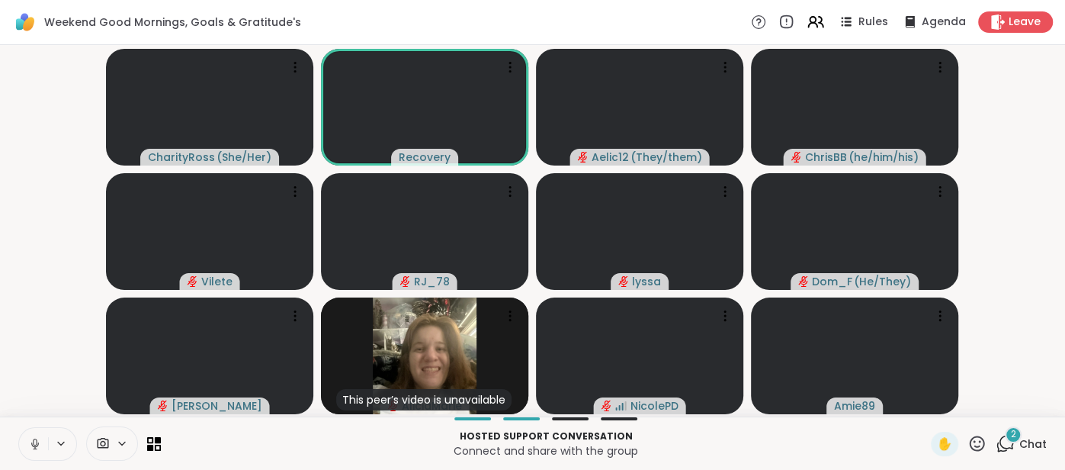
click at [56, 347] on video-player-container "CharityRoss ( She/Her ) Recovery Aelic12 ( They/them ) ChrisBB ( he/him/his ) V…" at bounding box center [532, 230] width 1047 height 359
click at [27, 437] on button at bounding box center [33, 444] width 29 height 32
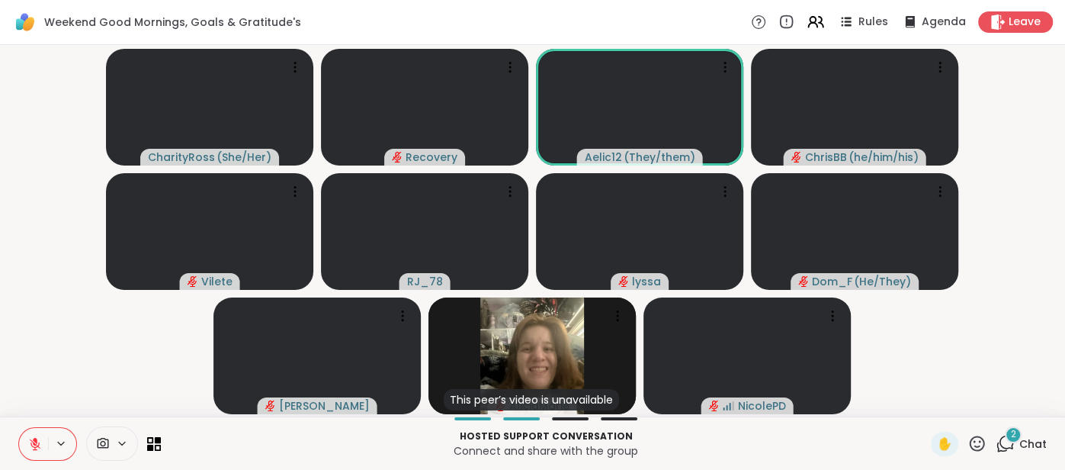
click at [1026, 432] on div "2 Chat" at bounding box center [1021, 444] width 51 height 24
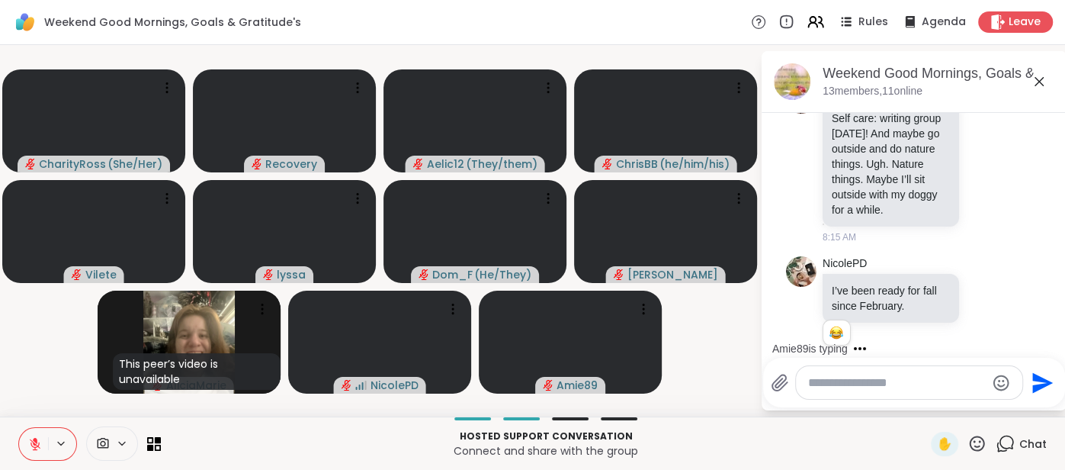
scroll to position [590, 0]
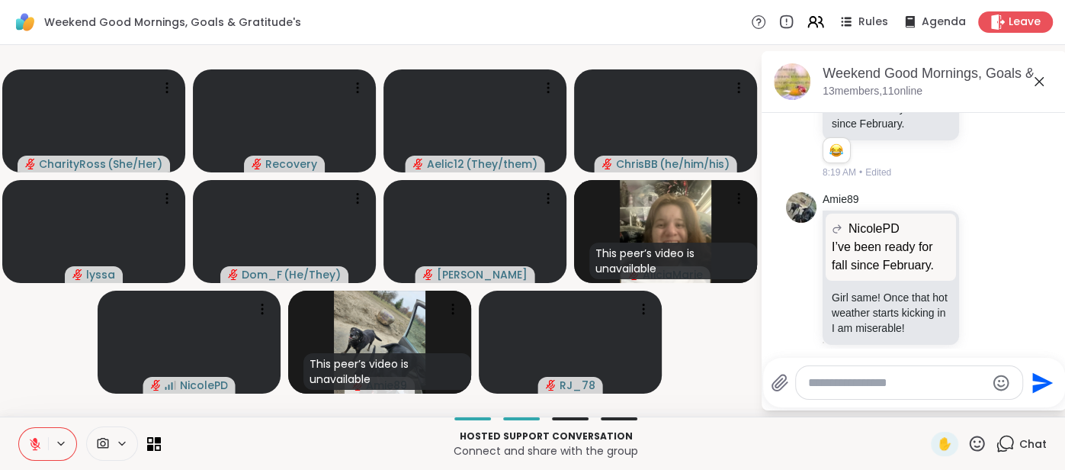
click at [34, 426] on div "Hosted support conversation Connect and share with the group ✋ Chat" at bounding box center [532, 442] width 1065 height 53
click at [30, 437] on icon at bounding box center [35, 444] width 14 height 14
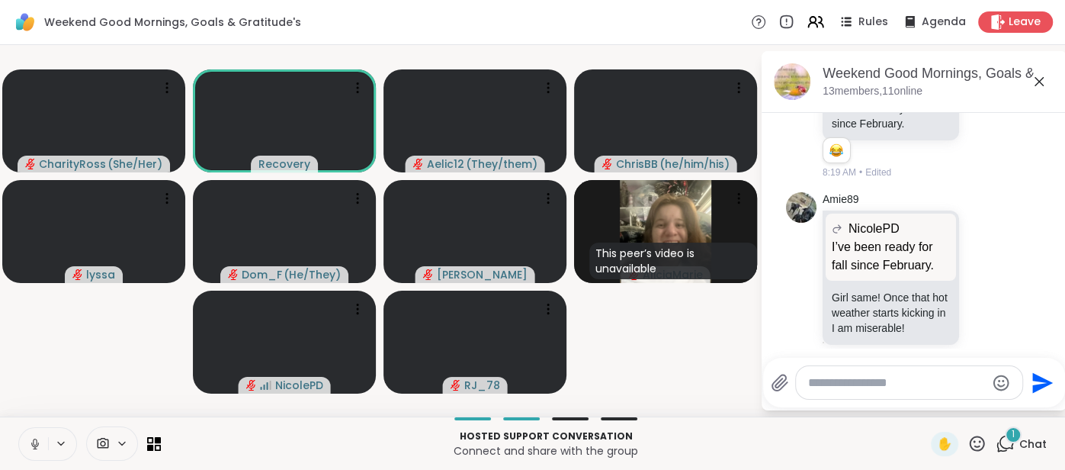
scroll to position [762, 0]
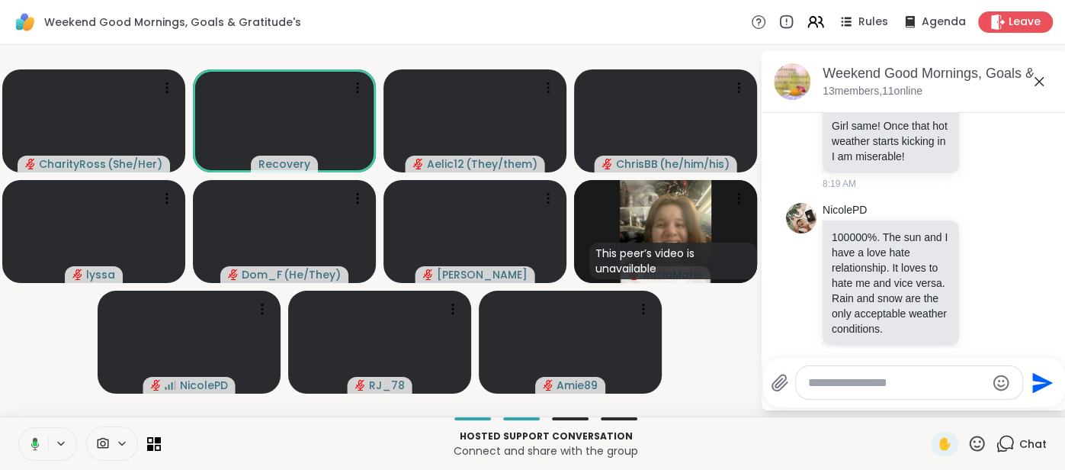
click at [27, 445] on icon at bounding box center [33, 444] width 14 height 14
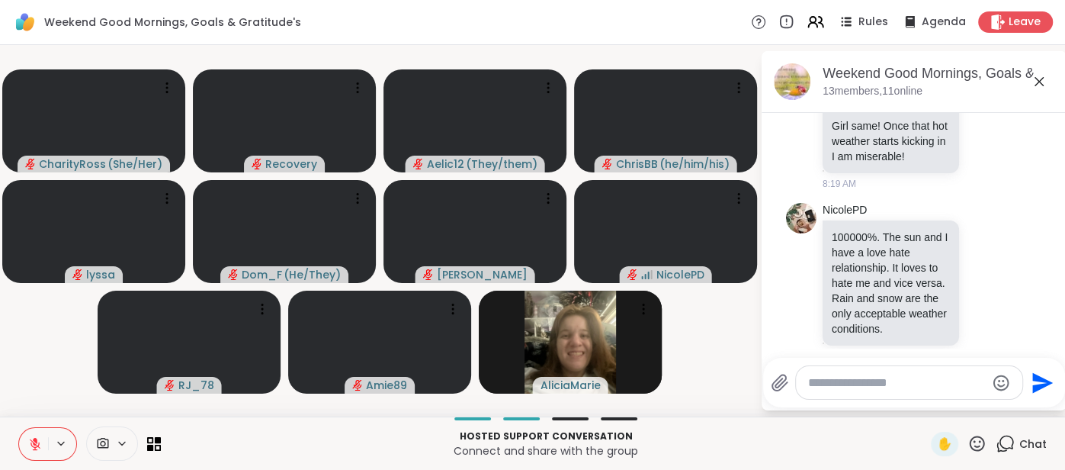
click at [37, 454] on button at bounding box center [33, 444] width 29 height 32
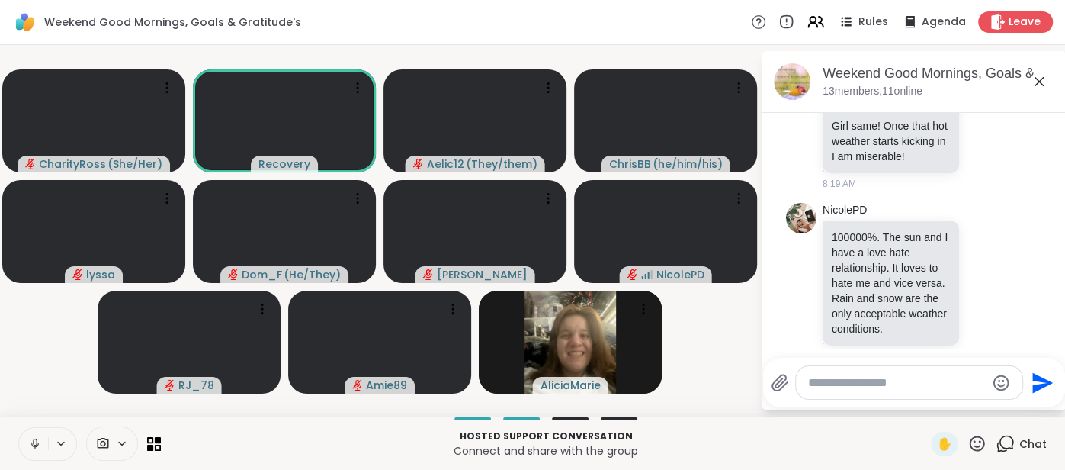
click at [717, 402] on video-player-container "CharityRoss ( She/Her ) Recovery Aelic12 ( They/them ) ChrisBB ( he/him/his ) l…" at bounding box center [380, 230] width 742 height 359
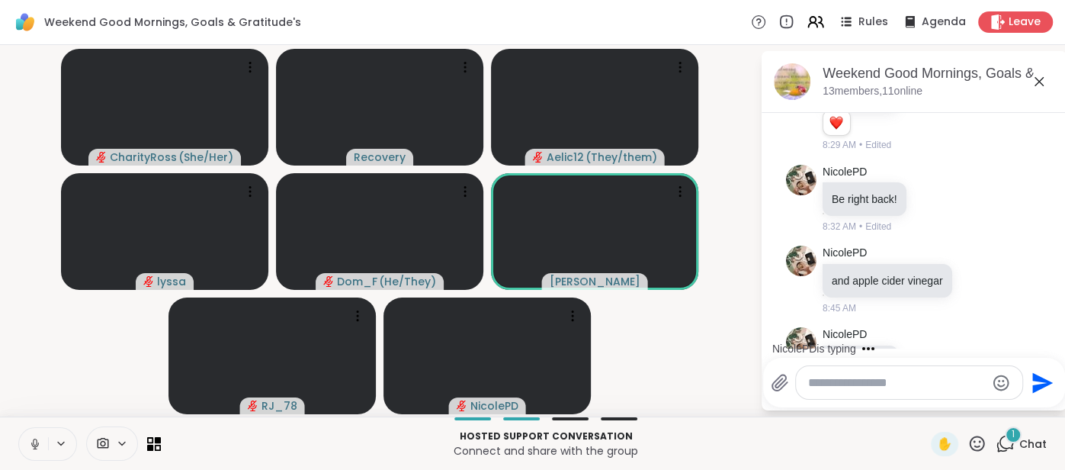
scroll to position [1633, 0]
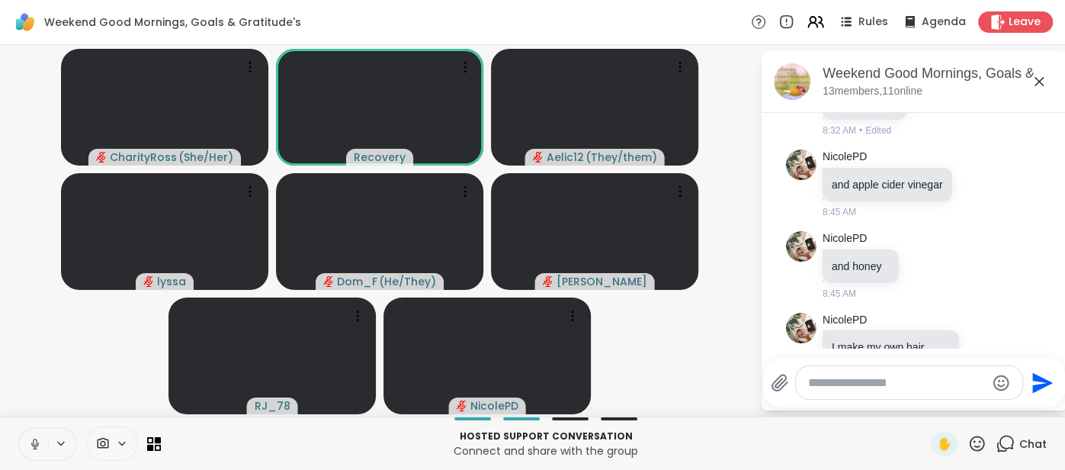
click at [1042, 87] on icon at bounding box center [1039, 81] width 18 height 18
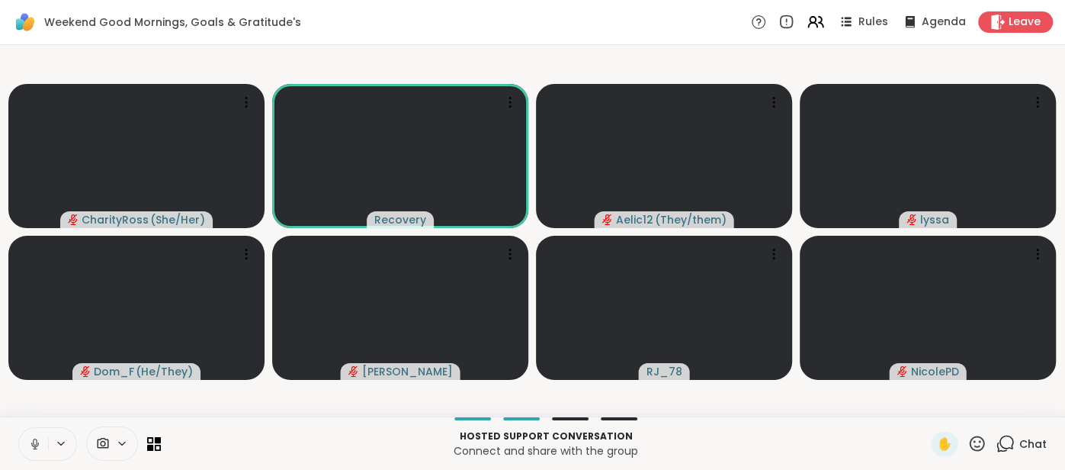
click at [26, 438] on button at bounding box center [33, 444] width 29 height 32
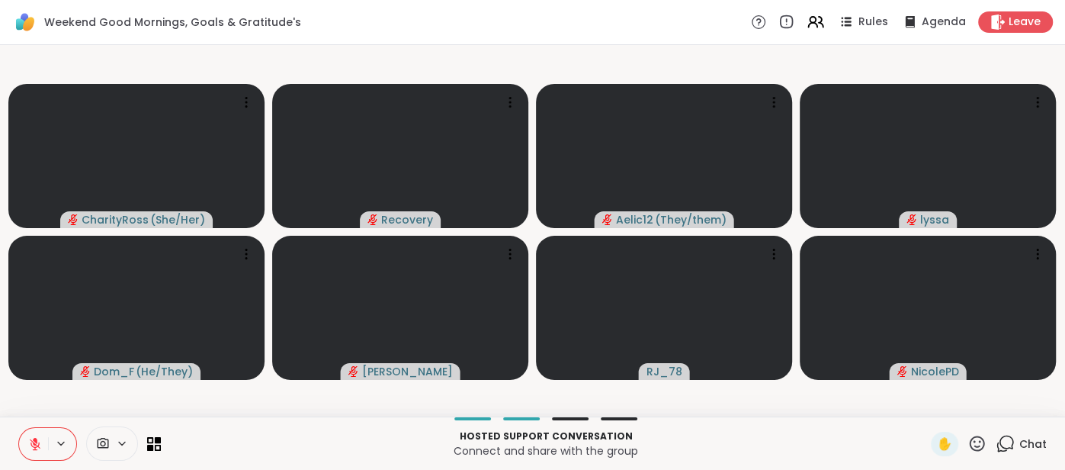
click at [33, 438] on icon at bounding box center [35, 444] width 14 height 14
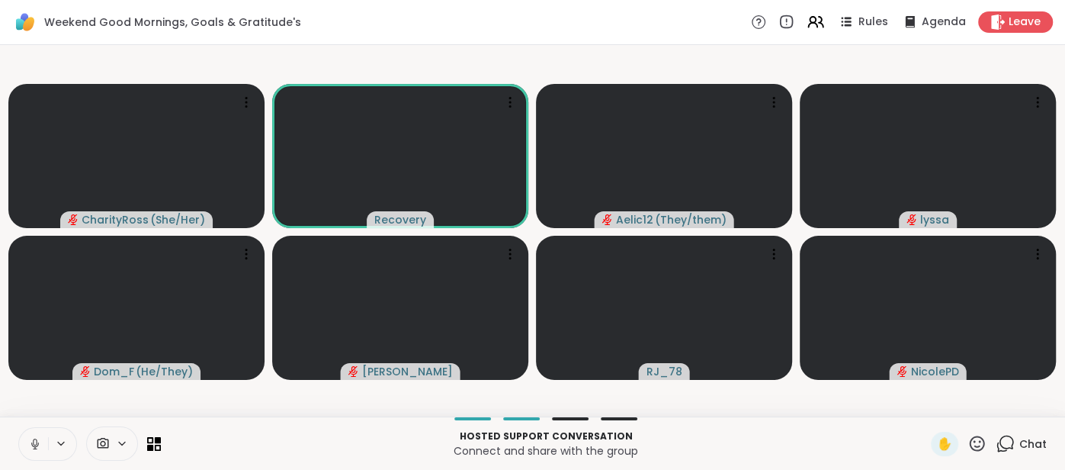
click at [28, 438] on icon at bounding box center [35, 444] width 14 height 14
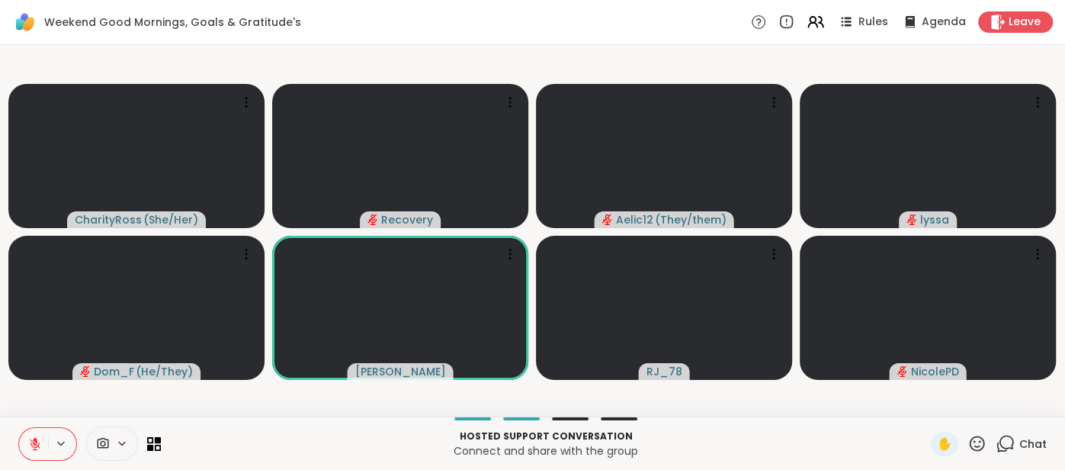
click at [22, 448] on button at bounding box center [33, 444] width 29 height 32
click at [28, 446] on icon at bounding box center [33, 444] width 14 height 14
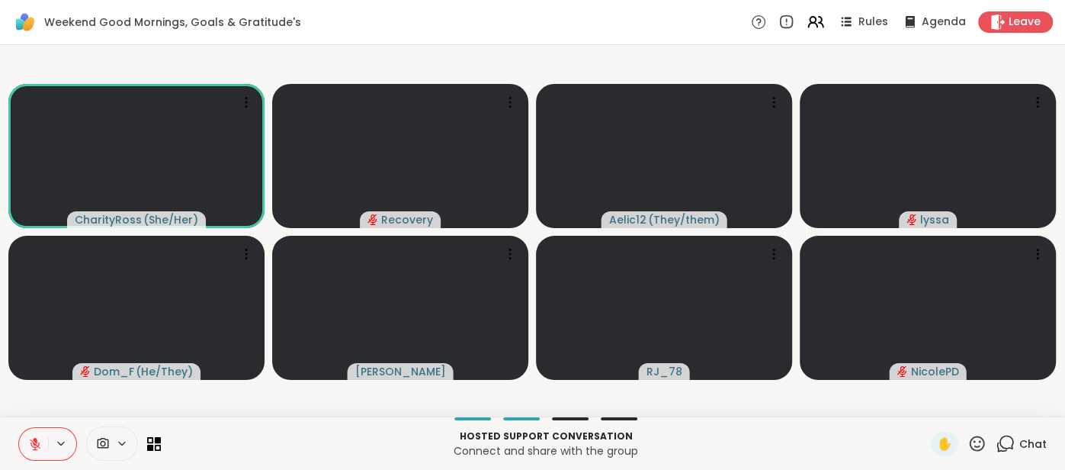
click at [33, 436] on button at bounding box center [33, 444] width 29 height 32
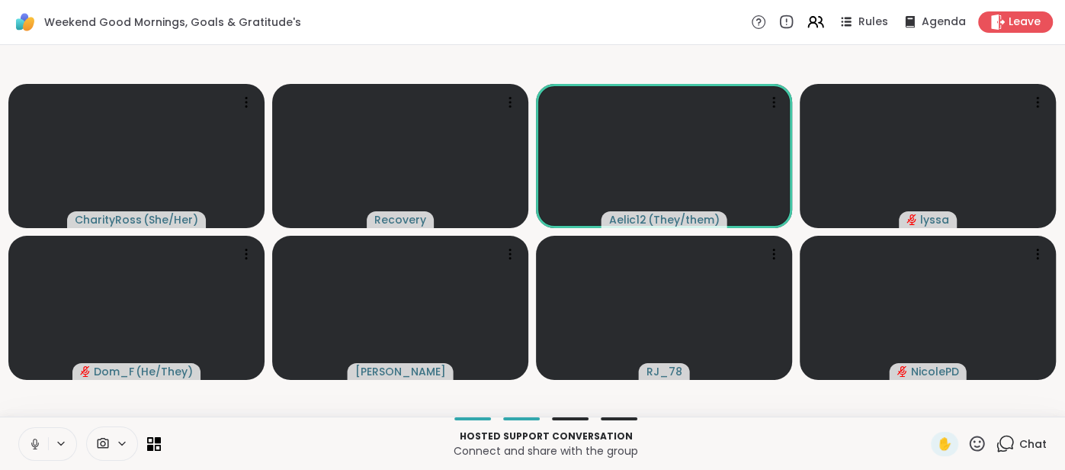
click at [27, 440] on button at bounding box center [33, 444] width 29 height 32
click at [1023, 444] on span "Chat" at bounding box center [1033, 443] width 27 height 15
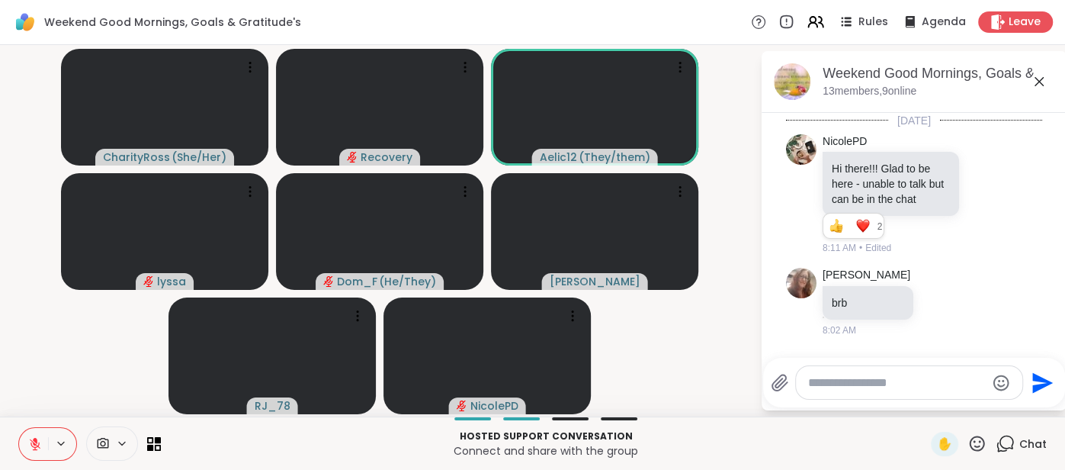
scroll to position [1617, 0]
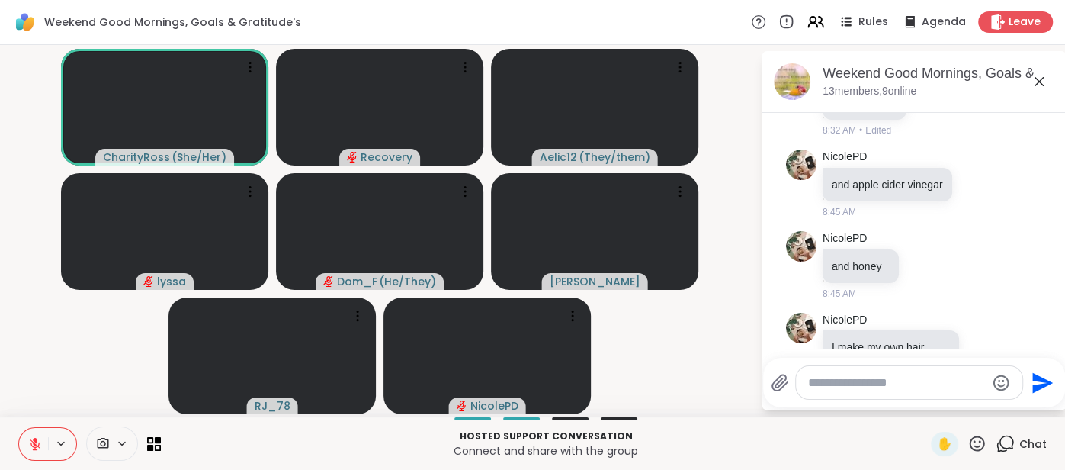
click at [860, 390] on textarea "Type your message" at bounding box center [897, 382] width 178 height 15
type textarea "***"
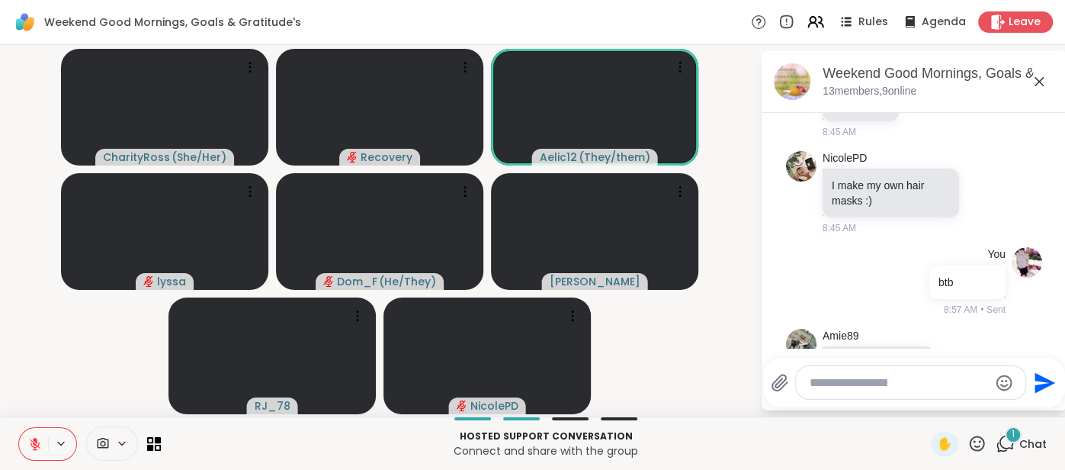
scroll to position [1875, 0]
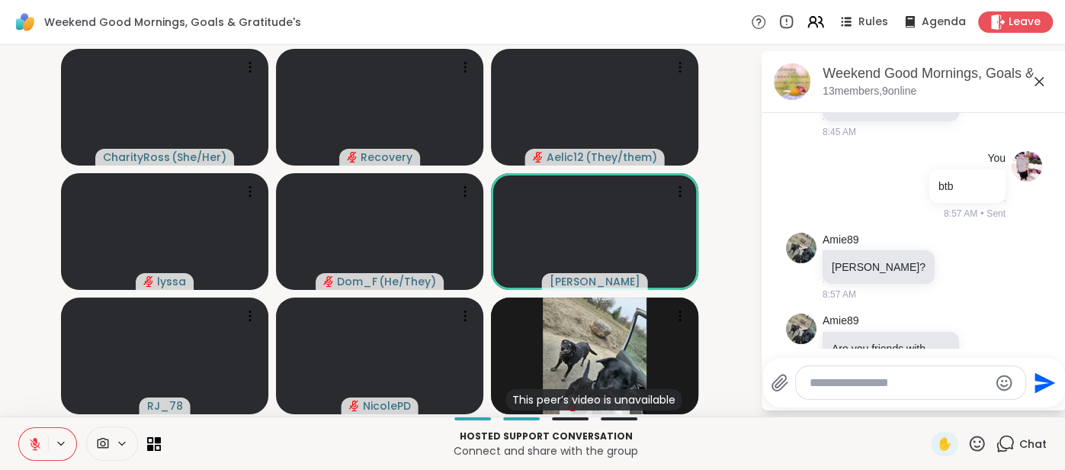
click at [1038, 79] on icon at bounding box center [1039, 81] width 9 height 9
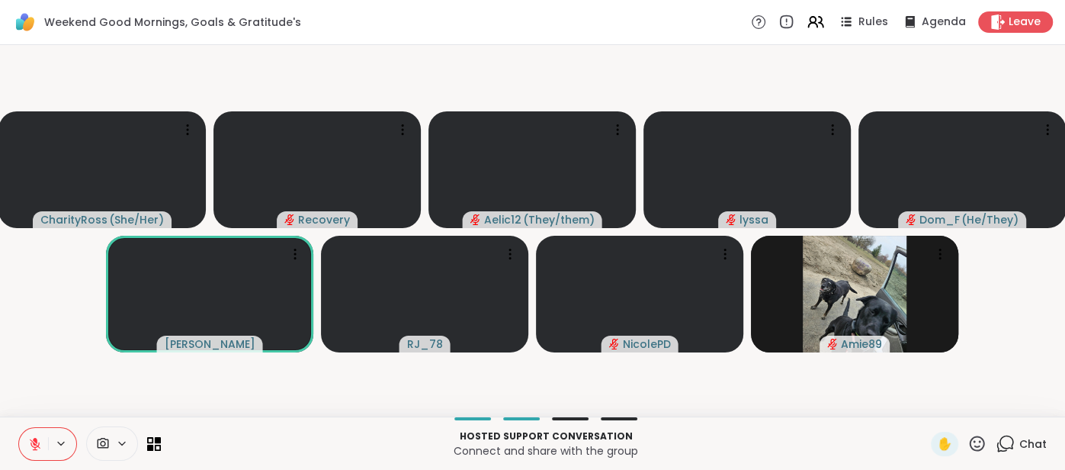
click at [34, 438] on icon at bounding box center [35, 440] width 5 height 6
click at [24, 451] on button at bounding box center [33, 444] width 29 height 32
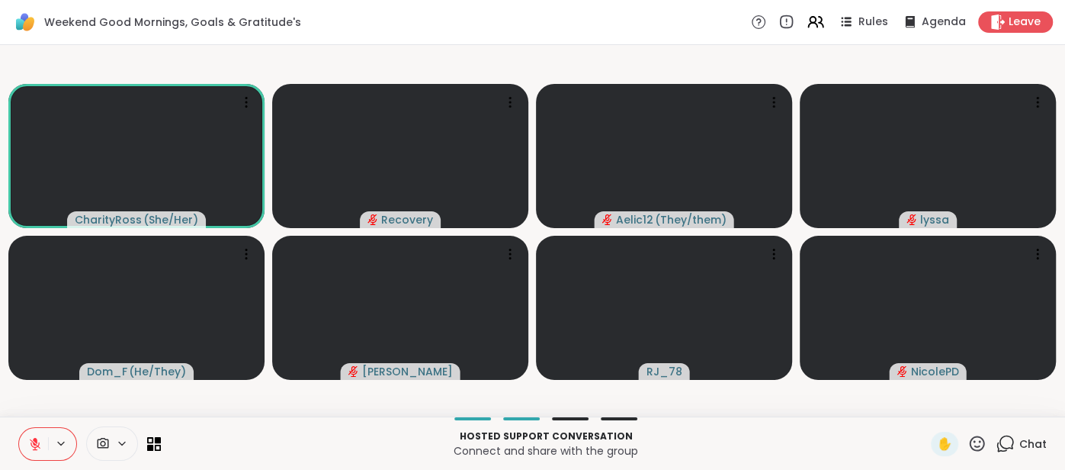
click at [28, 446] on icon at bounding box center [35, 444] width 14 height 14
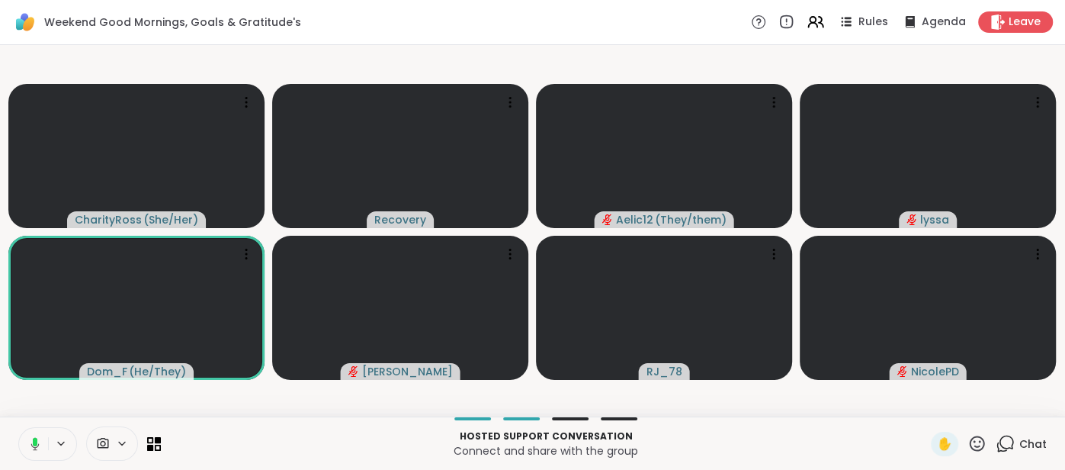
click at [24, 445] on button at bounding box center [32, 444] width 31 height 32
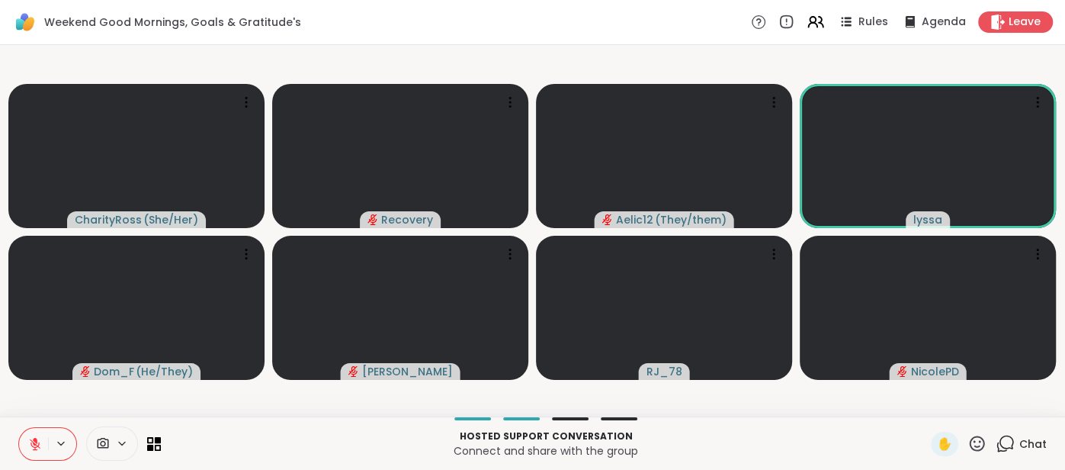
click at [980, 444] on icon at bounding box center [977, 443] width 19 height 19
click at [998, 408] on span "🌟" at bounding box center [999, 403] width 15 height 18
click at [1037, 437] on span "Chat" at bounding box center [1033, 443] width 27 height 15
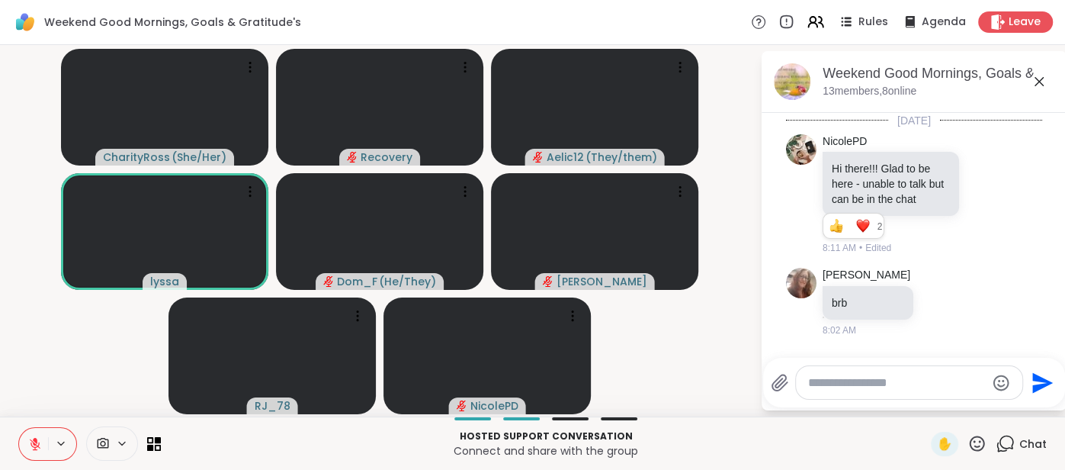
scroll to position [2023, 0]
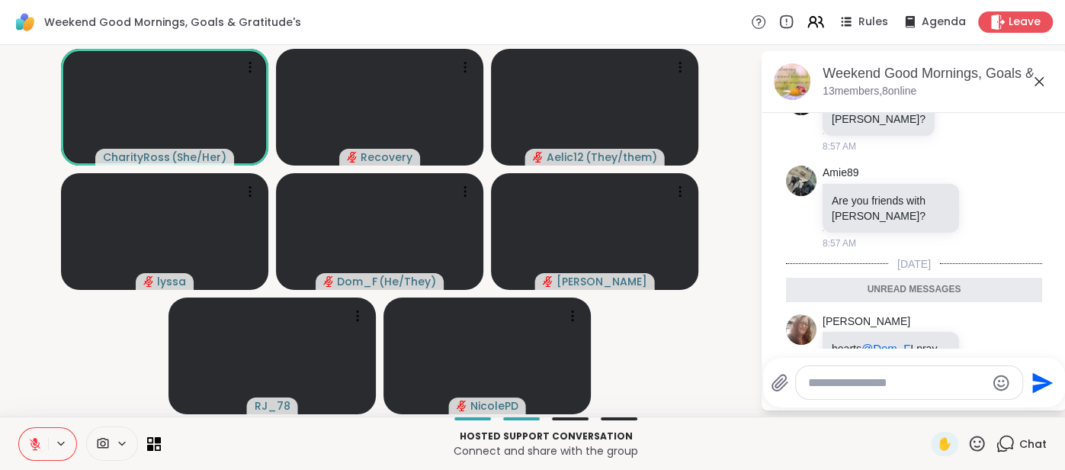
click at [1041, 78] on icon at bounding box center [1039, 81] width 9 height 9
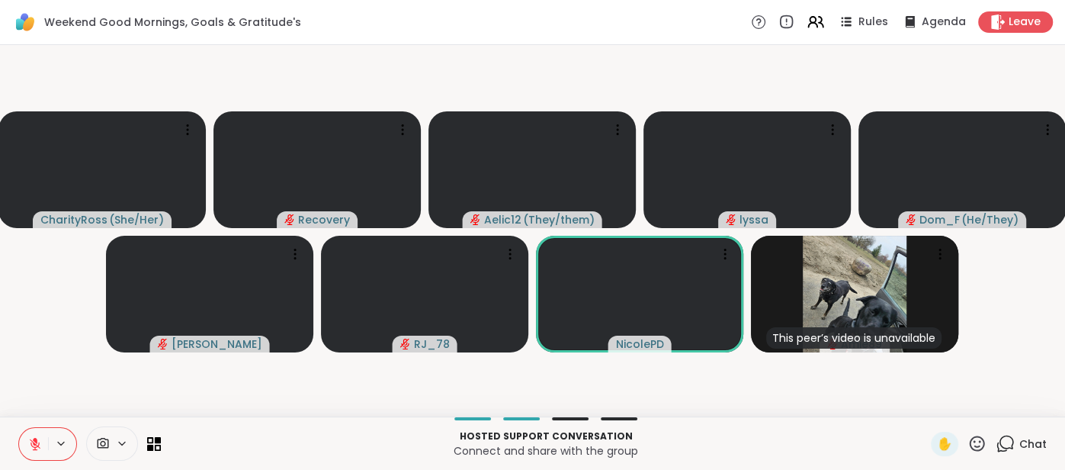
click at [1022, 439] on span "Chat" at bounding box center [1033, 443] width 27 height 15
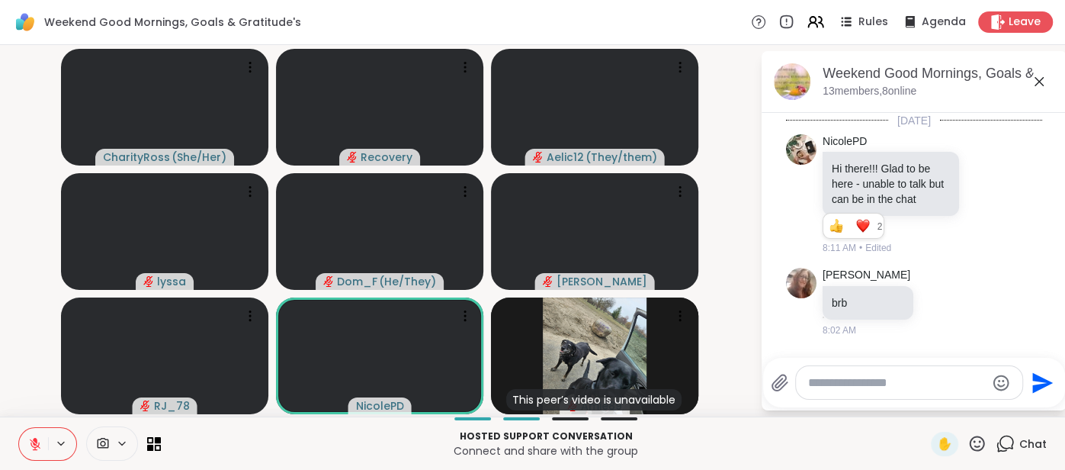
click at [893, 393] on div at bounding box center [909, 382] width 226 height 33
click at [882, 389] on textarea "Type your message" at bounding box center [897, 382] width 178 height 15
click at [835, 370] on div at bounding box center [909, 382] width 226 height 33
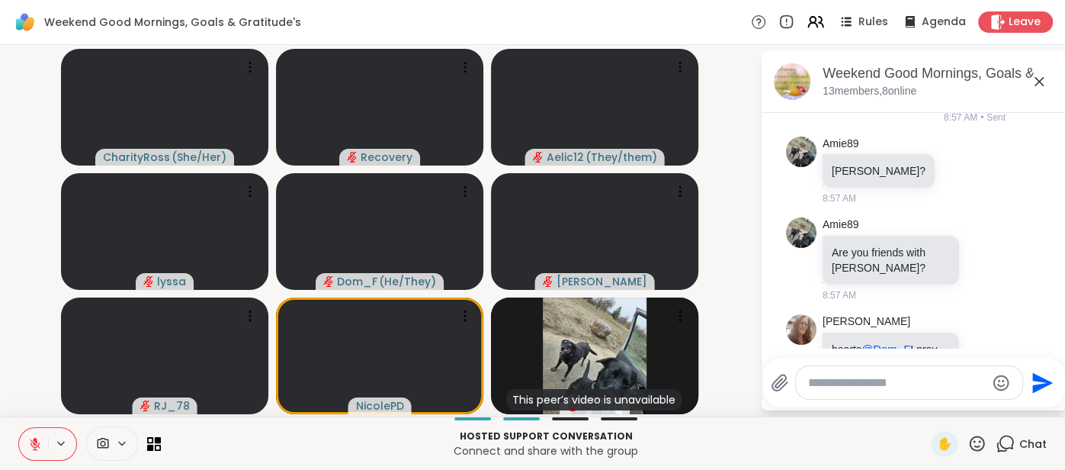
click at [818, 384] on textarea "Type your message" at bounding box center [897, 382] width 178 height 15
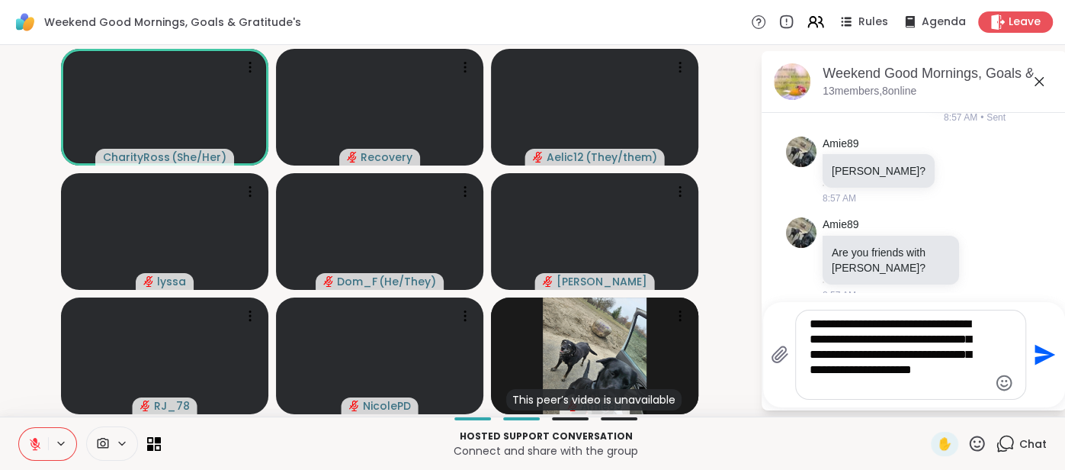
type textarea "**********"
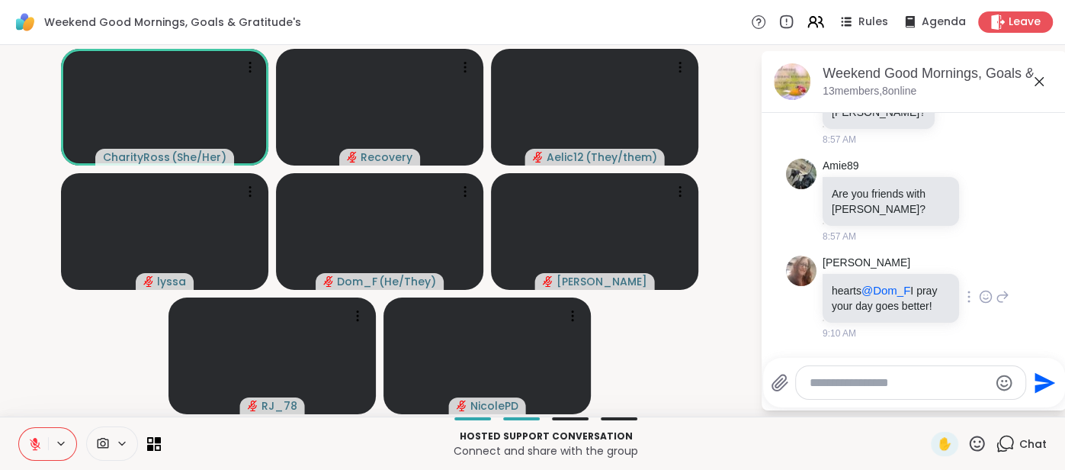
scroll to position [2128, 0]
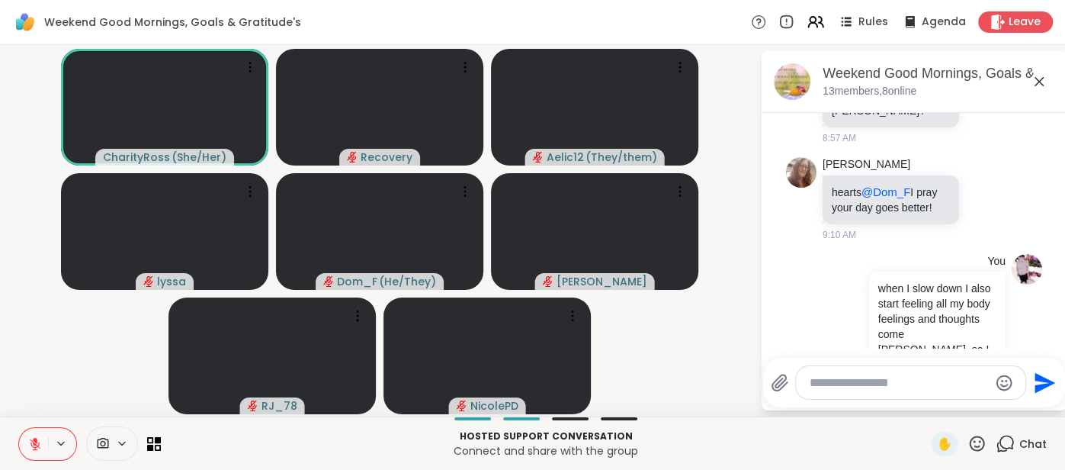
click at [1038, 85] on icon at bounding box center [1039, 81] width 18 height 18
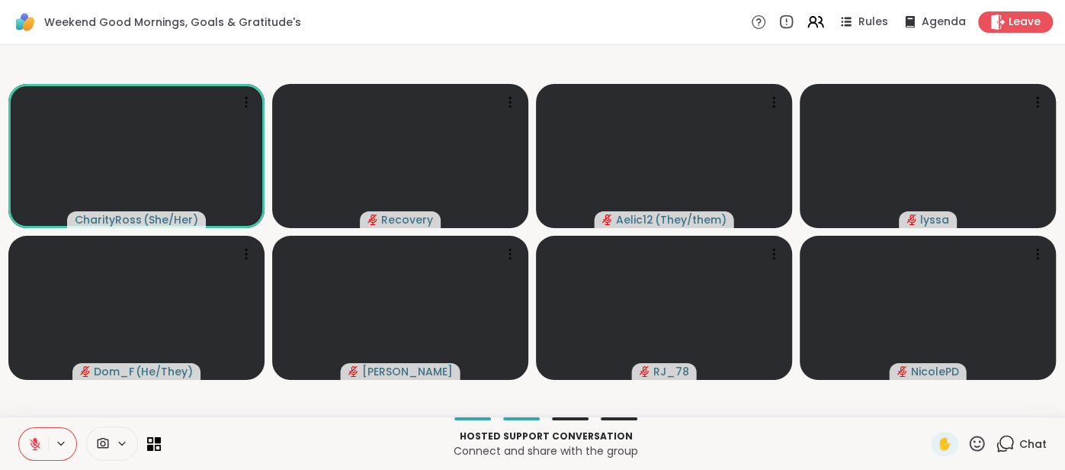
click at [31, 432] on button at bounding box center [33, 444] width 29 height 32
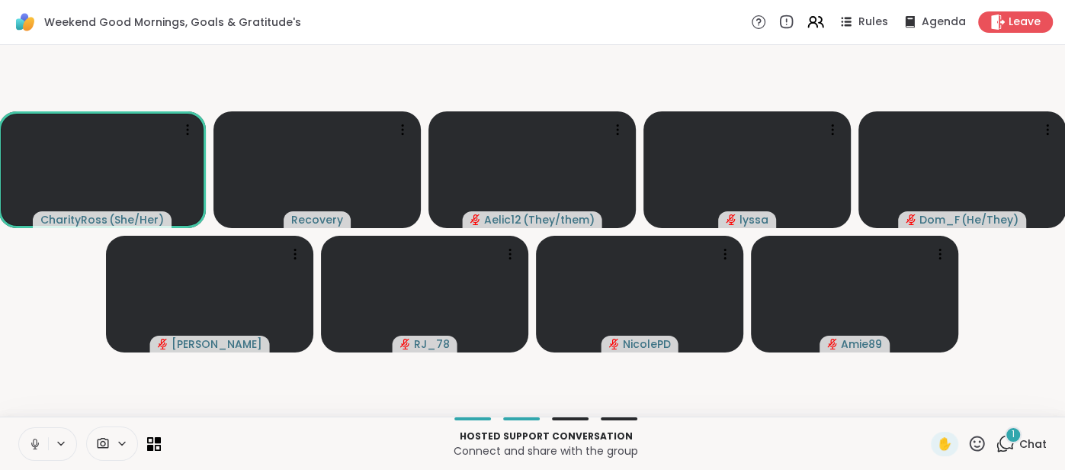
click at [29, 438] on icon at bounding box center [35, 444] width 14 height 14
click at [28, 438] on icon at bounding box center [35, 444] width 14 height 14
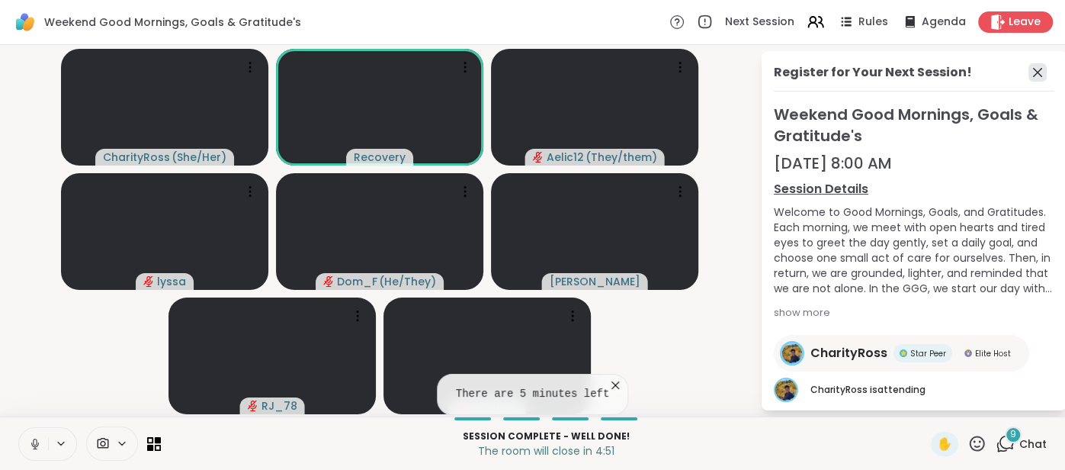
click at [1036, 75] on icon at bounding box center [1038, 72] width 18 height 18
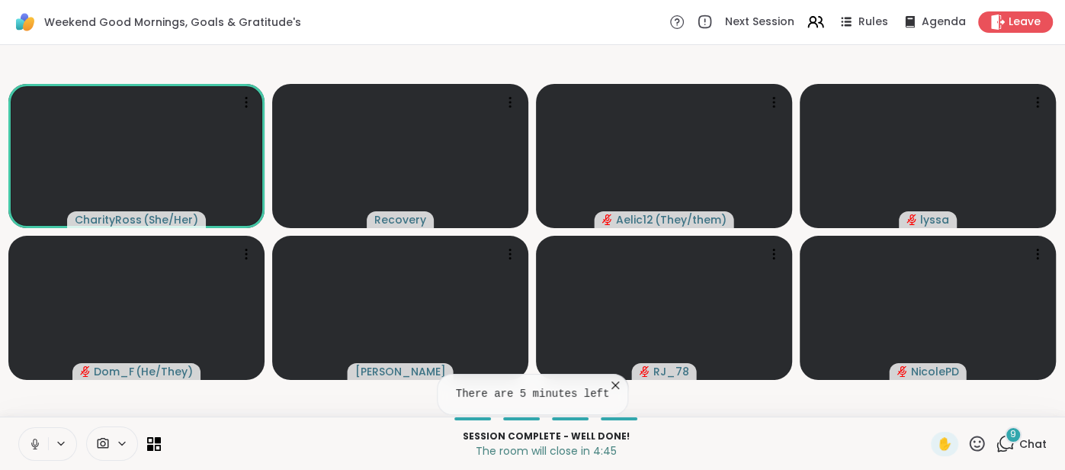
click at [28, 442] on icon at bounding box center [35, 444] width 14 height 14
click at [1029, 18] on span "Leave" at bounding box center [1026, 22] width 34 height 16
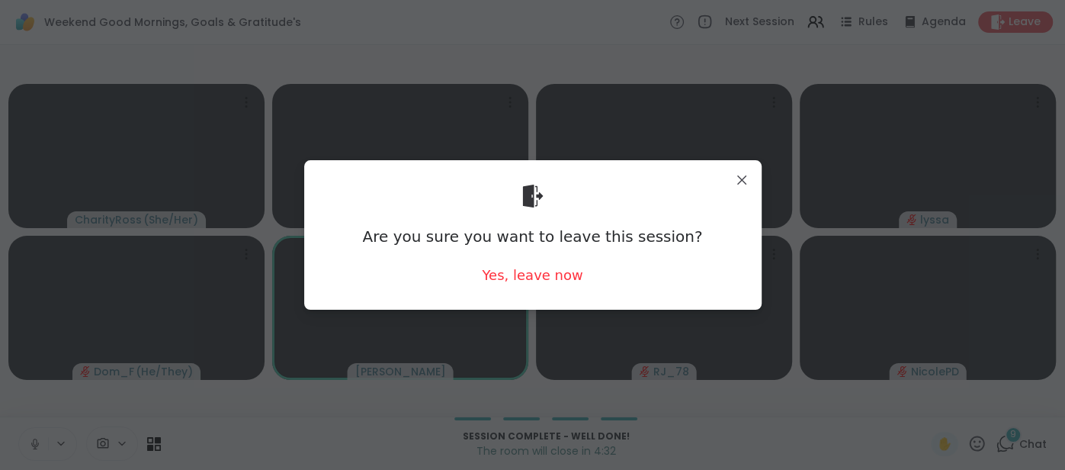
click at [578, 278] on div "Are you sure you want to leave this session? Yes, leave now" at bounding box center [532, 234] width 433 height 124
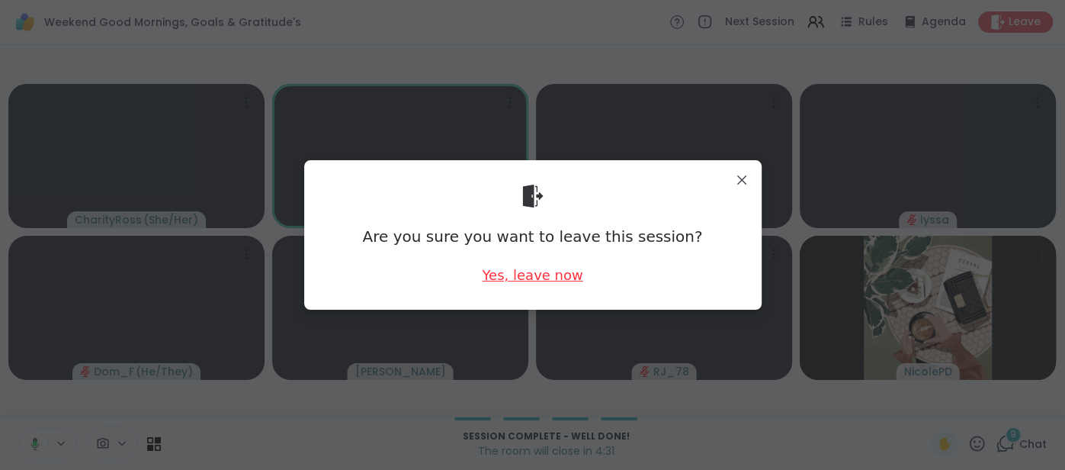
click at [571, 279] on div "Yes, leave now" at bounding box center [532, 274] width 101 height 19
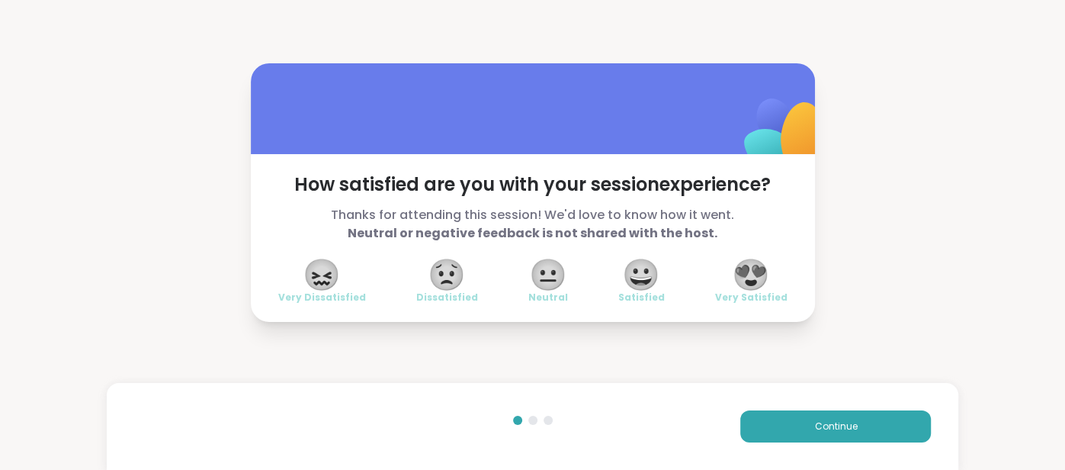
click at [753, 269] on span "😍" at bounding box center [751, 274] width 38 height 27
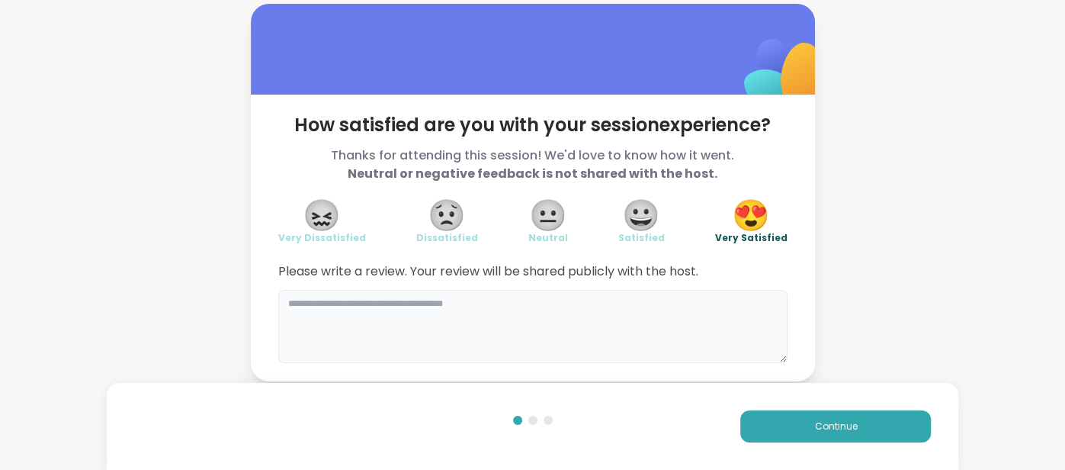
click at [620, 321] on textarea at bounding box center [532, 326] width 509 height 73
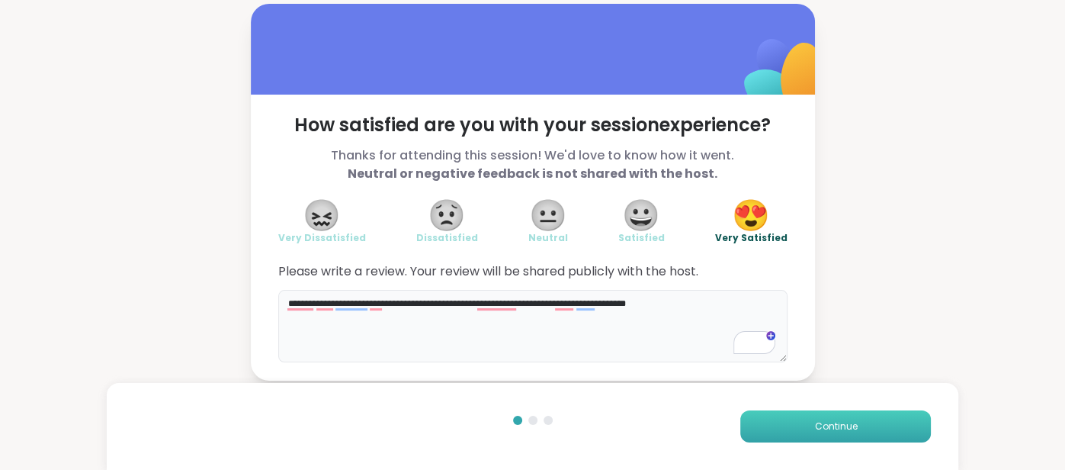
type textarea "**********"
click at [773, 427] on button "Continue" at bounding box center [835, 426] width 191 height 32
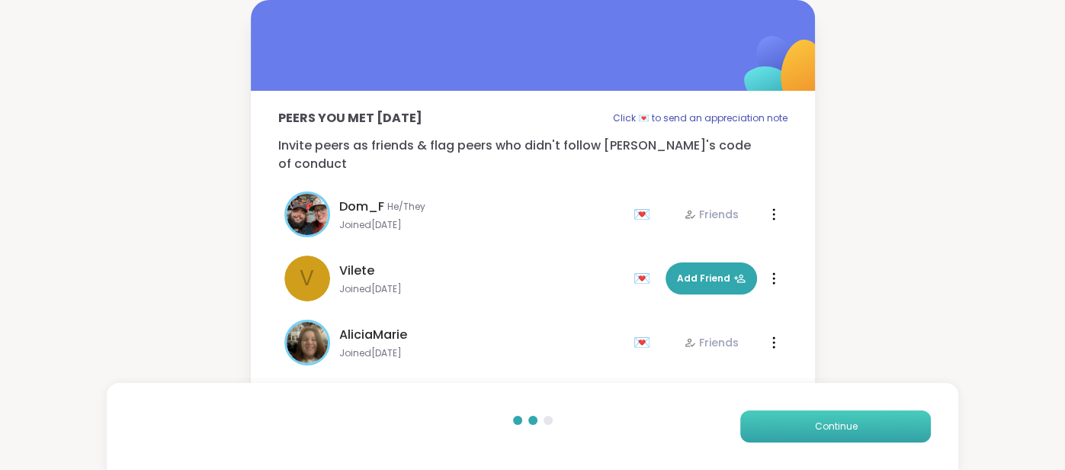
click at [773, 427] on button "Continue" at bounding box center [835, 426] width 191 height 32
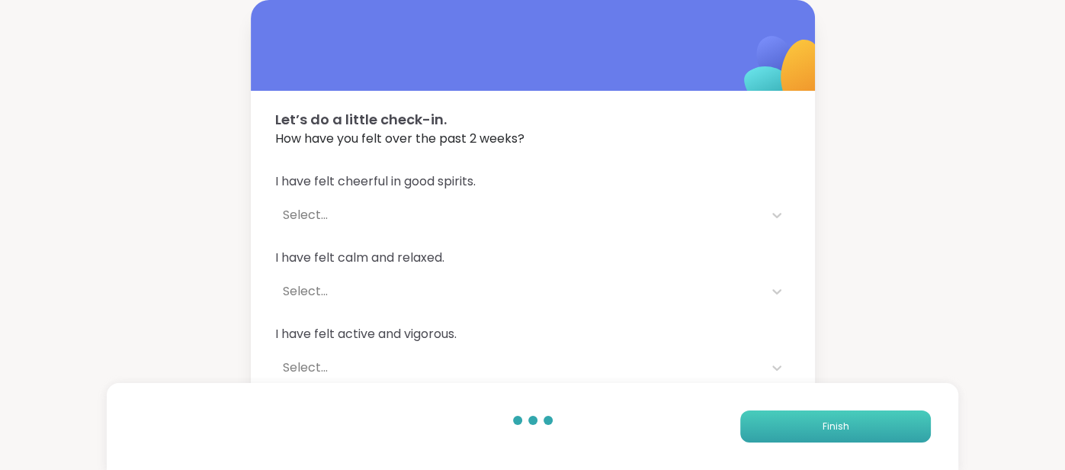
click at [773, 427] on button "Finish" at bounding box center [835, 426] width 191 height 32
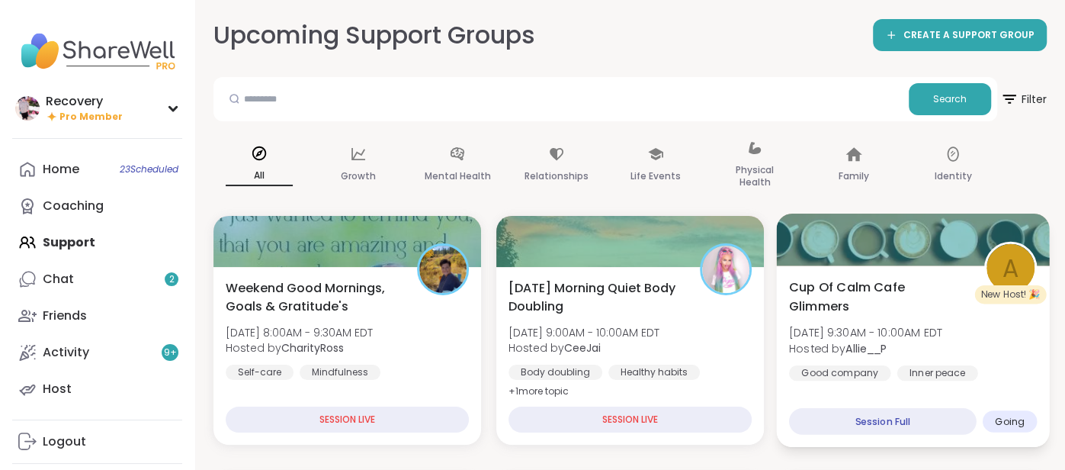
click at [829, 326] on span "[DATE] 9:30AM - 10:00AM EDT" at bounding box center [865, 332] width 153 height 15
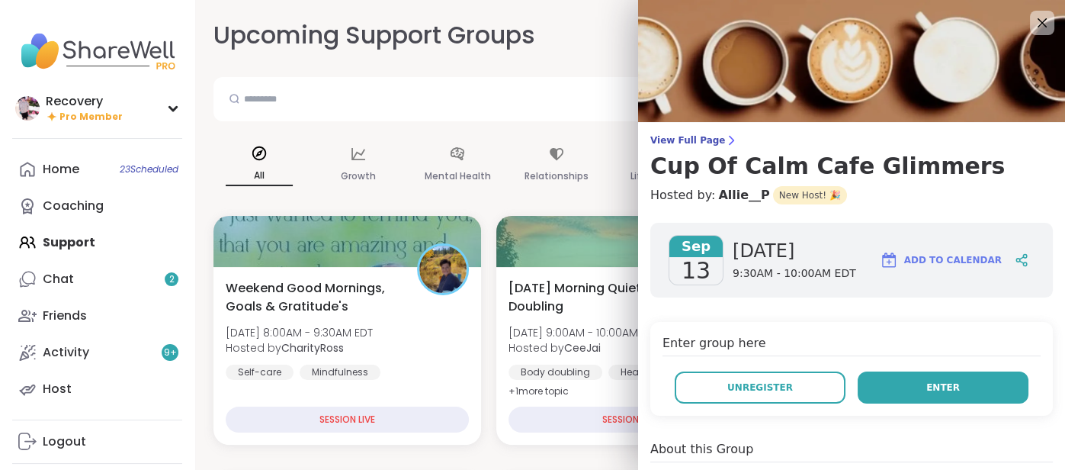
click at [917, 378] on button "Enter" at bounding box center [943, 387] width 171 height 32
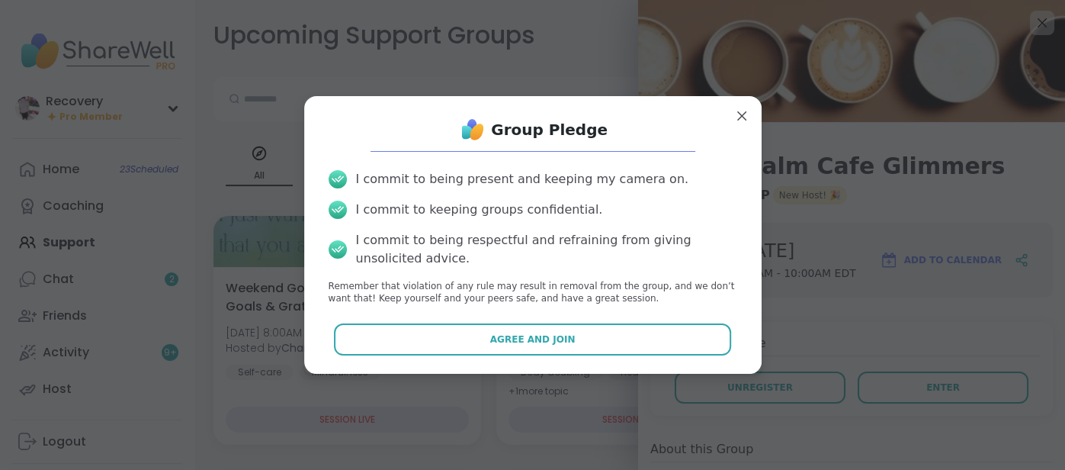
click at [690, 356] on div "Group Pledge I commit to being present and keeping my camera on. I commit to ke…" at bounding box center [532, 234] width 433 height 253
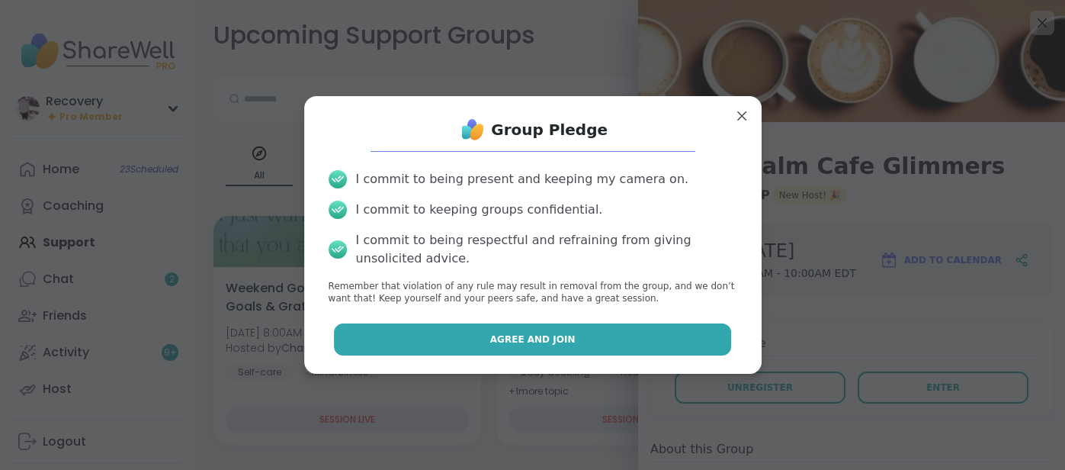
click at [688, 350] on button "Agree and Join" at bounding box center [532, 339] width 397 height 32
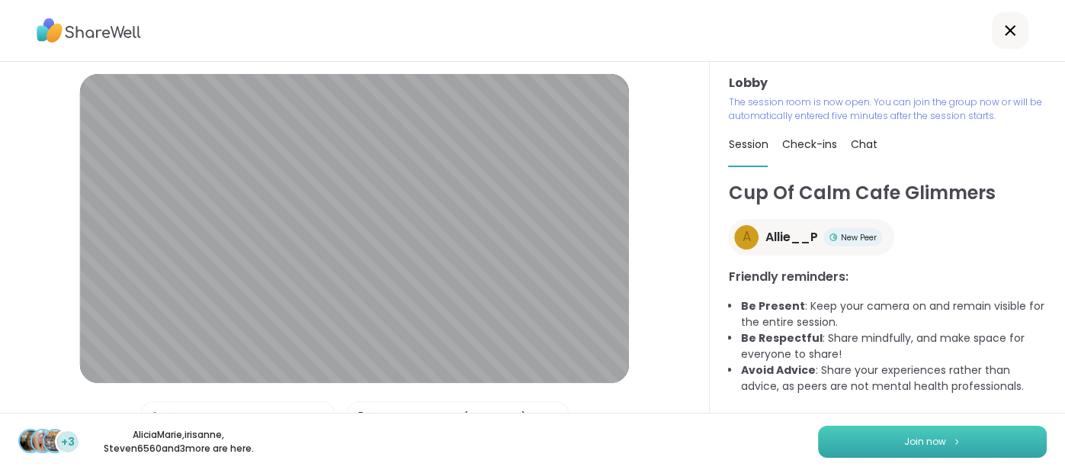
click at [837, 438] on button "Join now" at bounding box center [932, 442] width 229 height 32
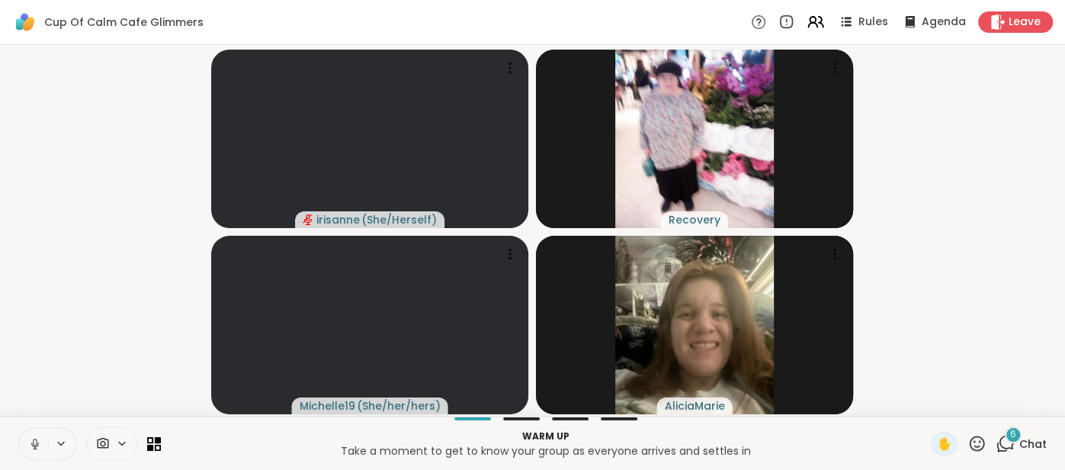
click at [34, 445] on icon at bounding box center [35, 441] width 4 height 7
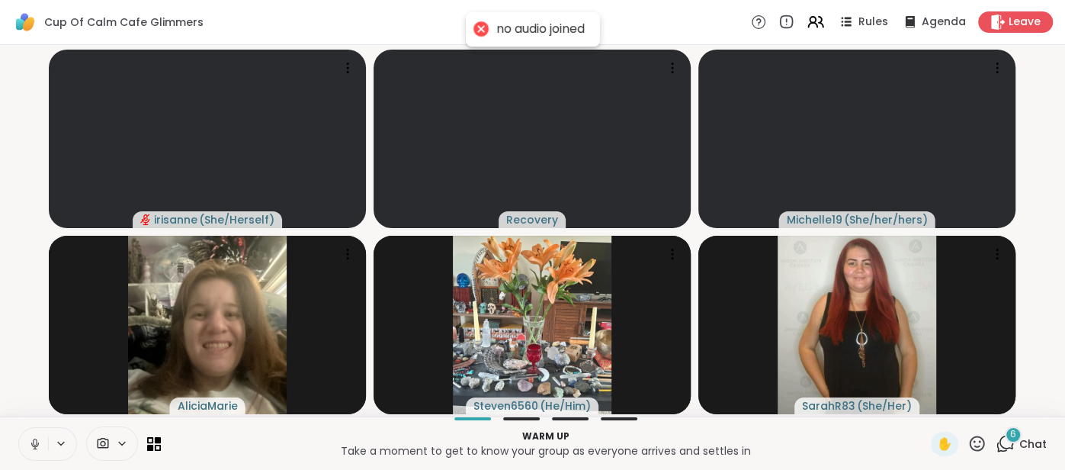
click at [25, 445] on button at bounding box center [33, 444] width 29 height 32
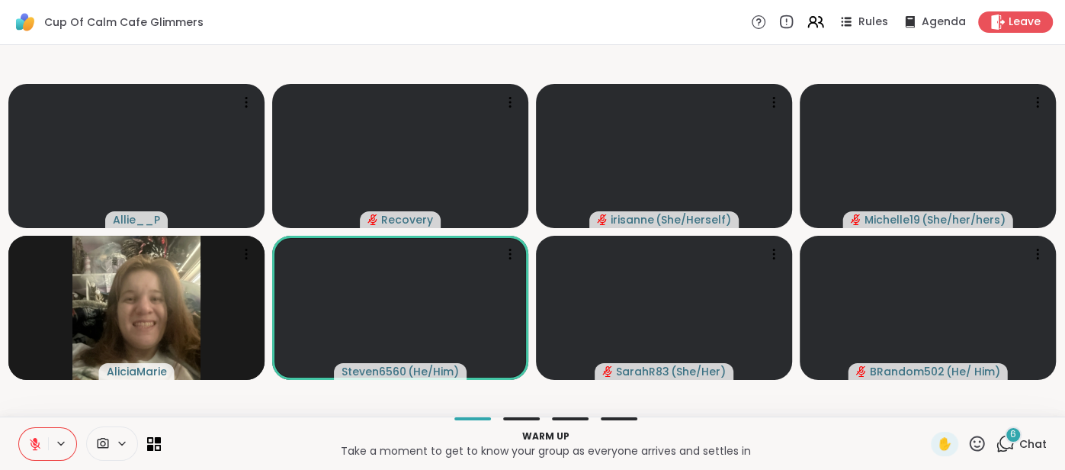
click at [29, 438] on icon at bounding box center [35, 444] width 14 height 14
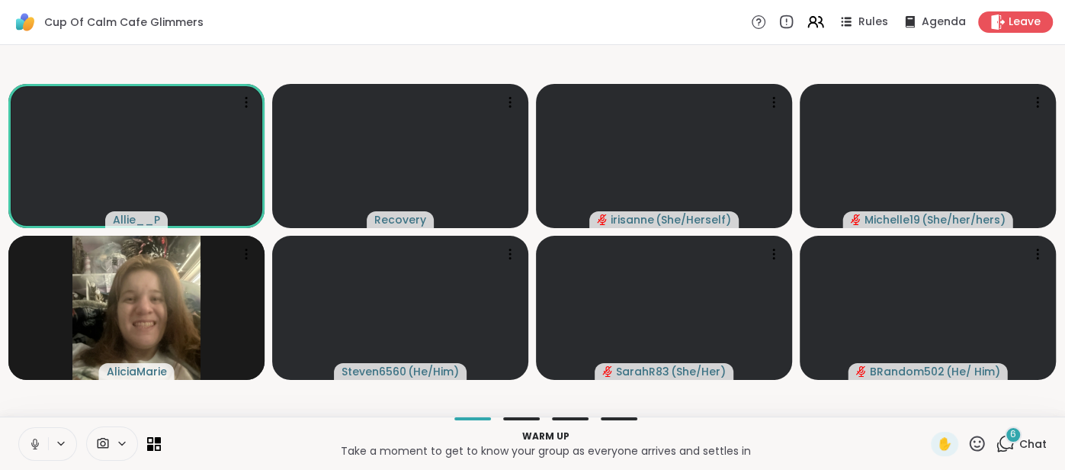
click at [23, 438] on button at bounding box center [33, 444] width 29 height 32
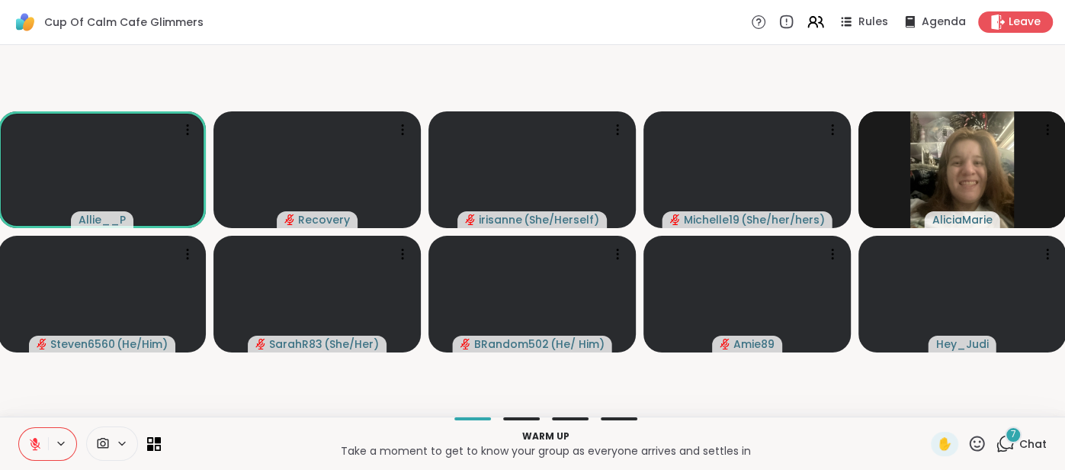
click at [1020, 439] on div "7" at bounding box center [1013, 434] width 17 height 17
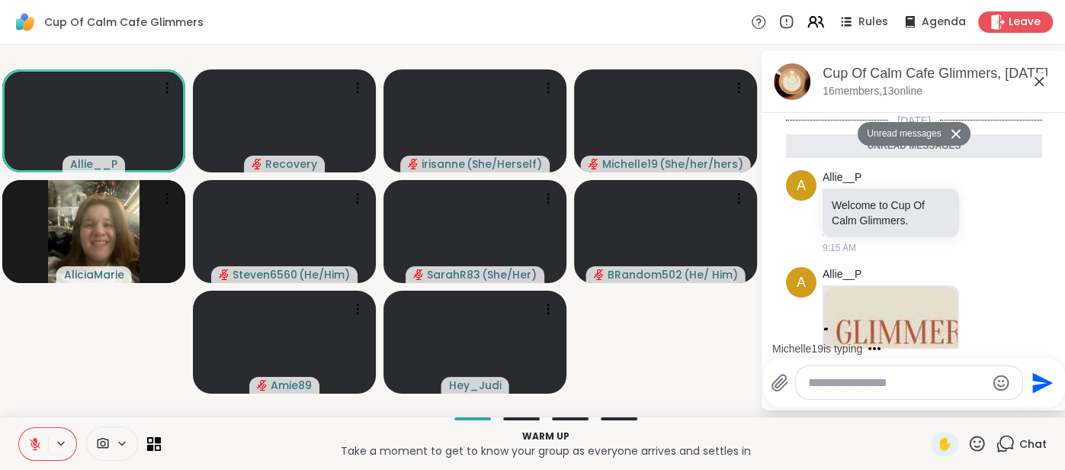
scroll to position [1381, 0]
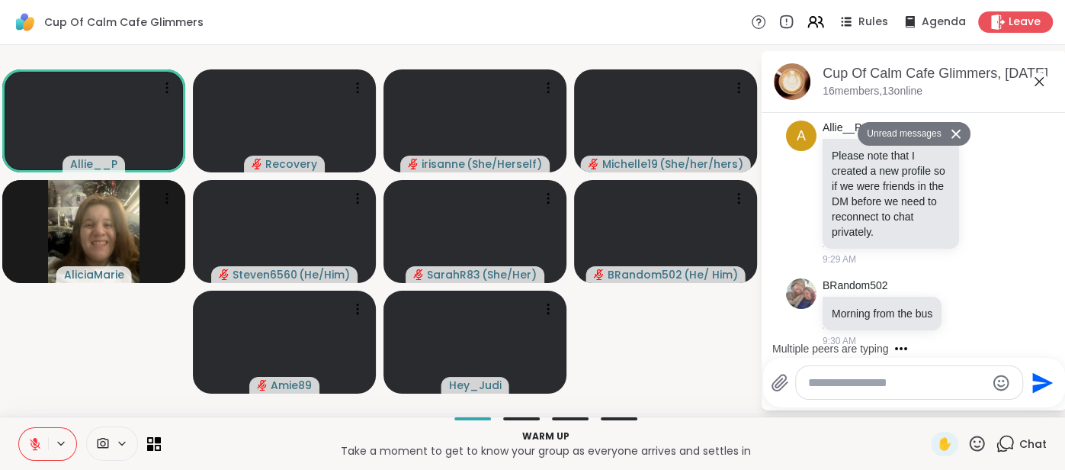
click at [839, 388] on textarea "Type your message" at bounding box center [897, 382] width 178 height 15
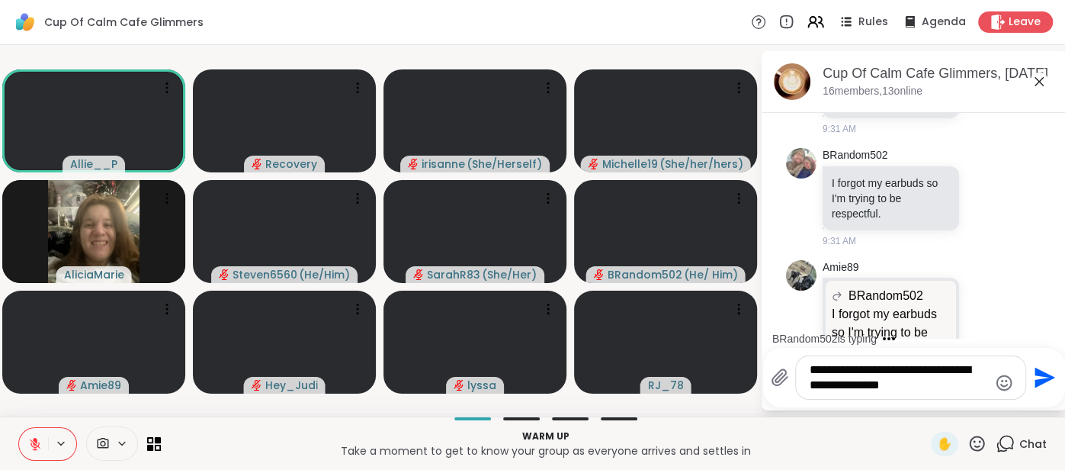
scroll to position [2198, 0]
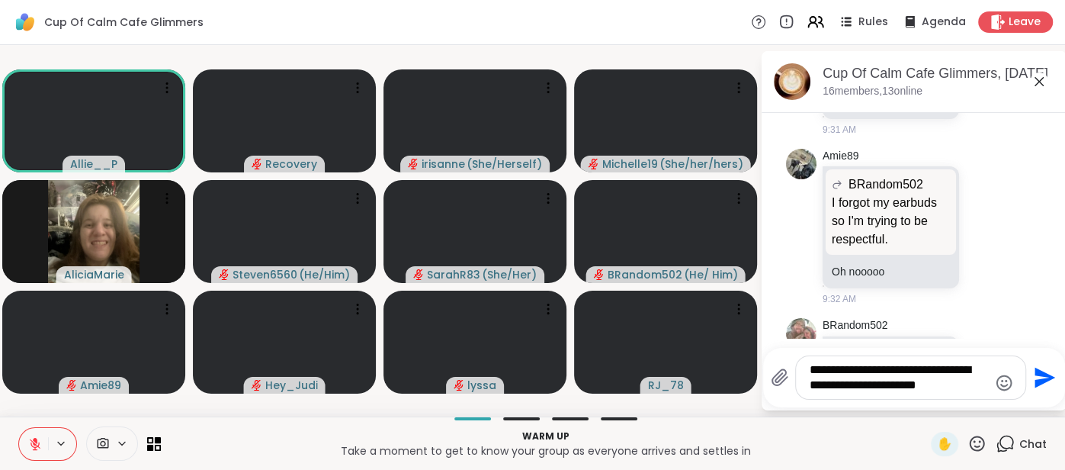
type textarea "**********"
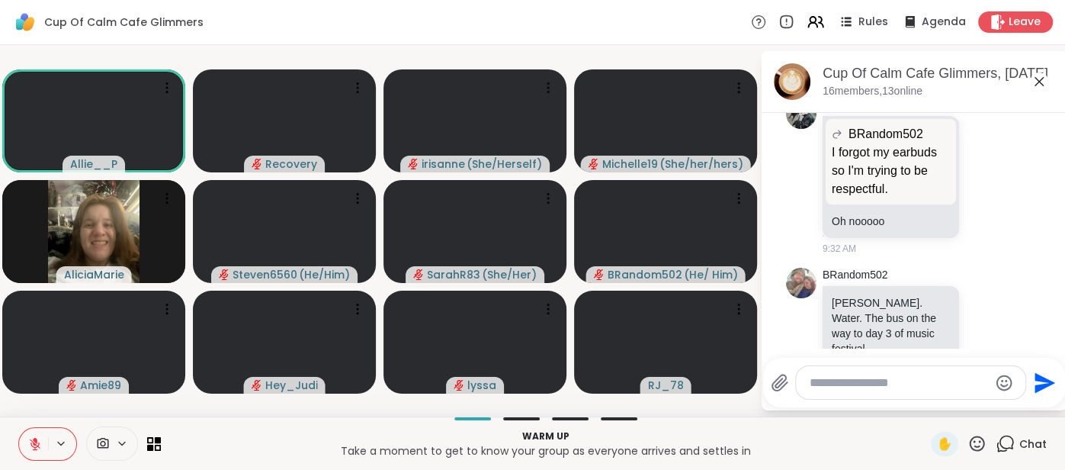
scroll to position [2300, 0]
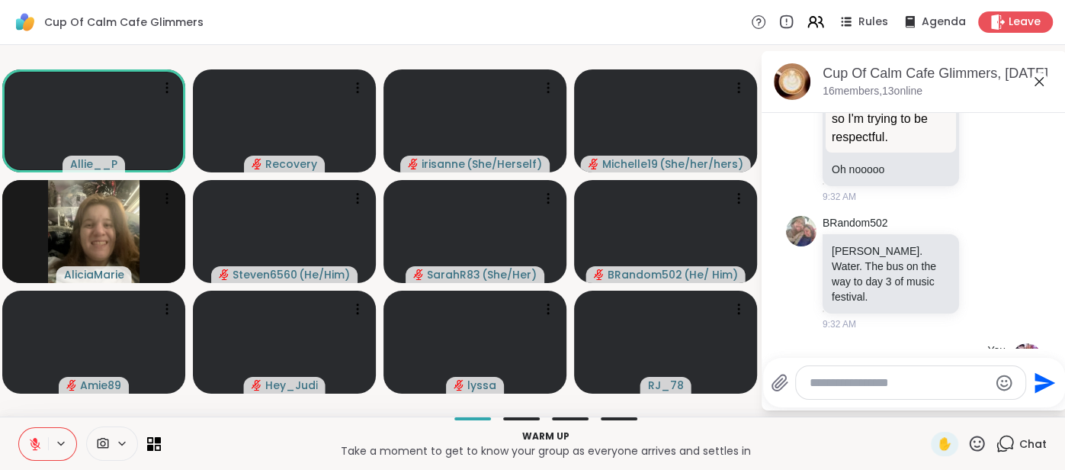
click at [1042, 83] on icon at bounding box center [1039, 81] width 18 height 18
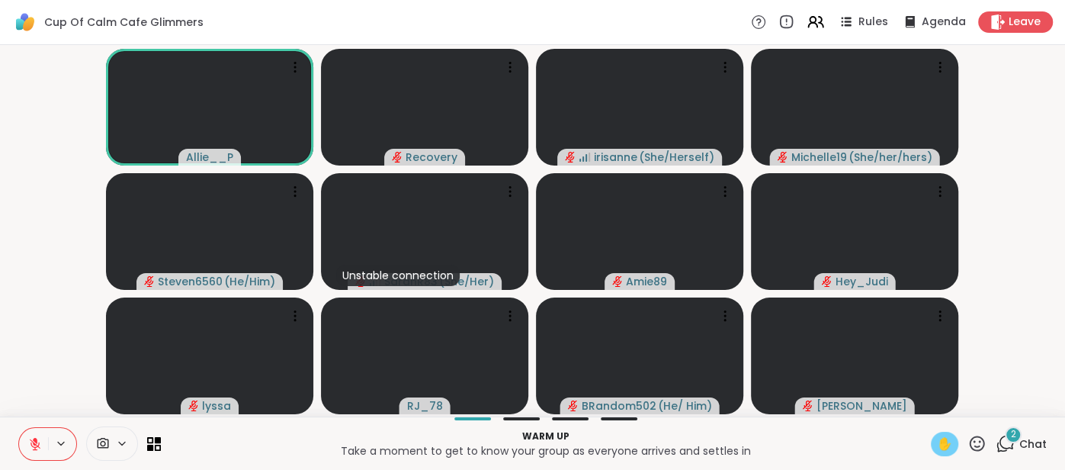
click at [948, 443] on span "✋" at bounding box center [944, 444] width 15 height 18
click at [27, 435] on button at bounding box center [33, 444] width 29 height 32
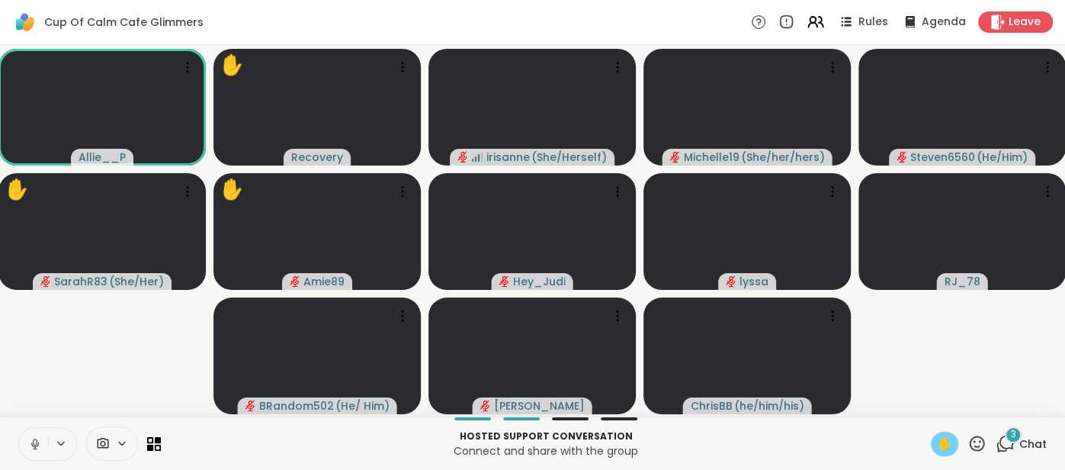
click at [941, 445] on span "✋" at bounding box center [944, 444] width 15 height 18
click at [29, 440] on icon at bounding box center [35, 444] width 14 height 14
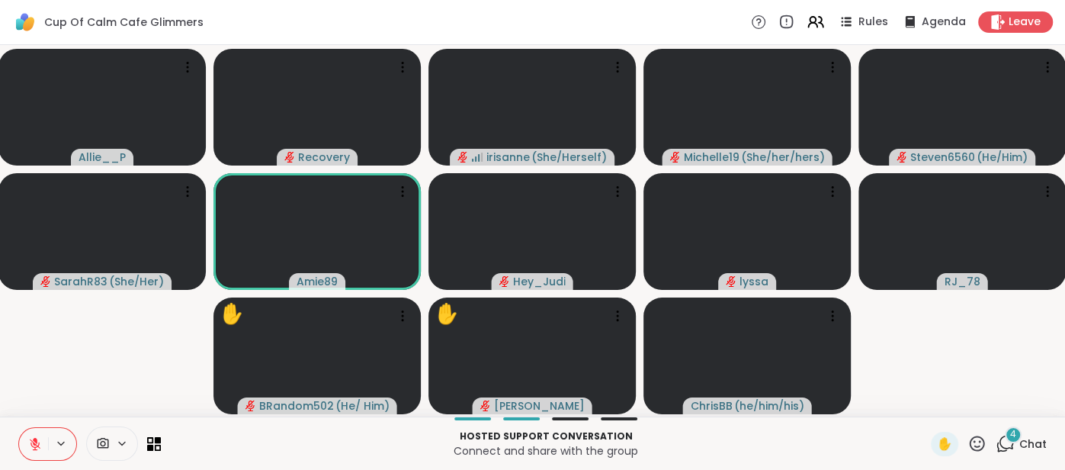
click at [1029, 440] on span "Chat" at bounding box center [1033, 443] width 27 height 15
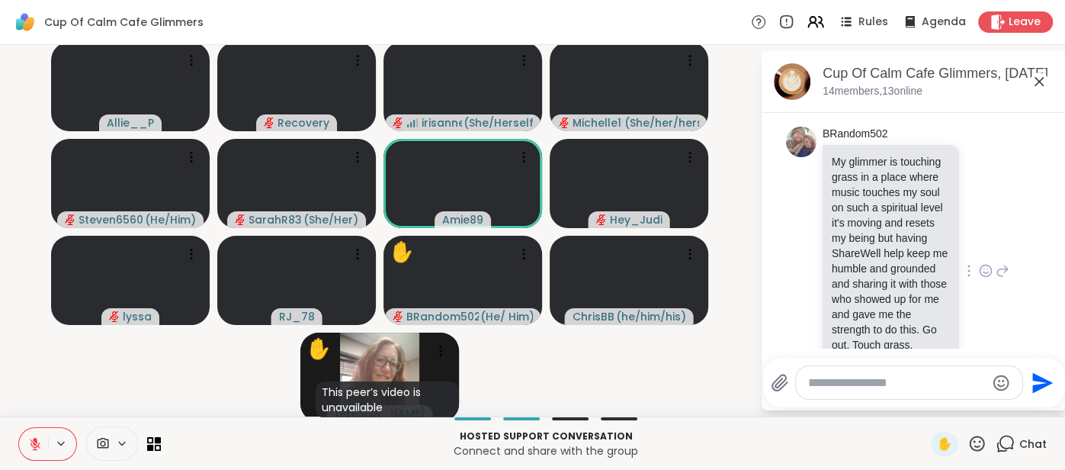
scroll to position [3107, 0]
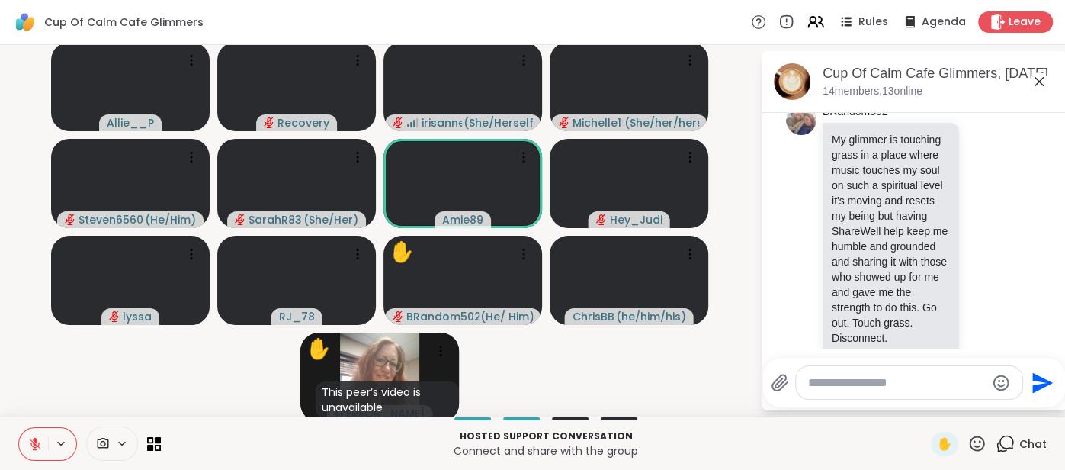
click at [897, 382] on textarea "Type your message" at bounding box center [897, 382] width 178 height 15
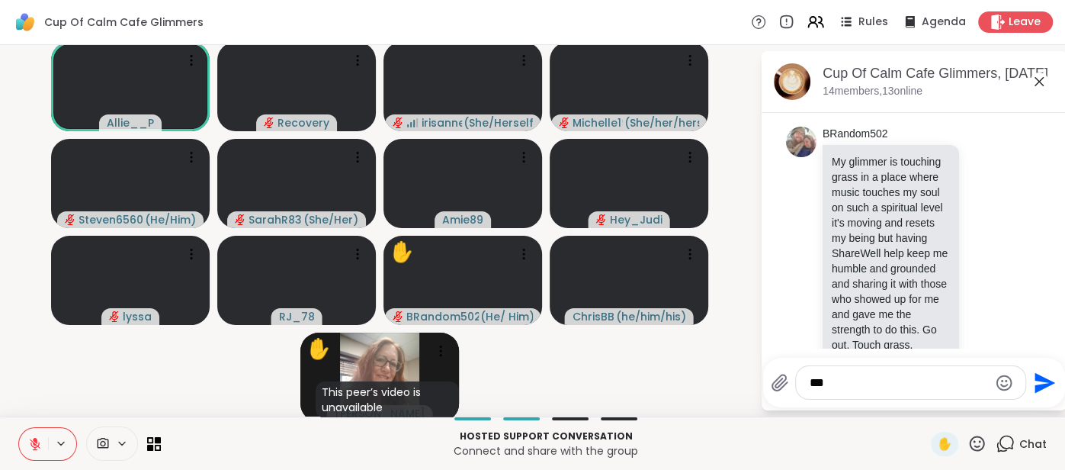
scroll to position [3129, 0]
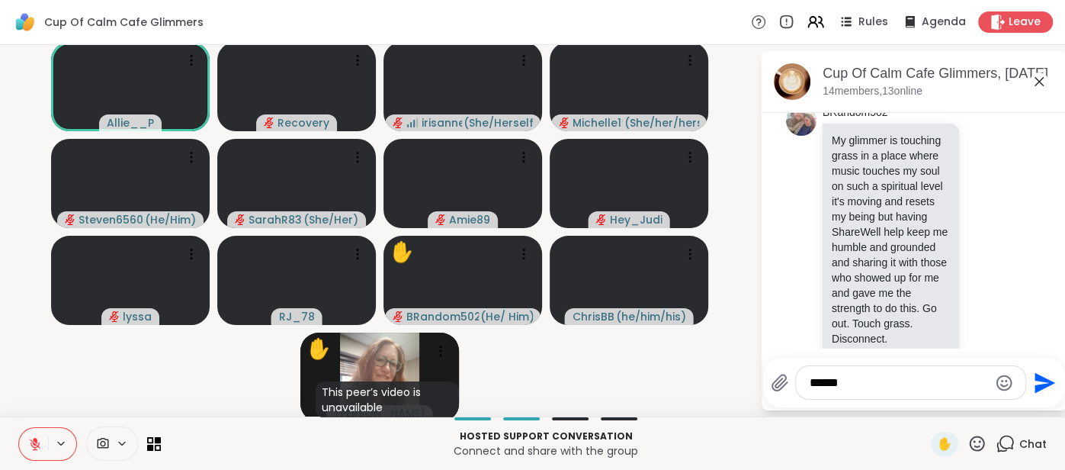
type textarea "*******"
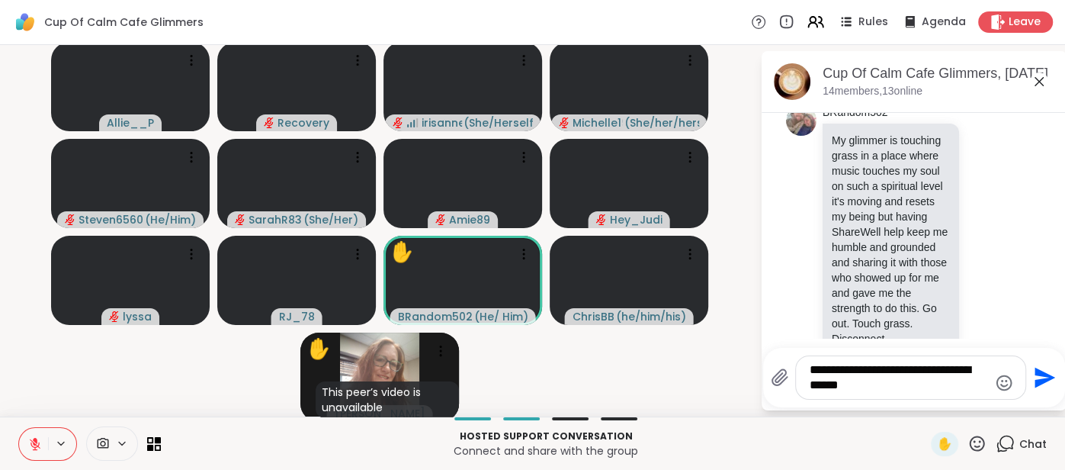
type textarea "**********"
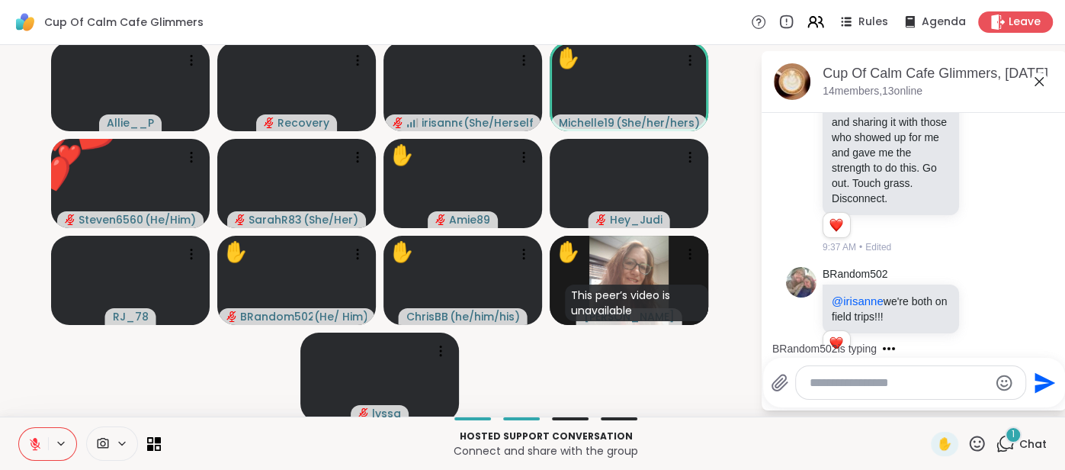
scroll to position [3475, 0]
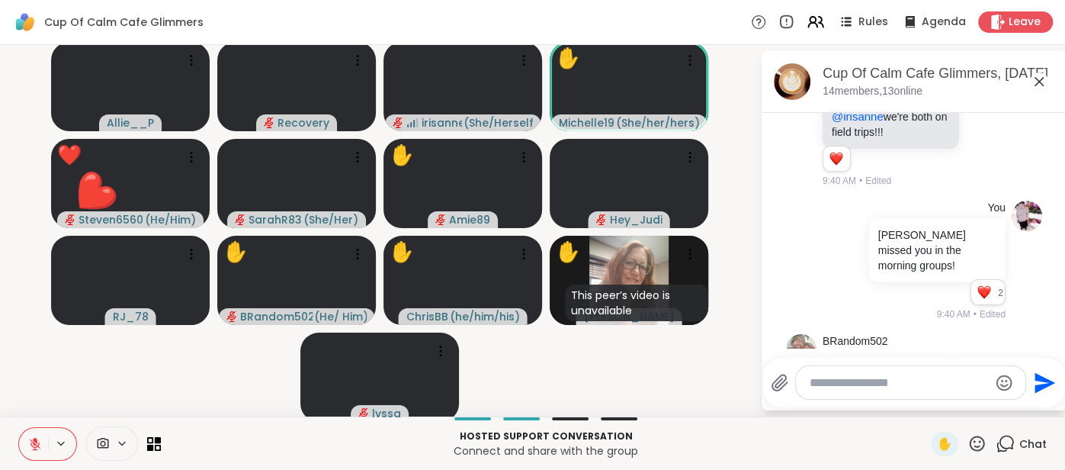
click at [991, 414] on icon at bounding box center [986, 419] width 11 height 11
click at [874, 380] on button "Select Reaction: Heart" at bounding box center [865, 395] width 31 height 31
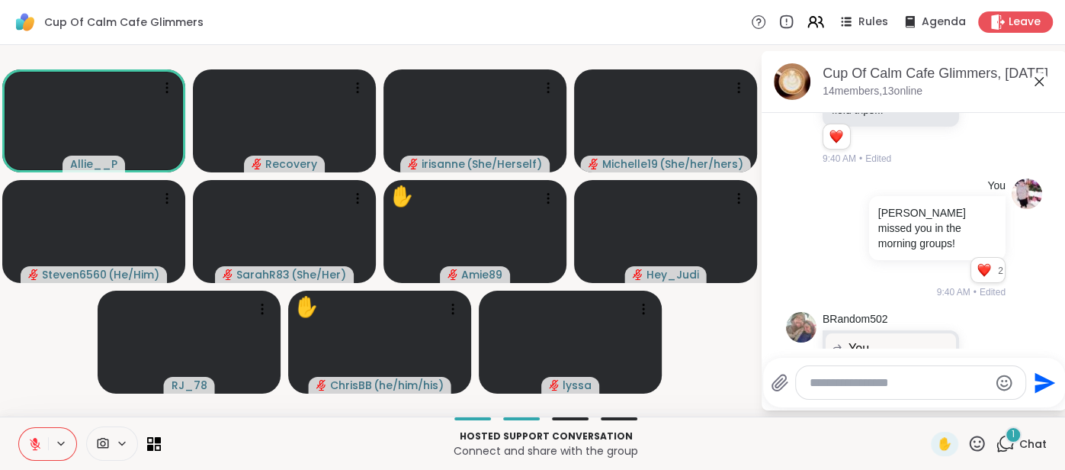
scroll to position [3831, 0]
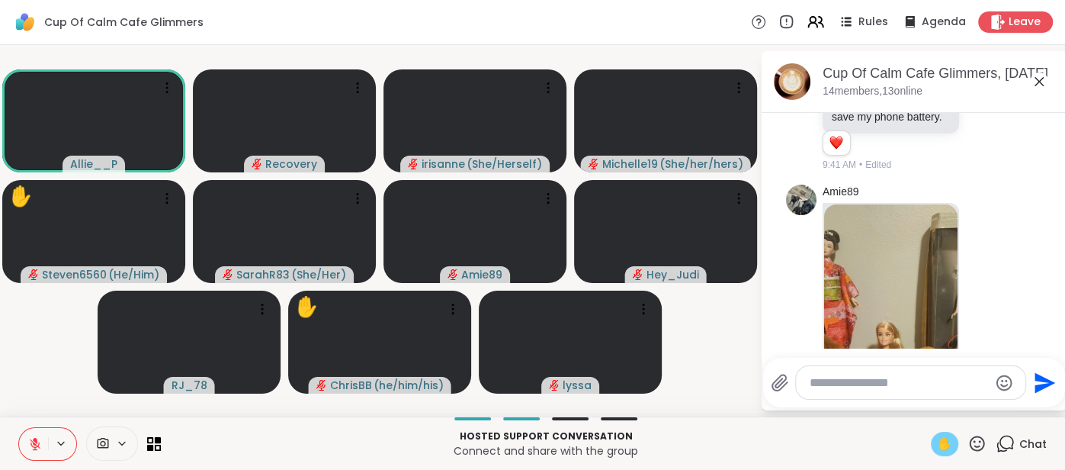
click at [941, 439] on span "✋" at bounding box center [944, 444] width 15 height 18
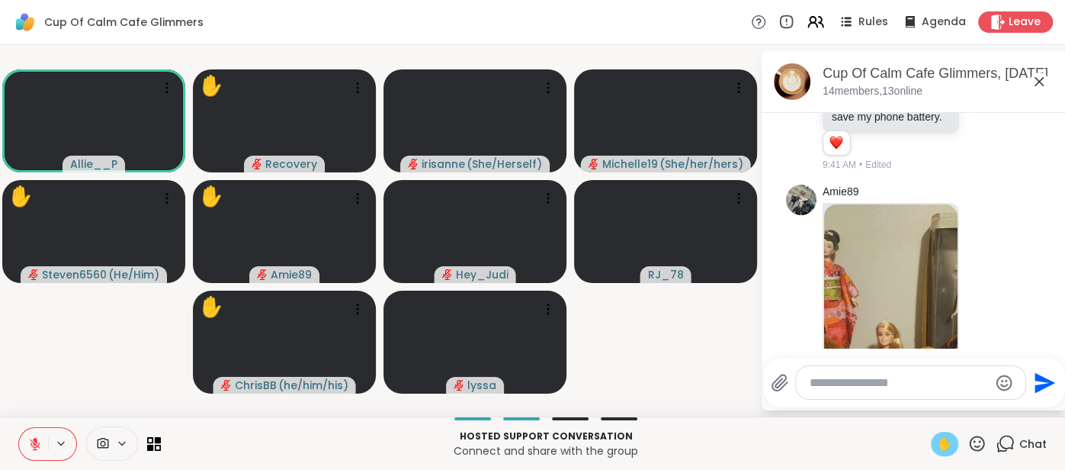
click at [31, 438] on icon at bounding box center [35, 444] width 14 height 14
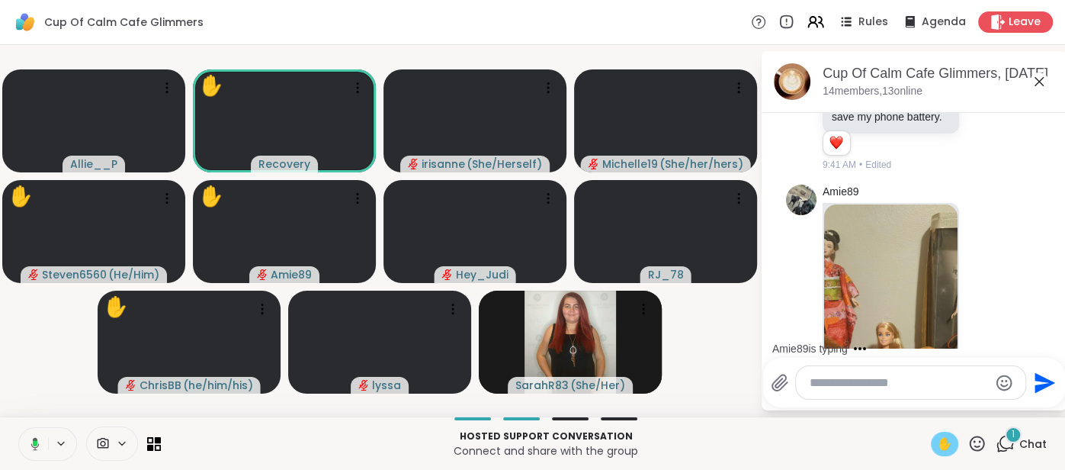
scroll to position [3912, 0]
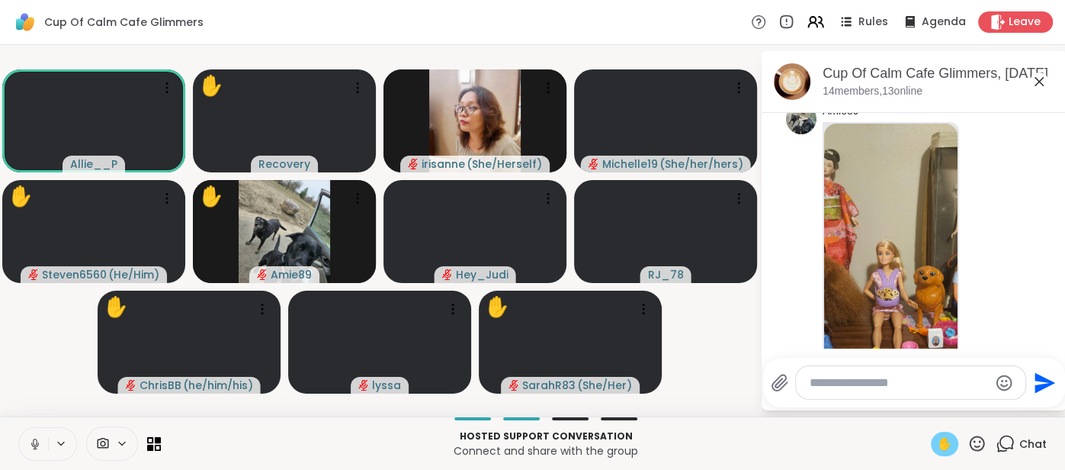
click at [34, 449] on icon at bounding box center [35, 444] width 14 height 14
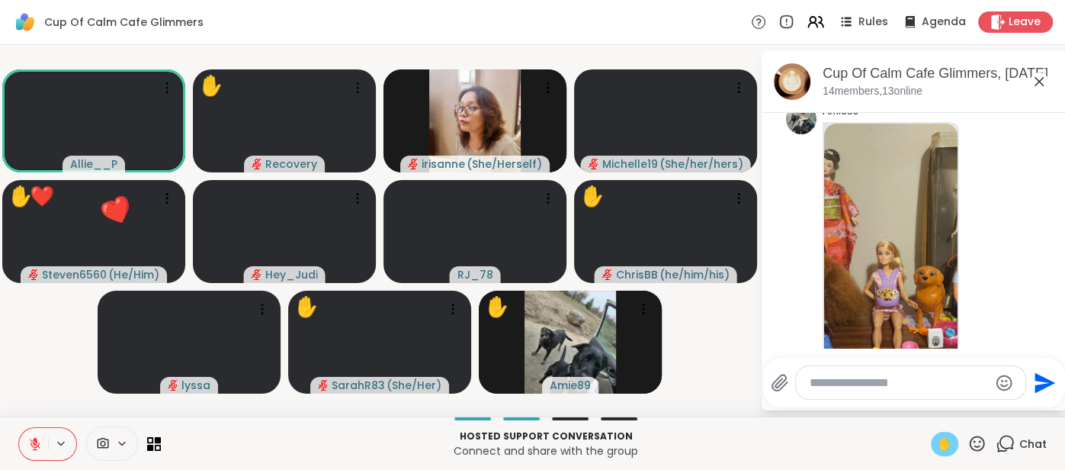
click at [935, 444] on div "✋" at bounding box center [944, 444] width 27 height 24
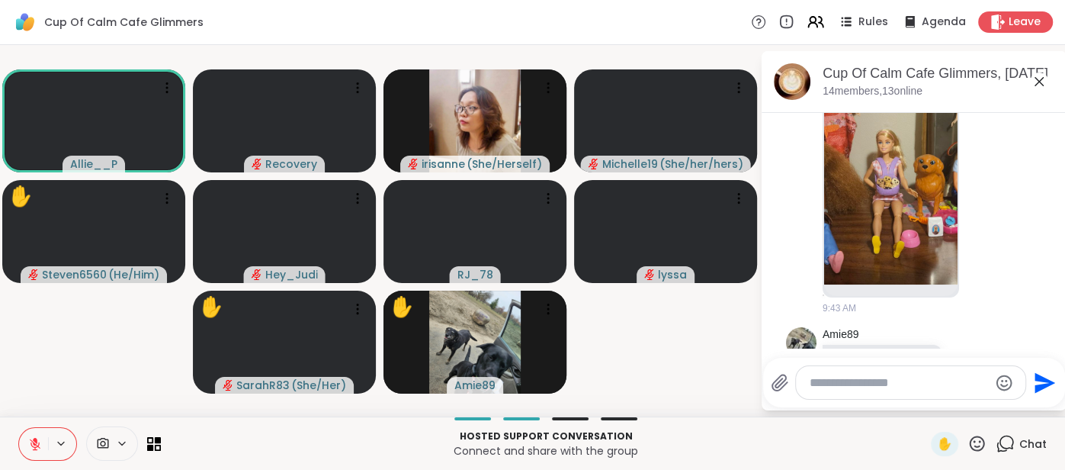
click at [30, 445] on icon at bounding box center [35, 444] width 14 height 14
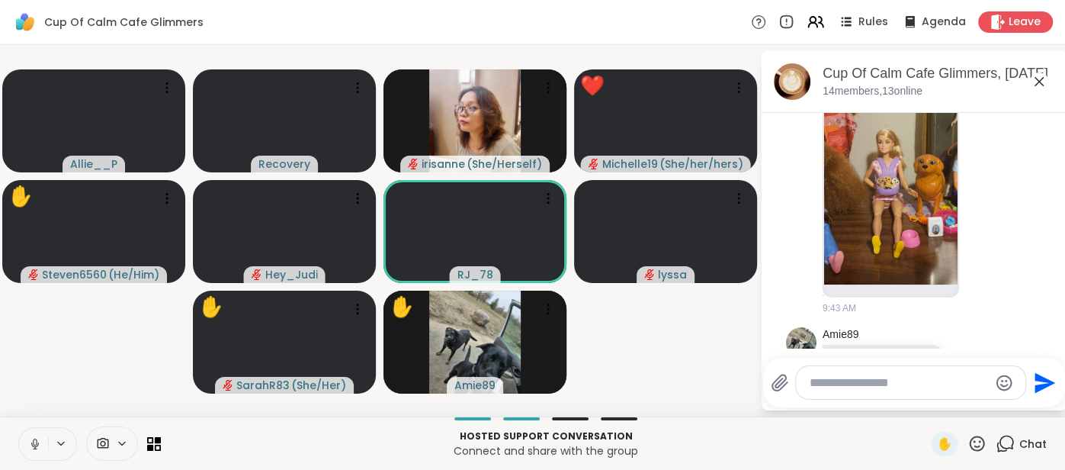
click at [29, 440] on icon at bounding box center [35, 444] width 14 height 14
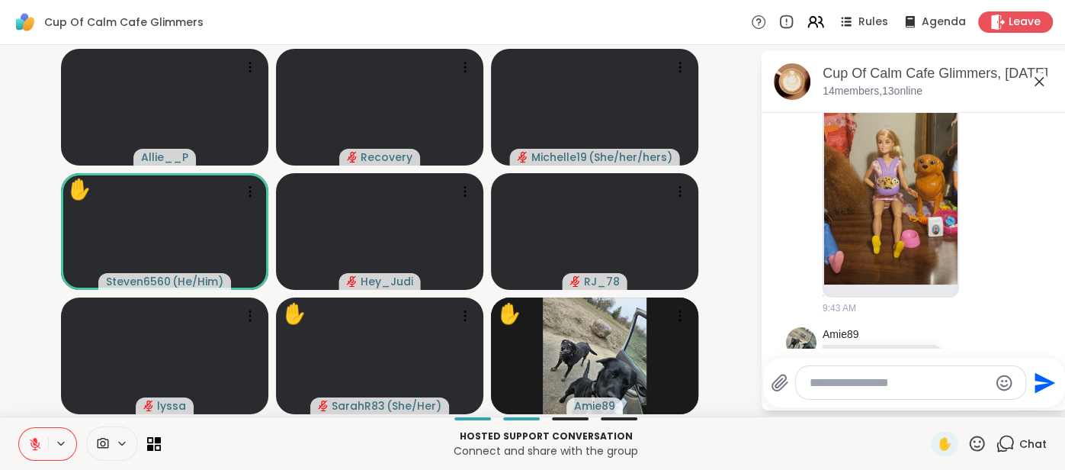
click at [824, 381] on textarea "Type your message" at bounding box center [899, 382] width 178 height 15
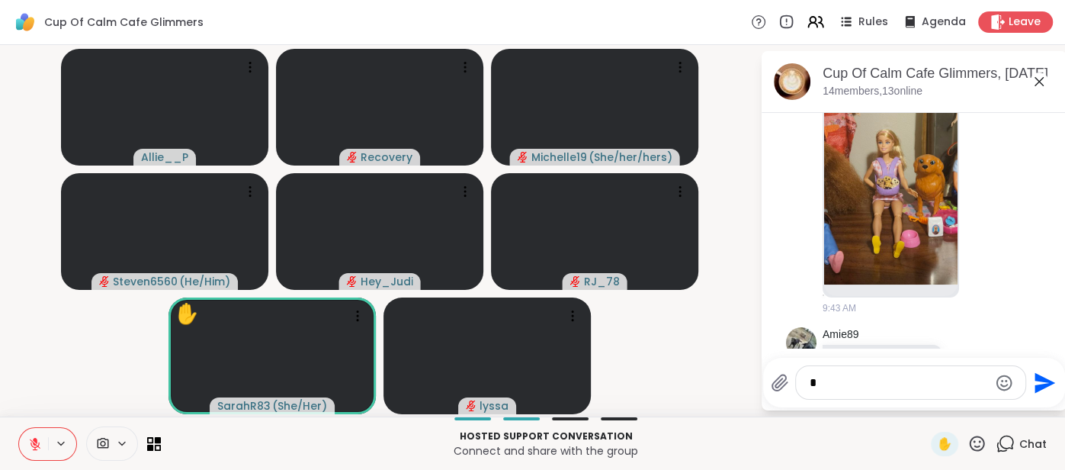
type textarea "**"
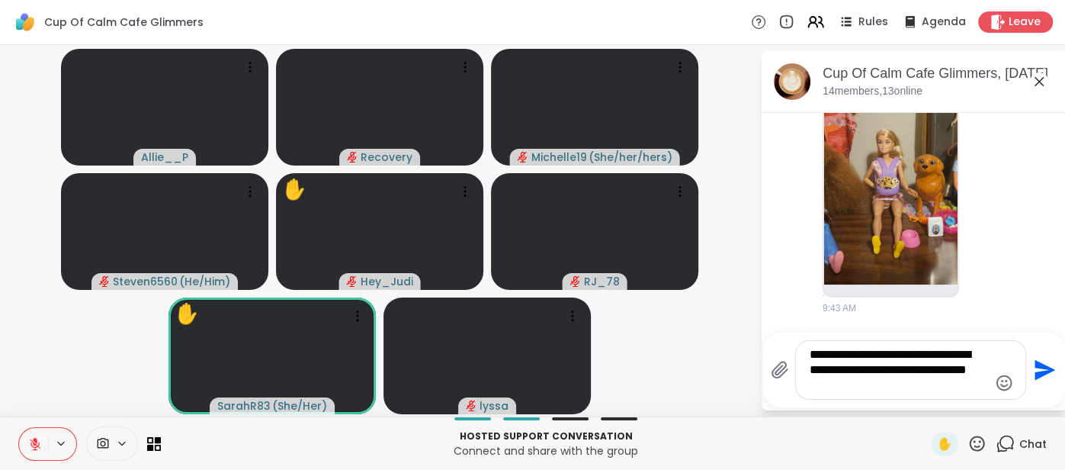
type textarea "**********"
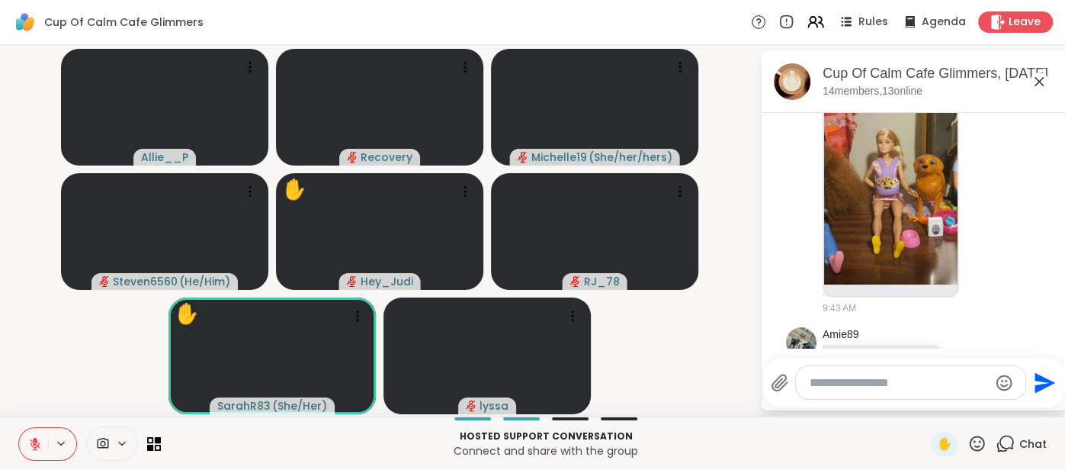
scroll to position [4135, 0]
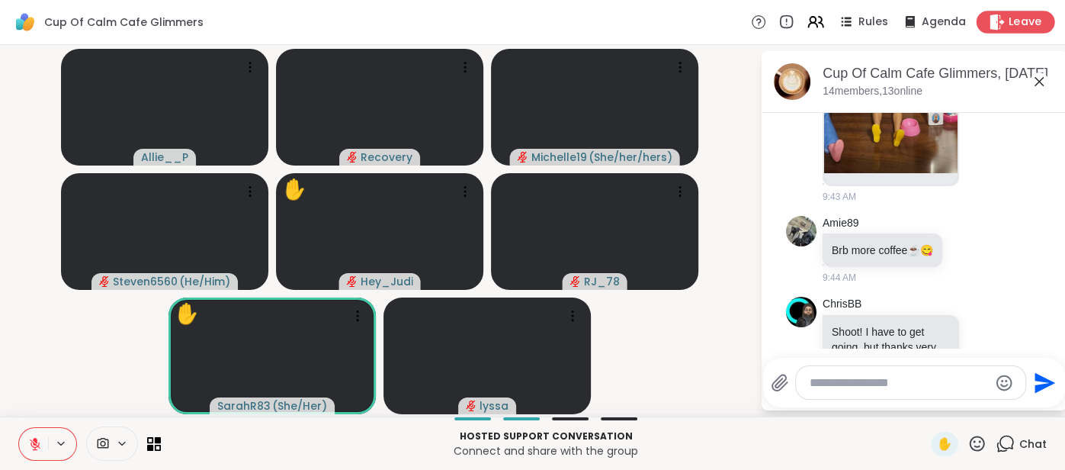
click at [1013, 25] on span "Leave" at bounding box center [1026, 22] width 34 height 16
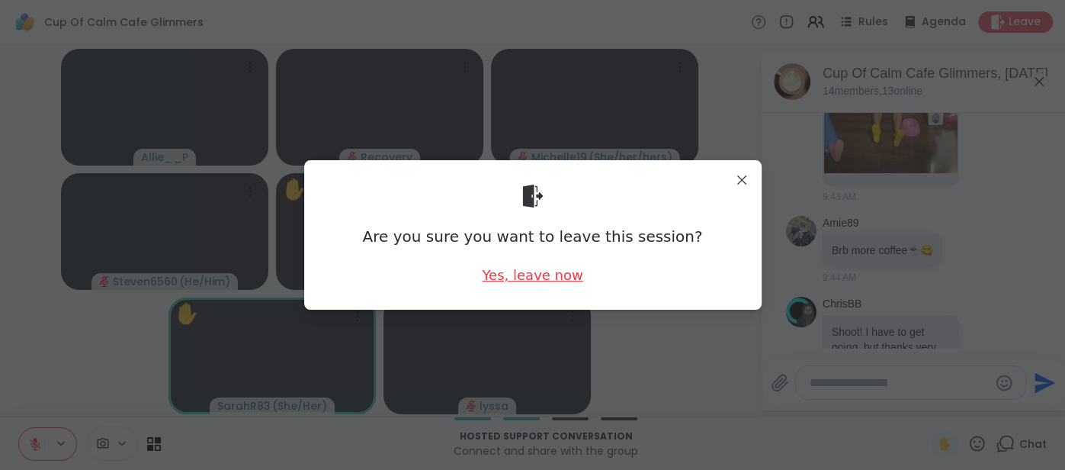
click at [502, 280] on div "Yes, leave now" at bounding box center [532, 274] width 101 height 19
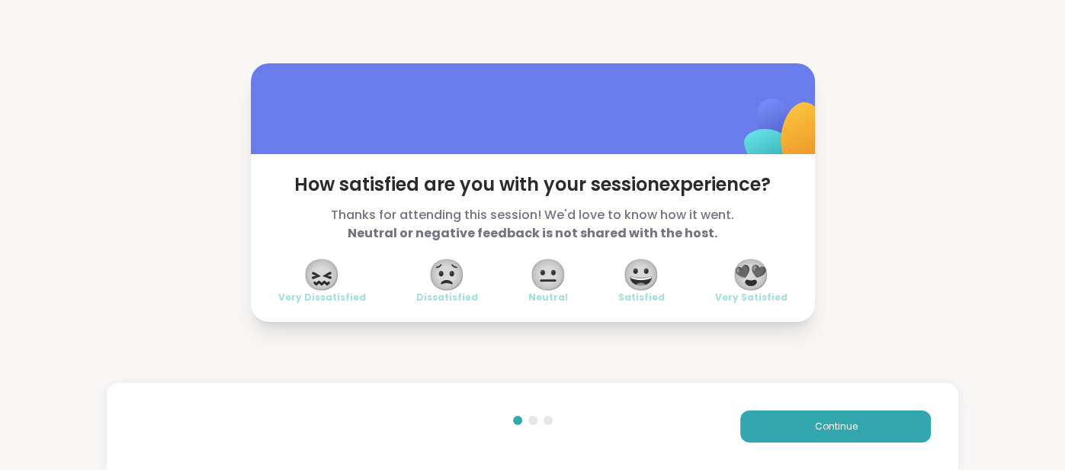
click at [766, 279] on span "😍" at bounding box center [751, 274] width 38 height 27
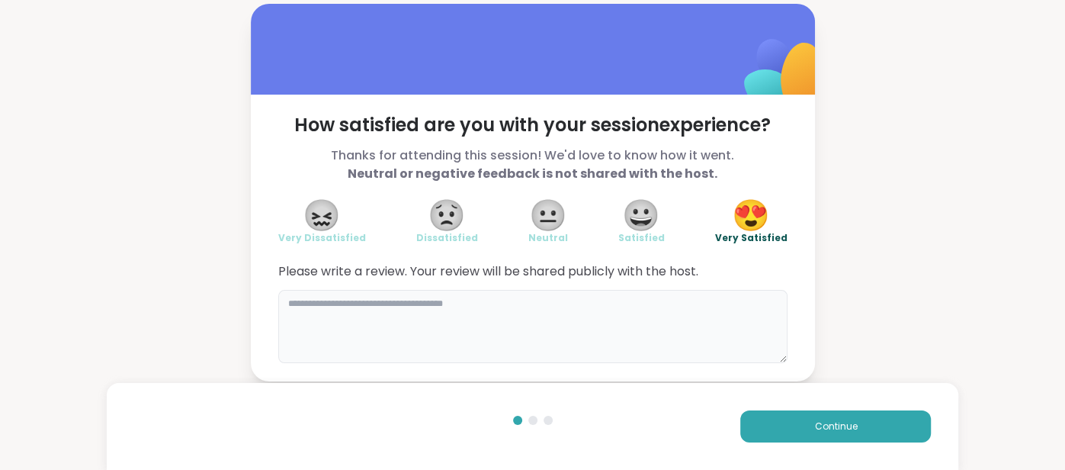
click at [660, 334] on textarea at bounding box center [532, 326] width 509 height 73
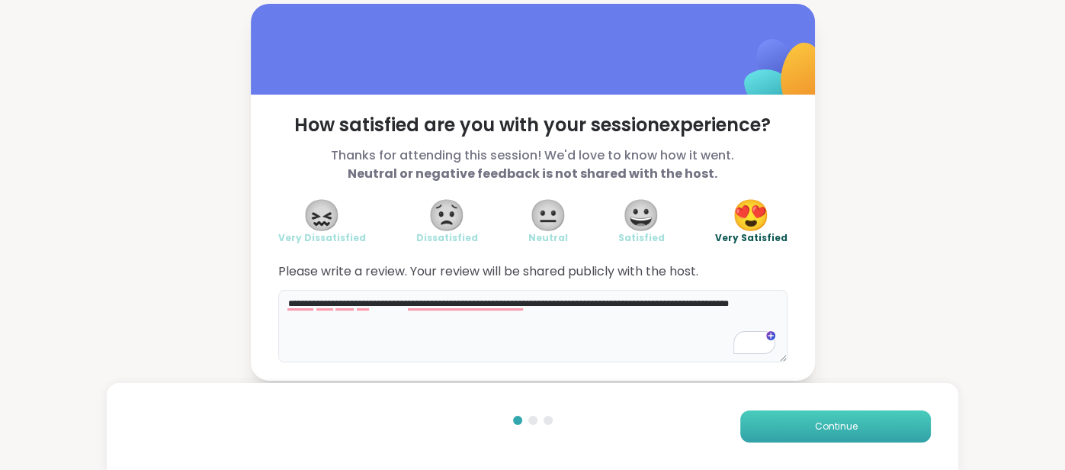
type textarea "**********"
click at [771, 427] on button "Continue" at bounding box center [835, 426] width 191 height 32
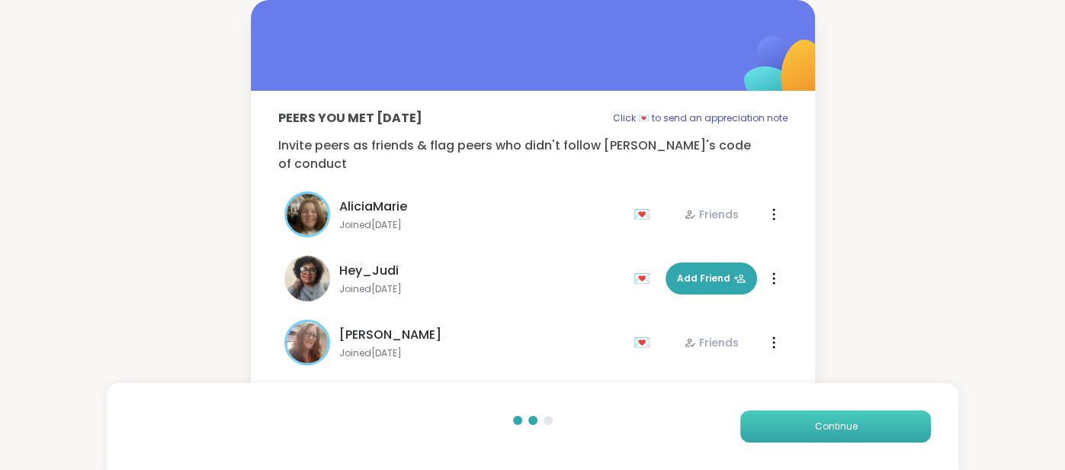
click at [771, 427] on button "Continue" at bounding box center [835, 426] width 191 height 32
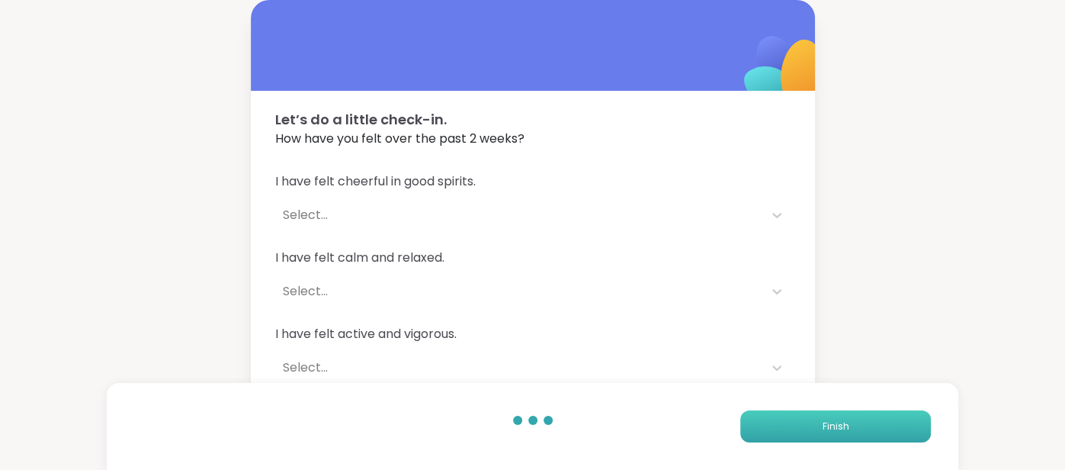
click at [771, 427] on button "Finish" at bounding box center [835, 426] width 191 height 32
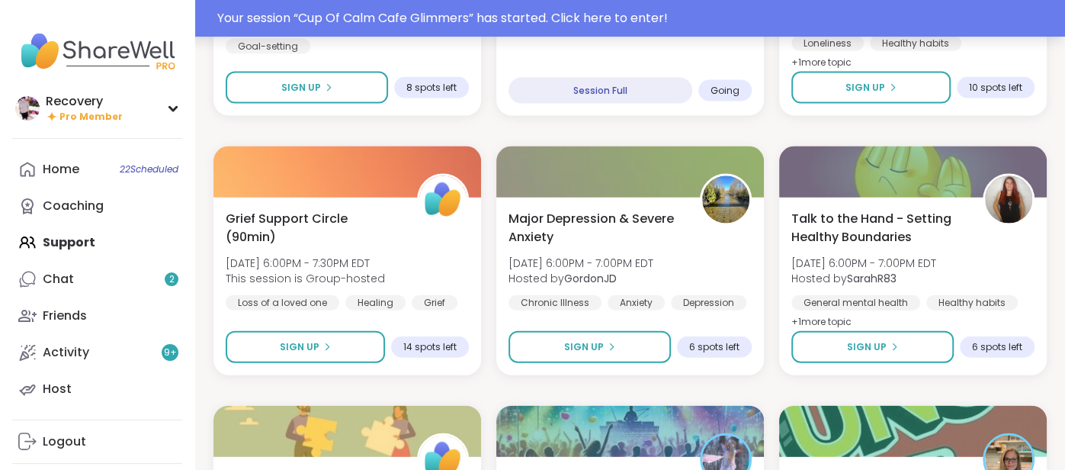
scroll to position [2186, 0]
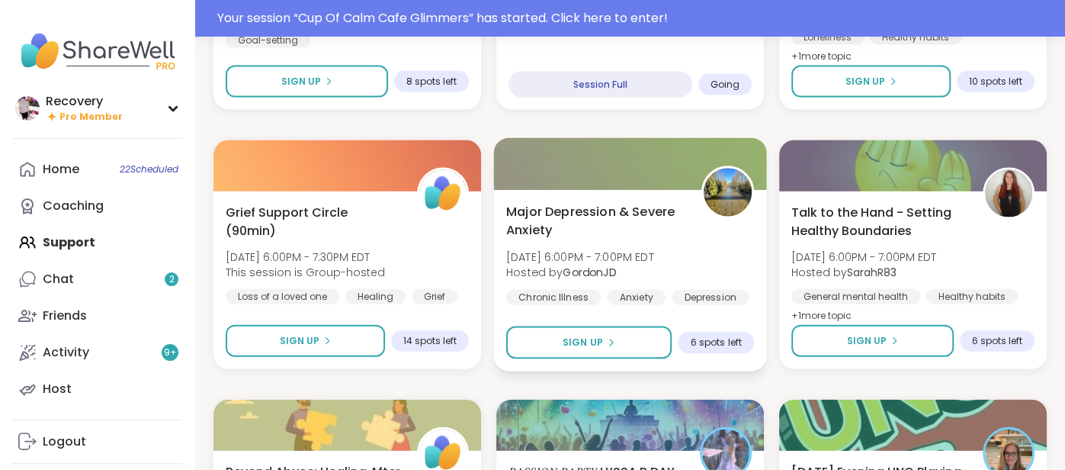
click at [692, 215] on div "Major Depression & Severe Anxiety Sat, Sep 13 | 6:00PM - 7:00PM EDT Hosted by G…" at bounding box center [630, 253] width 248 height 103
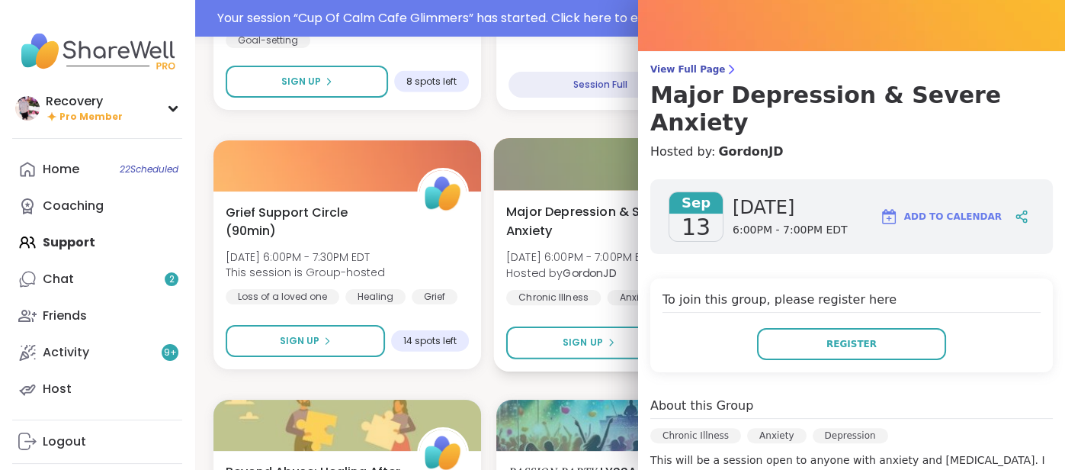
scroll to position [54, 0]
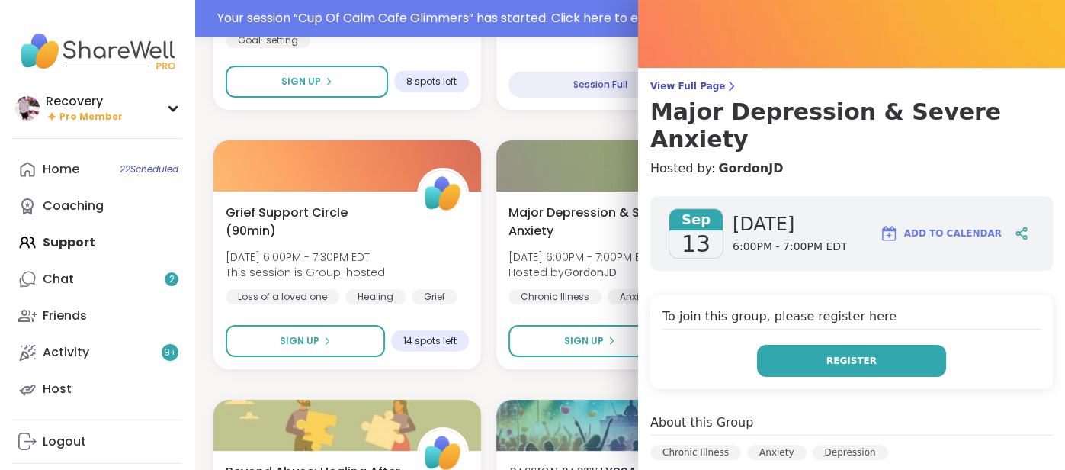
click at [843, 345] on button "Register" at bounding box center [851, 361] width 189 height 32
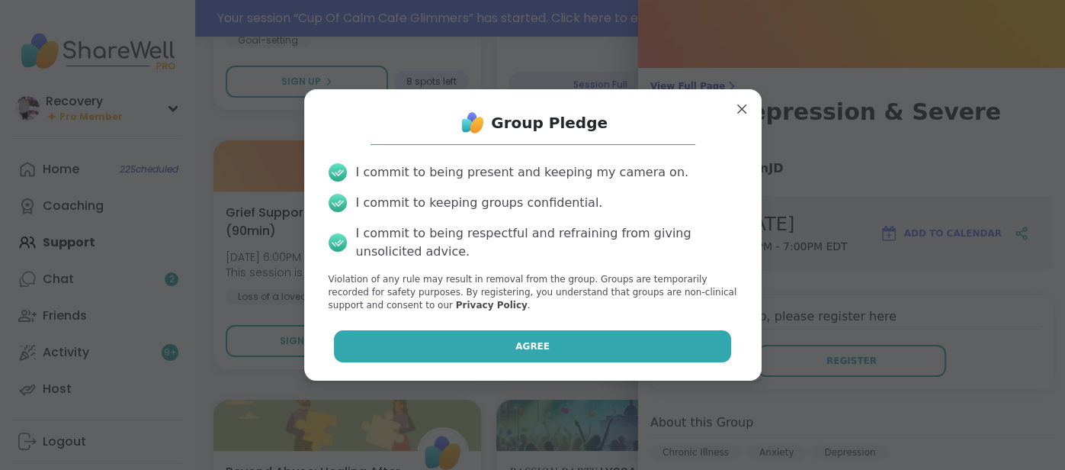
click at [660, 342] on button "Agree" at bounding box center [532, 346] width 397 height 32
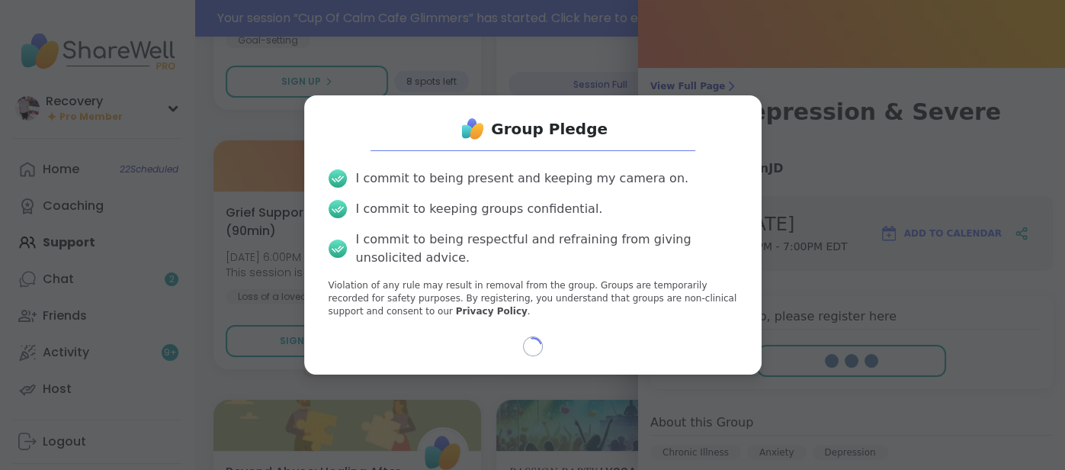
select select "**"
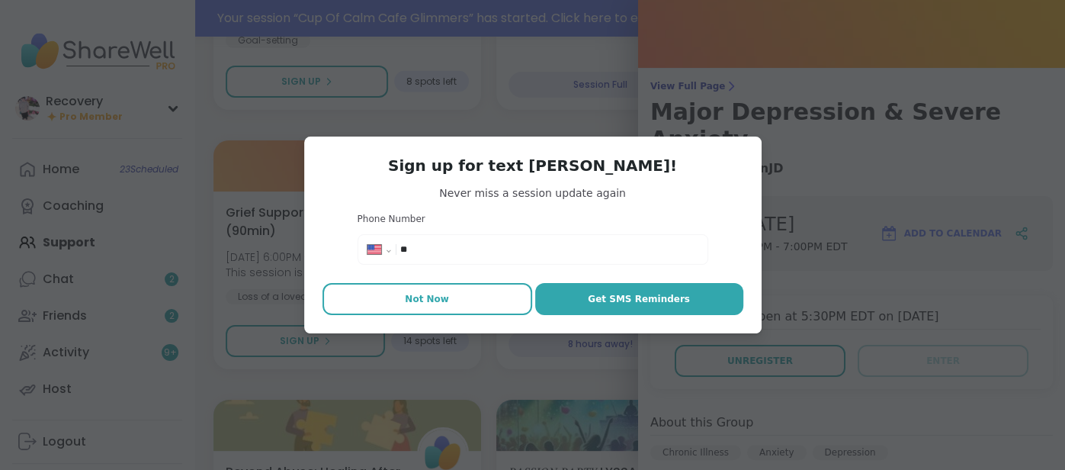
click at [453, 307] on button "Not Now" at bounding box center [428, 299] width 210 height 32
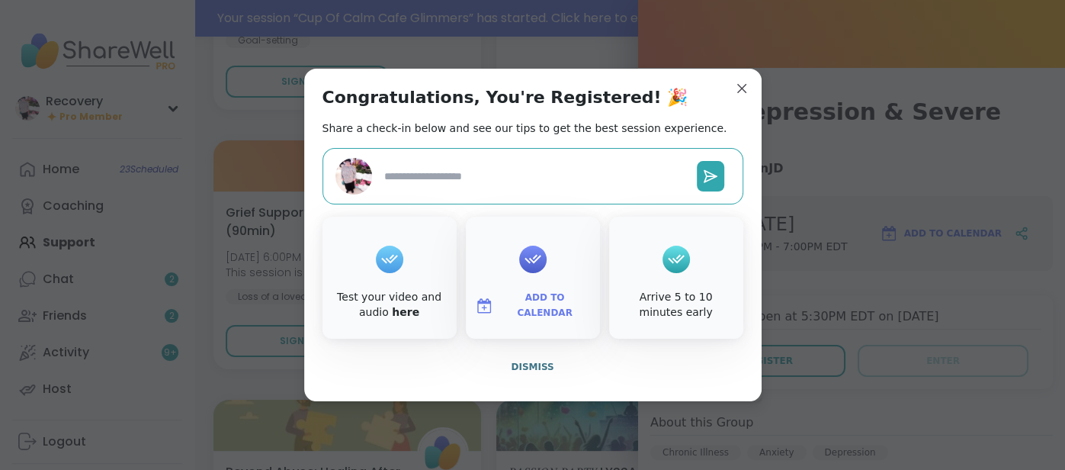
type textarea "*"
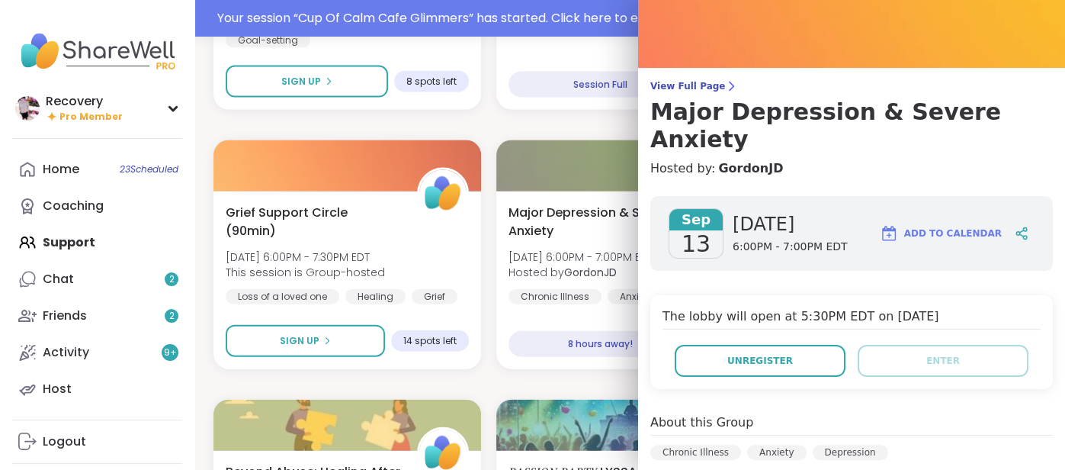
scroll to position [0, 0]
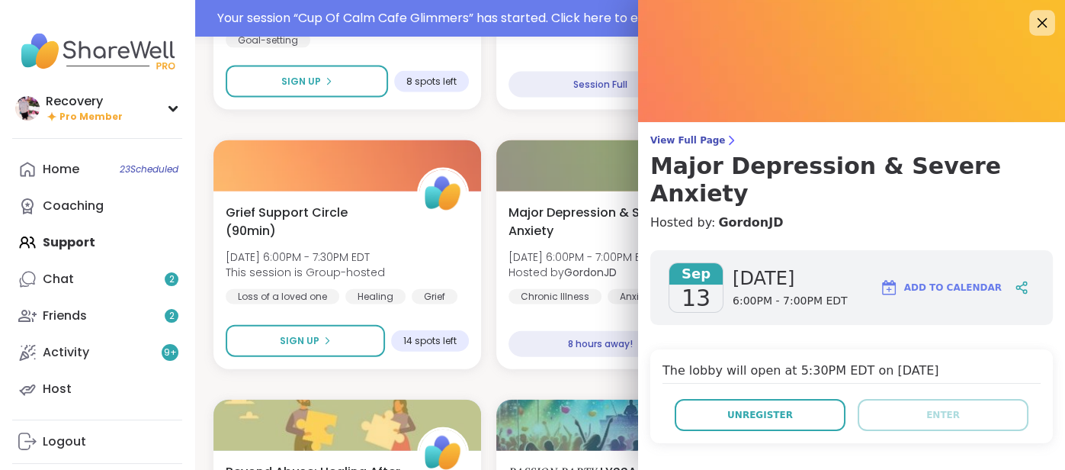
click at [1043, 28] on icon at bounding box center [1042, 22] width 19 height 19
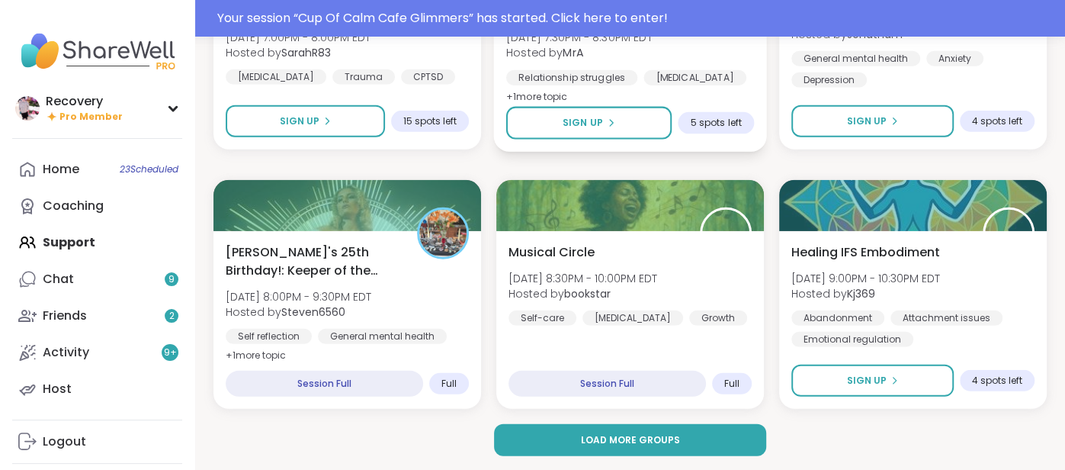
scroll to position [2925, 0]
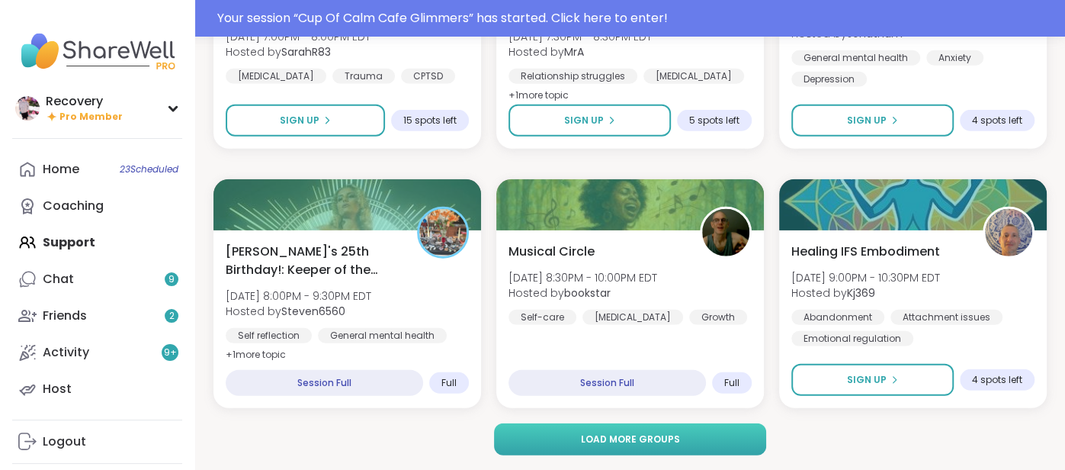
click at [724, 432] on button "Load more groups" at bounding box center [629, 439] width 271 height 32
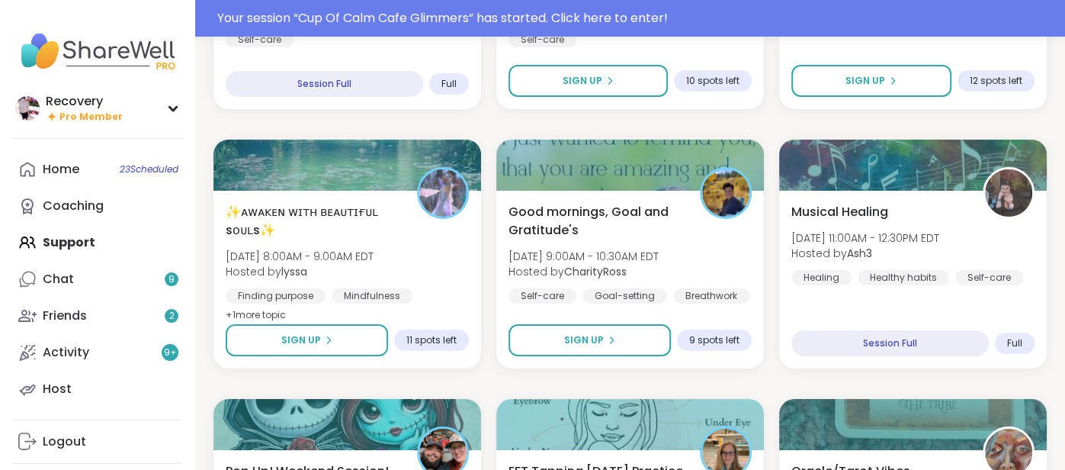
scroll to position [3748, 0]
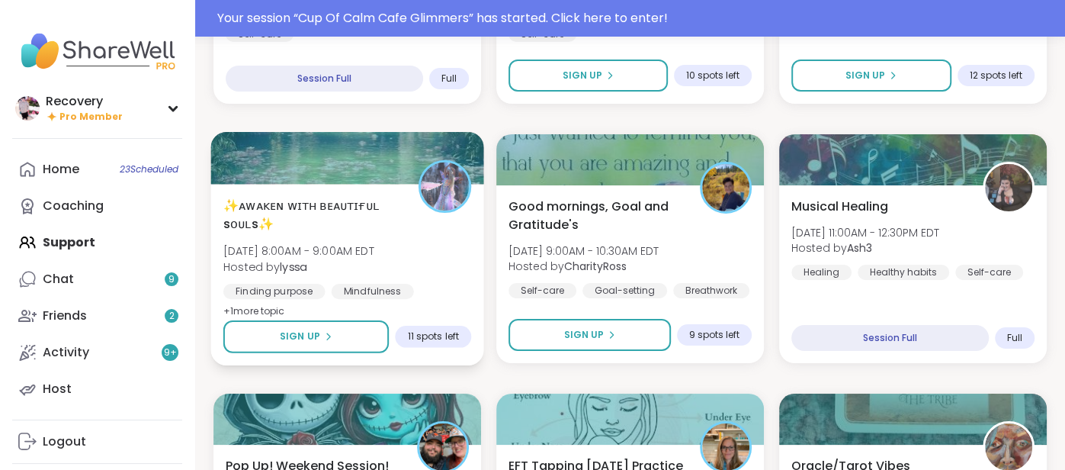
click at [397, 210] on span "✨ᴀᴡᴀᴋᴇɴ ᴡɪᴛʜ ʙᴇᴀᴜᴛɪғᴜʟ sᴏᴜʟs✨" at bounding box center [312, 214] width 178 height 37
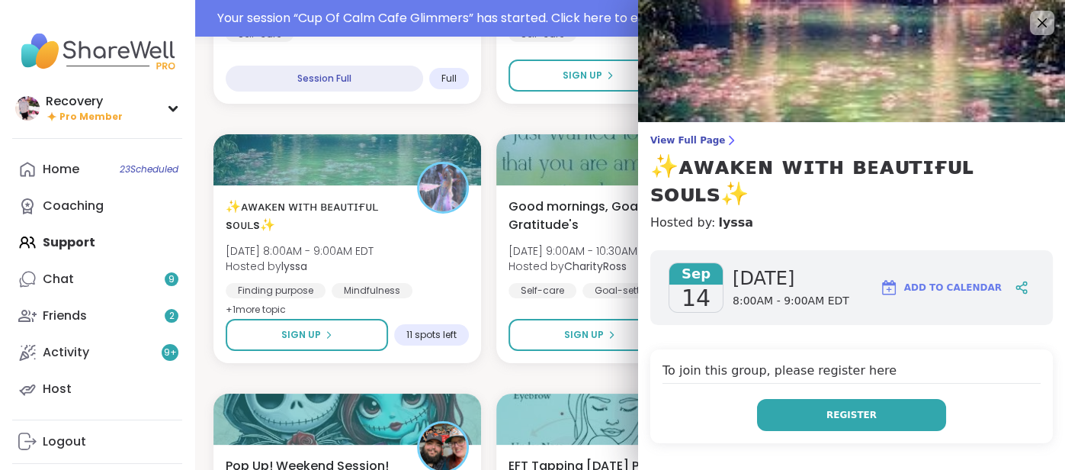
click at [918, 399] on button "Register" at bounding box center [851, 415] width 189 height 32
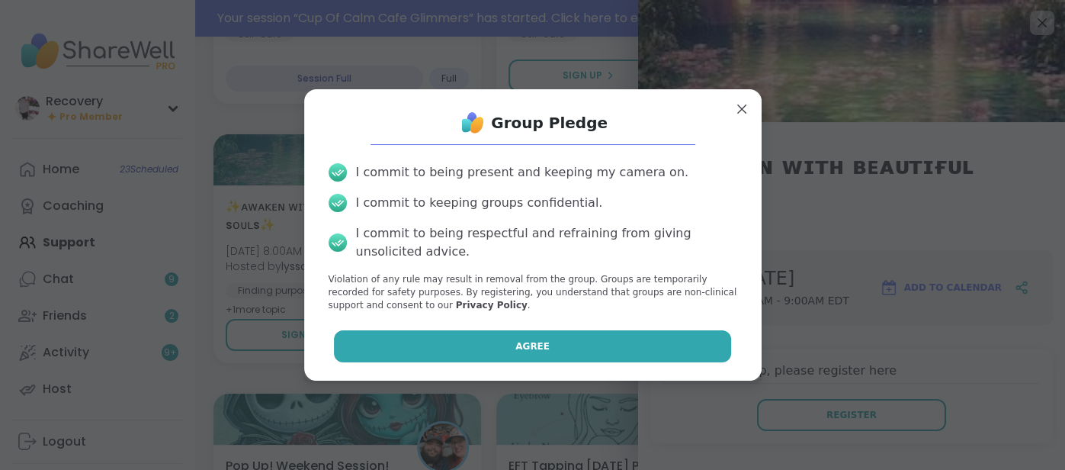
click at [479, 339] on button "Agree" at bounding box center [532, 346] width 397 height 32
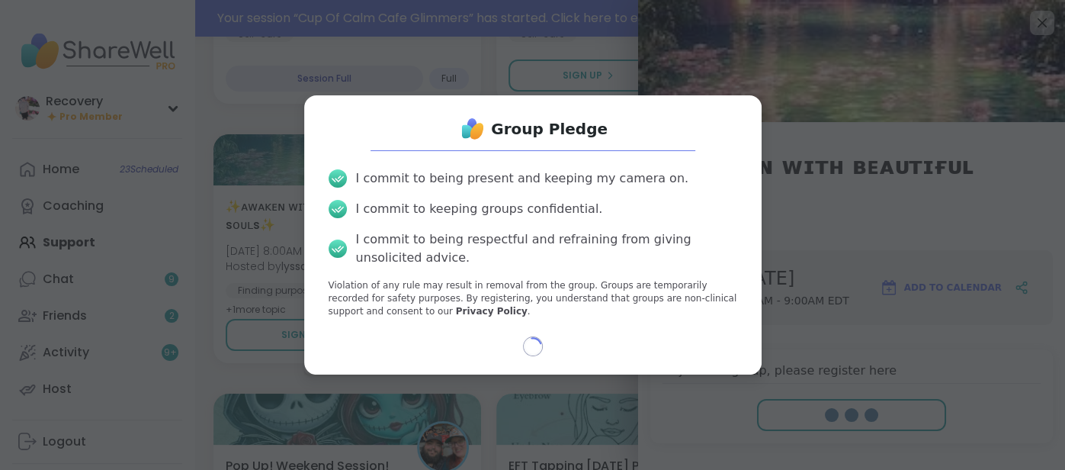
select select "**"
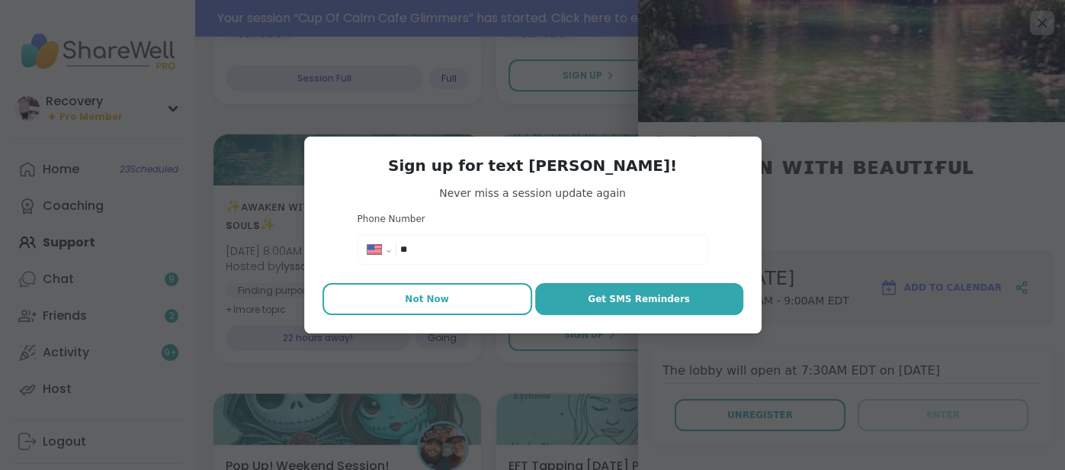
click at [478, 297] on button "Not Now" at bounding box center [428, 299] width 210 height 32
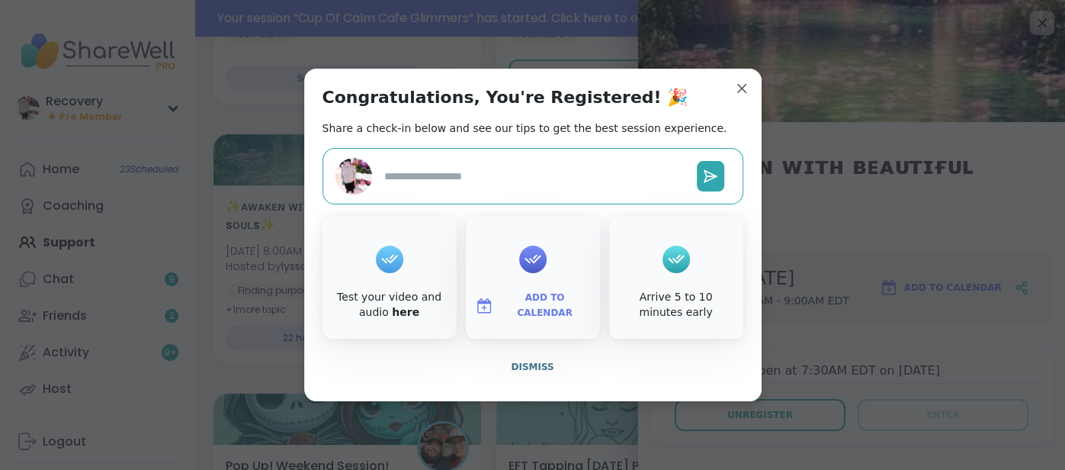
type textarea "*"
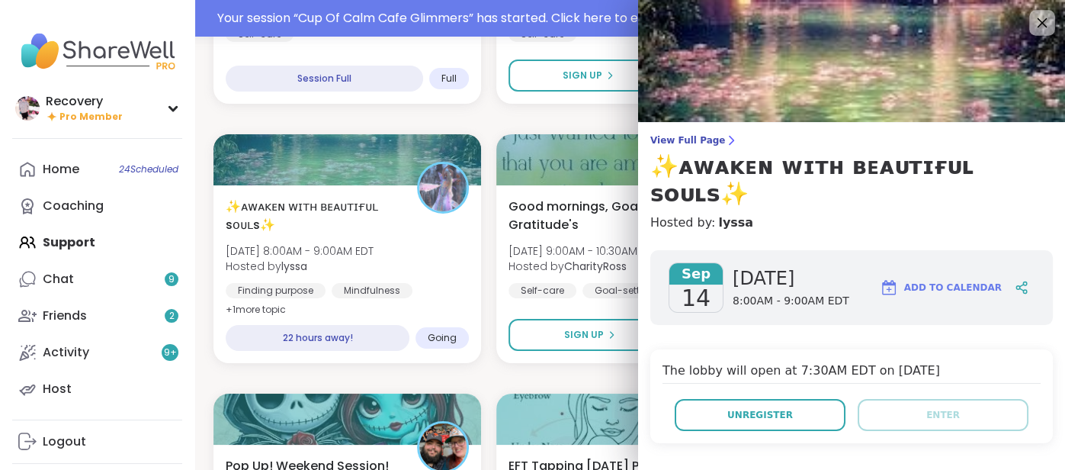
click at [1049, 13] on icon at bounding box center [1042, 22] width 19 height 19
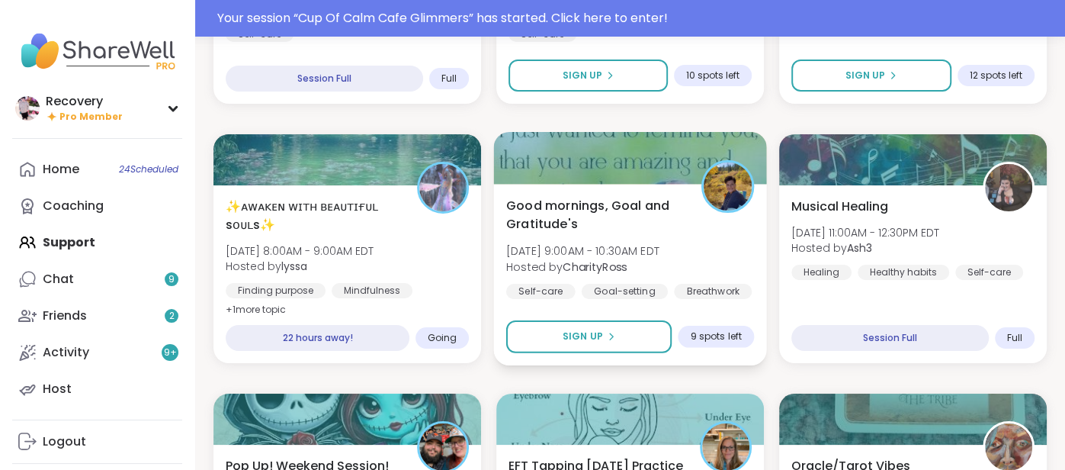
click at [689, 249] on div "Good mornings, Goal and Gratitude's Sun, Sep 14 | 9:00AM - 10:30AM EDT Hosted b…" at bounding box center [630, 247] width 248 height 103
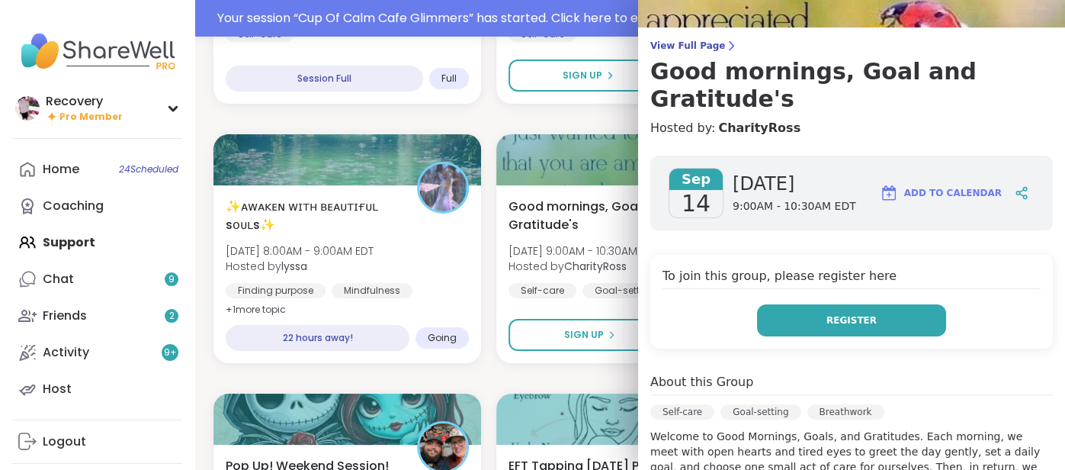
scroll to position [99, 0]
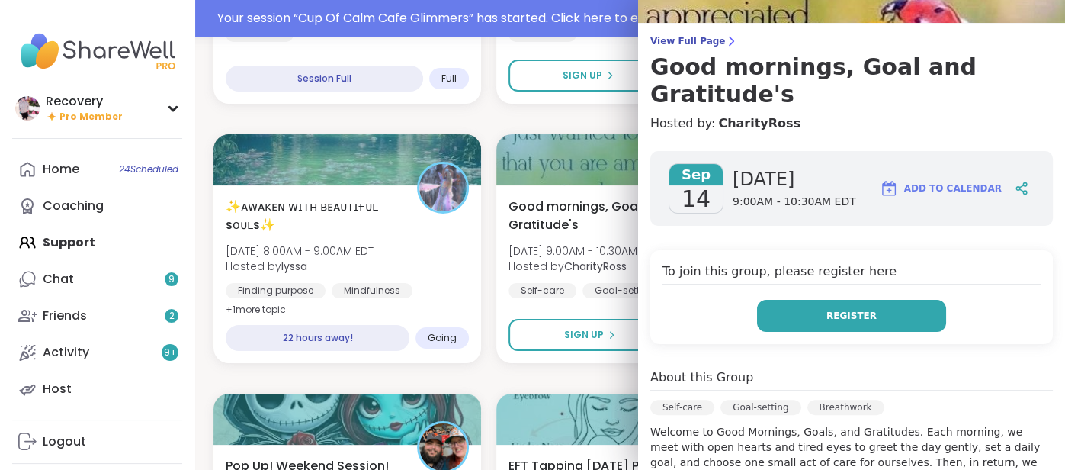
click at [838, 309] on span "Register" at bounding box center [852, 316] width 50 height 14
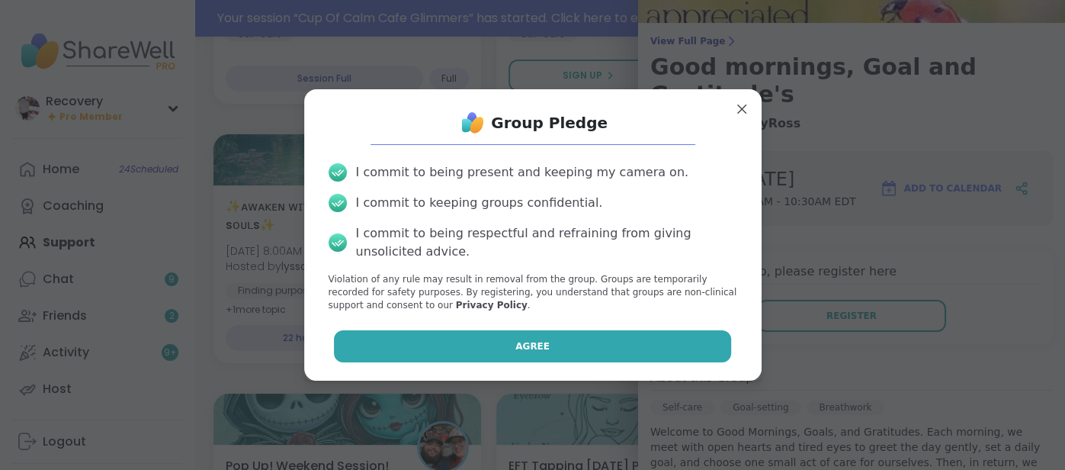
click at [674, 342] on button "Agree" at bounding box center [532, 346] width 397 height 32
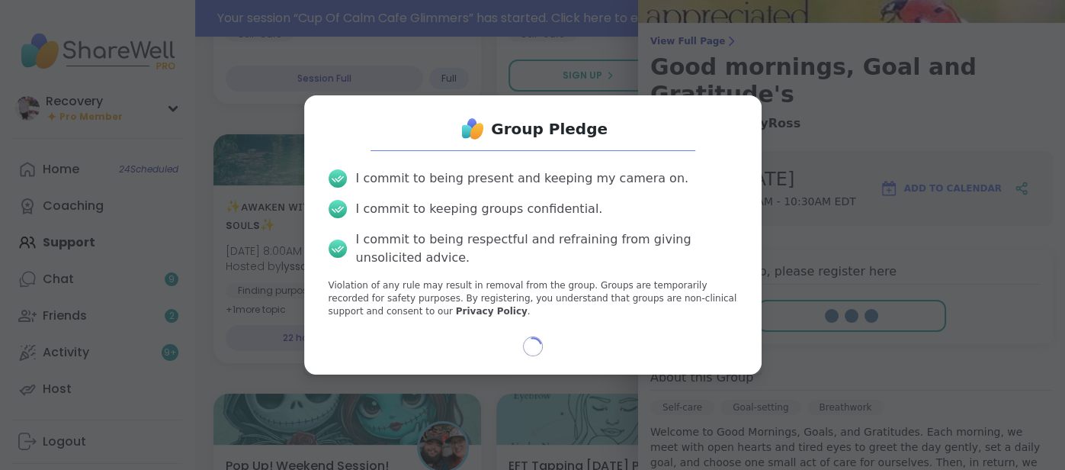
select select "**"
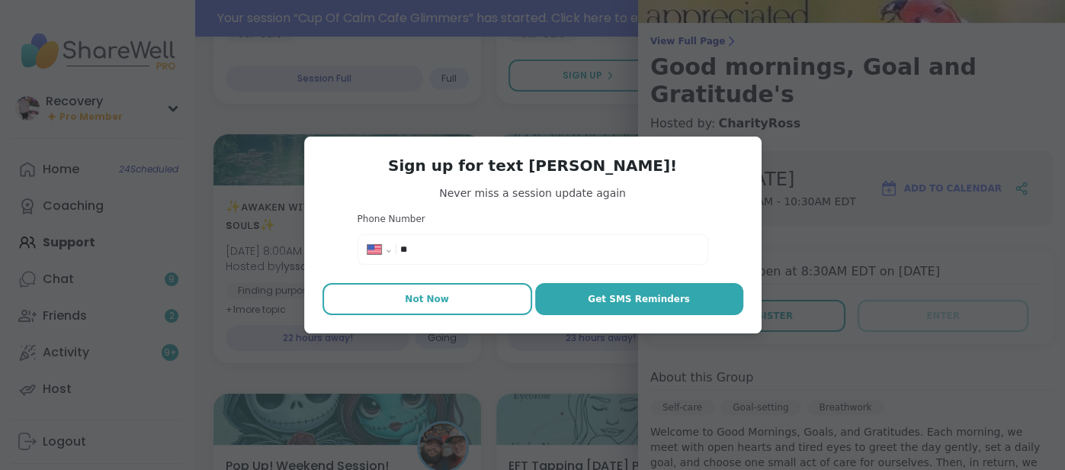
click at [483, 305] on button "Not Now" at bounding box center [428, 299] width 210 height 32
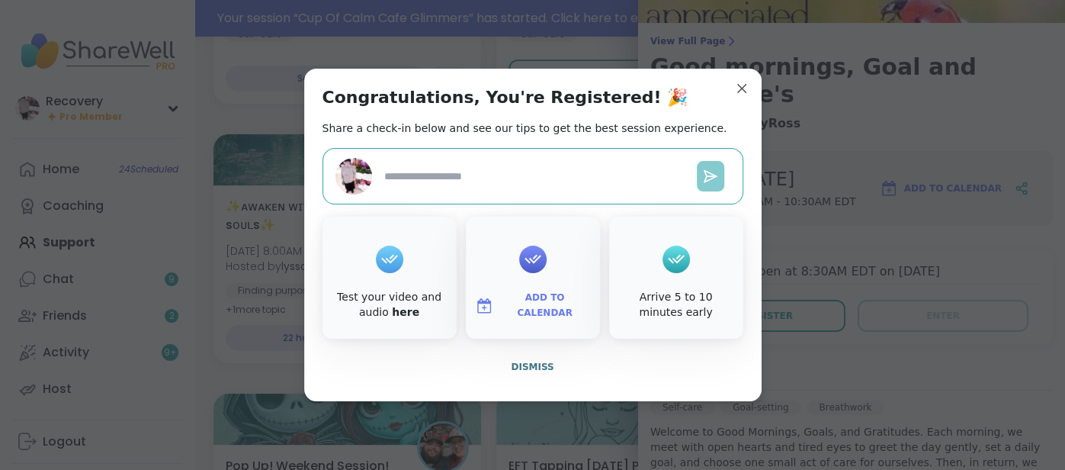
type textarea "*"
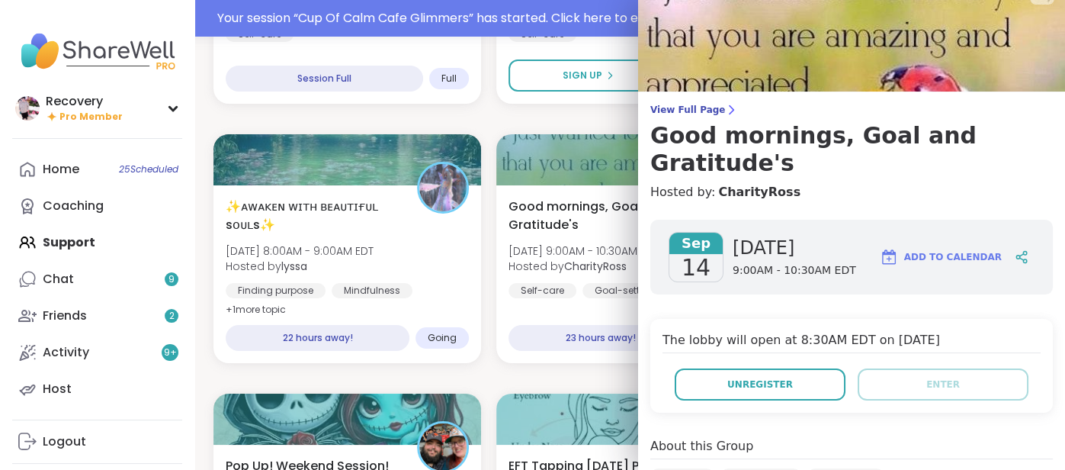
scroll to position [0, 0]
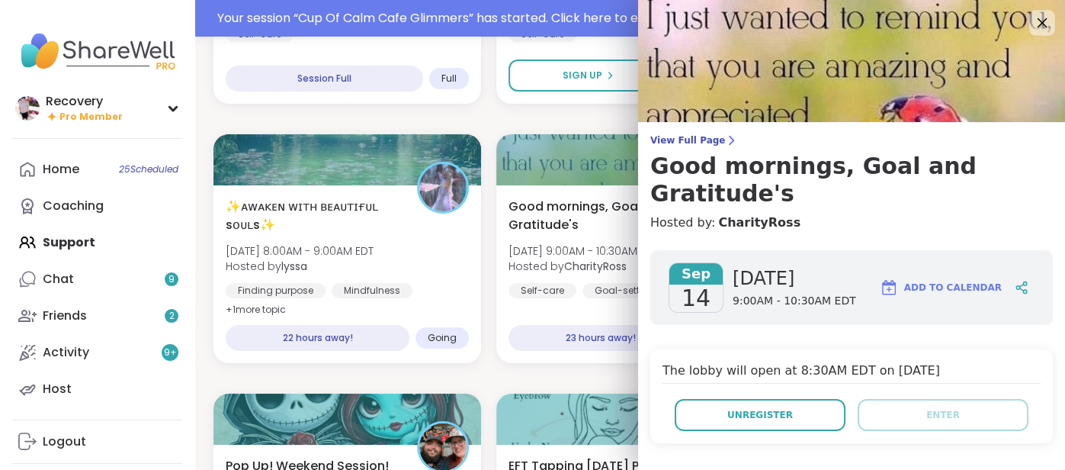
click at [1038, 27] on icon at bounding box center [1043, 23] width 10 height 10
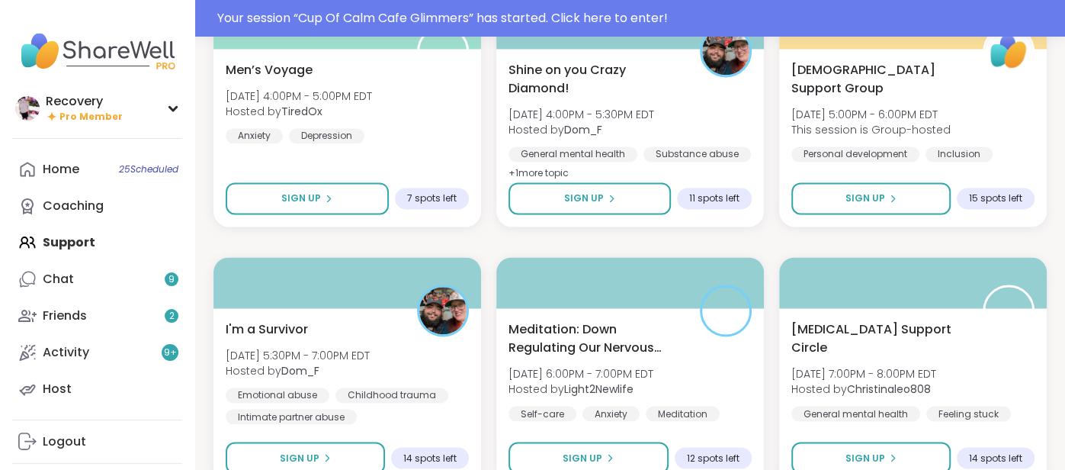
scroll to position [5438, 0]
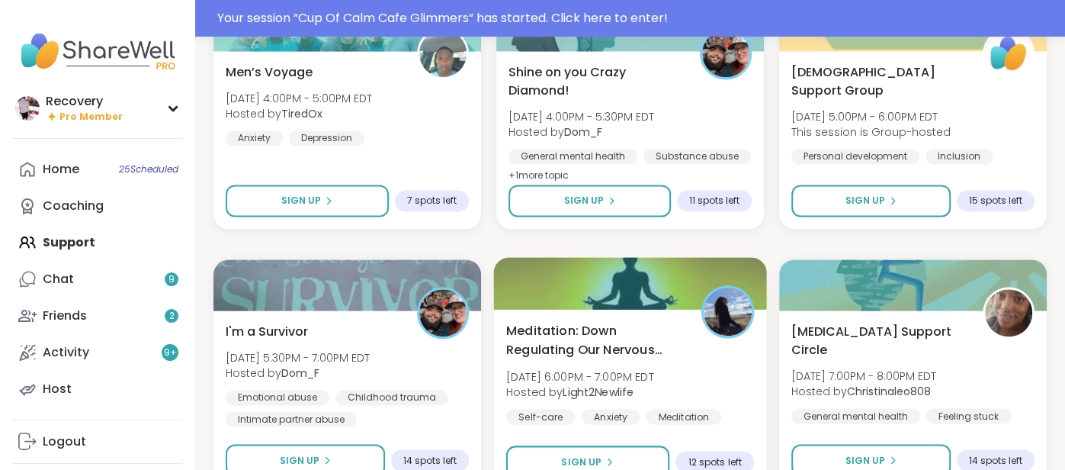
click at [603, 328] on span "Meditation: Down Regulating Our Nervous System" at bounding box center [595, 339] width 178 height 37
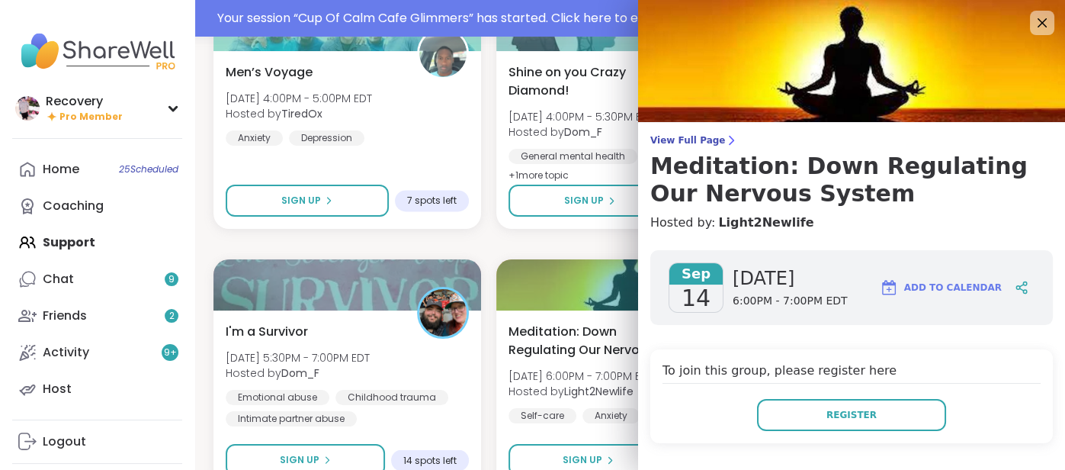
scroll to position [297, 0]
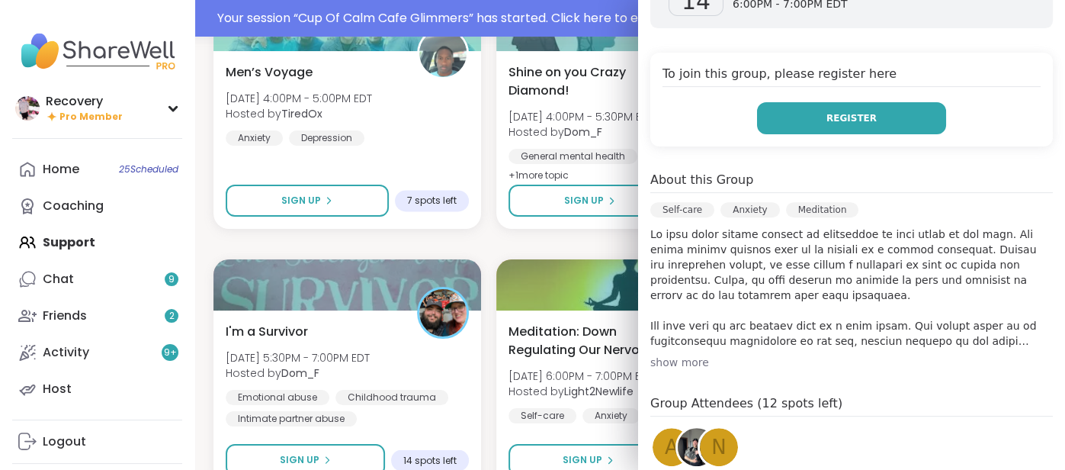
click at [796, 123] on button "Register" at bounding box center [851, 118] width 189 height 32
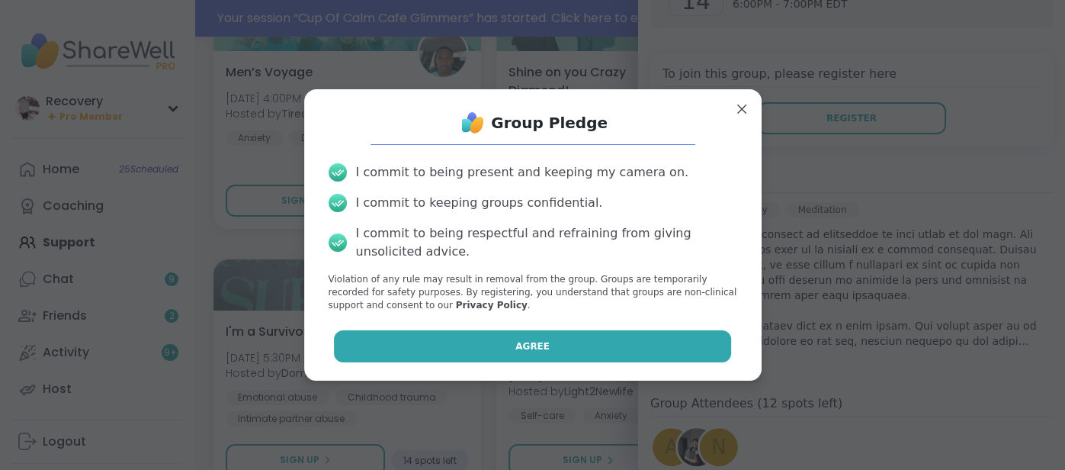
click at [538, 338] on button "Agree" at bounding box center [532, 346] width 397 height 32
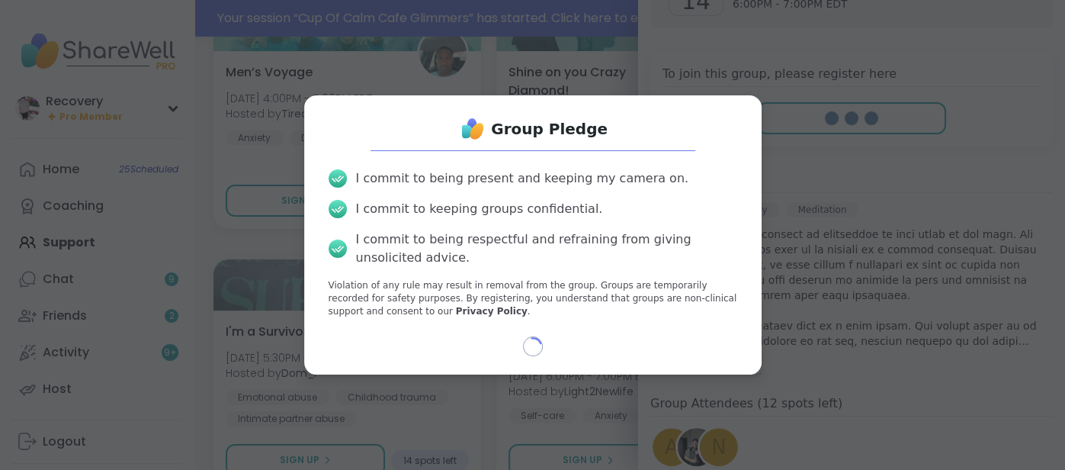
select select "**"
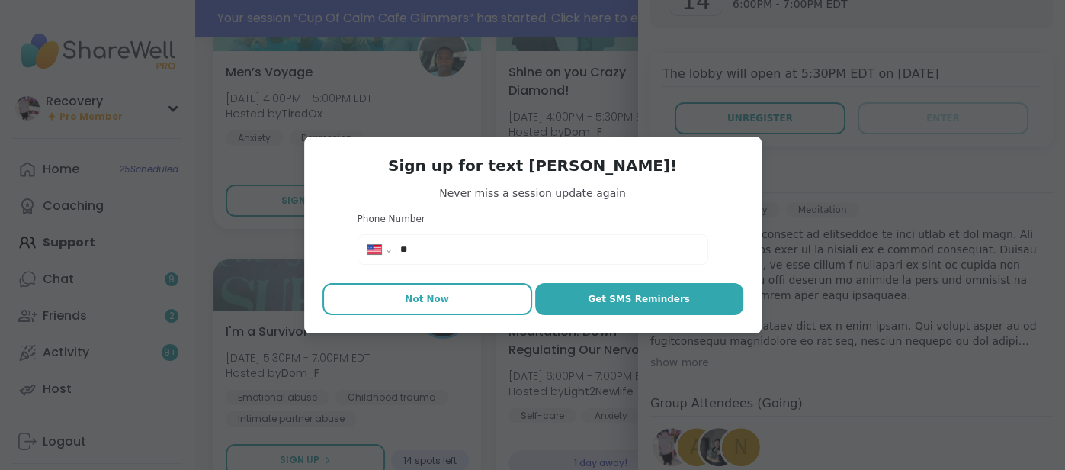
click at [478, 293] on button "Not Now" at bounding box center [428, 299] width 210 height 32
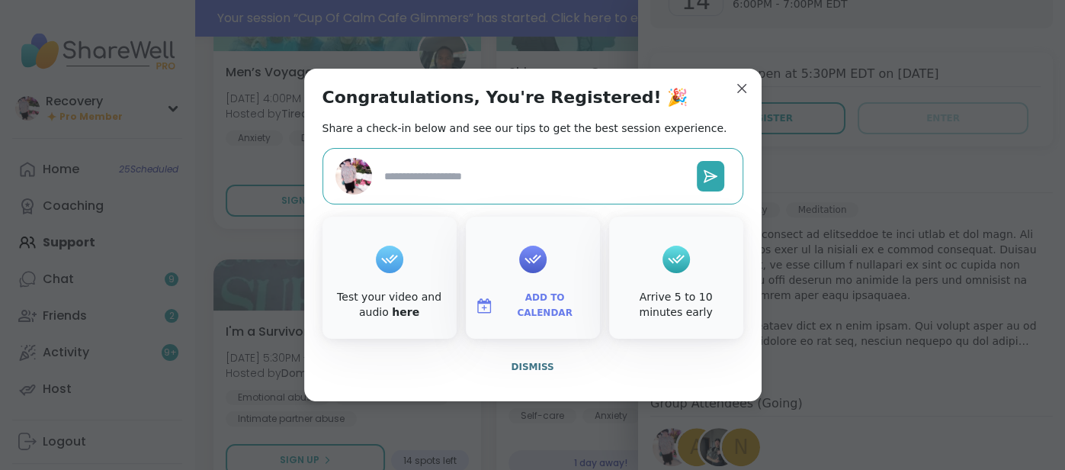
type textarea "*"
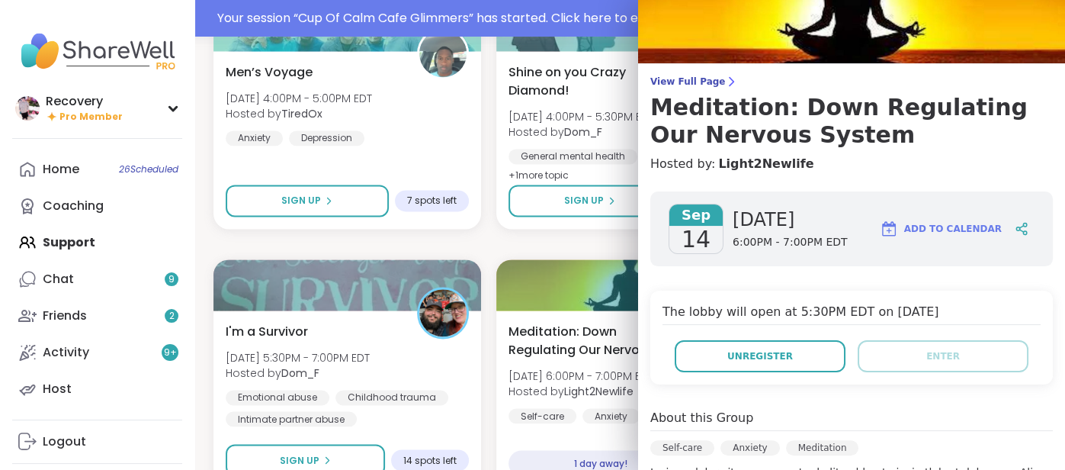
scroll to position [0, 0]
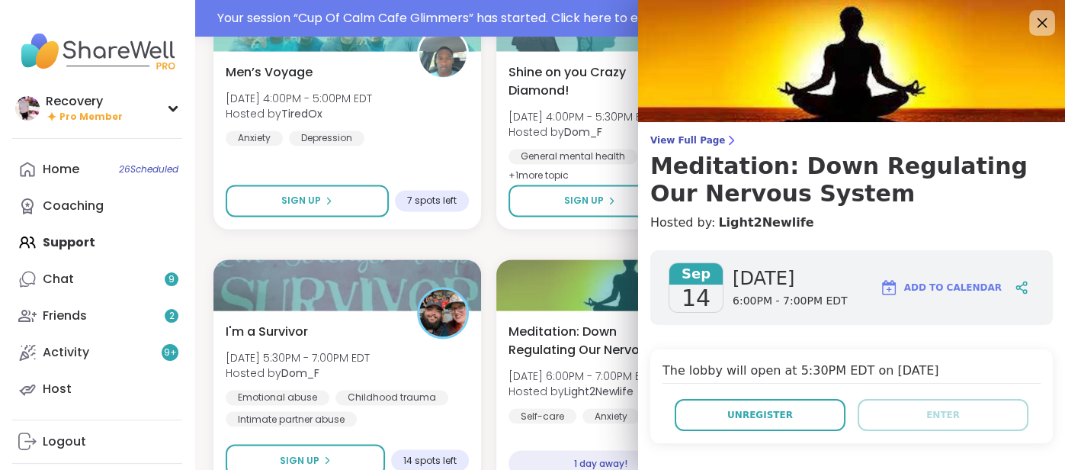
click at [1046, 16] on icon at bounding box center [1042, 22] width 19 height 19
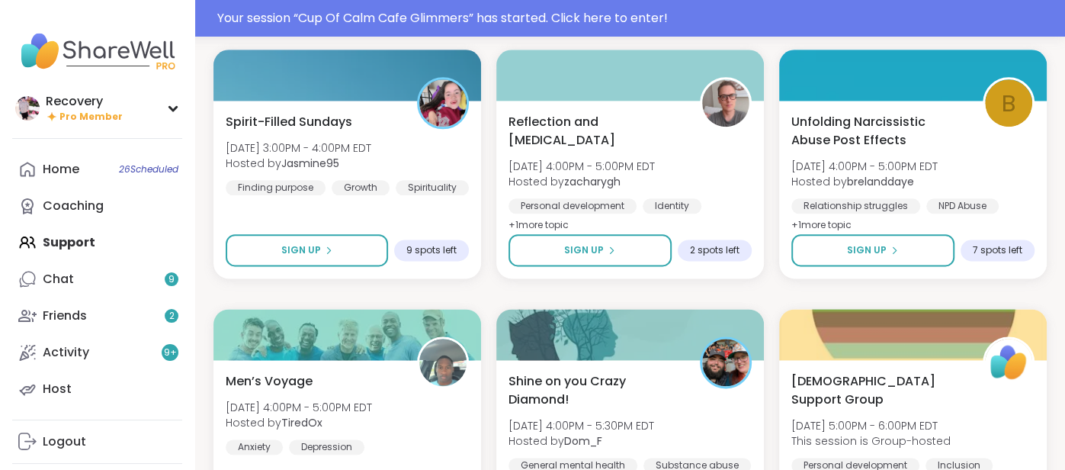
scroll to position [5126, 0]
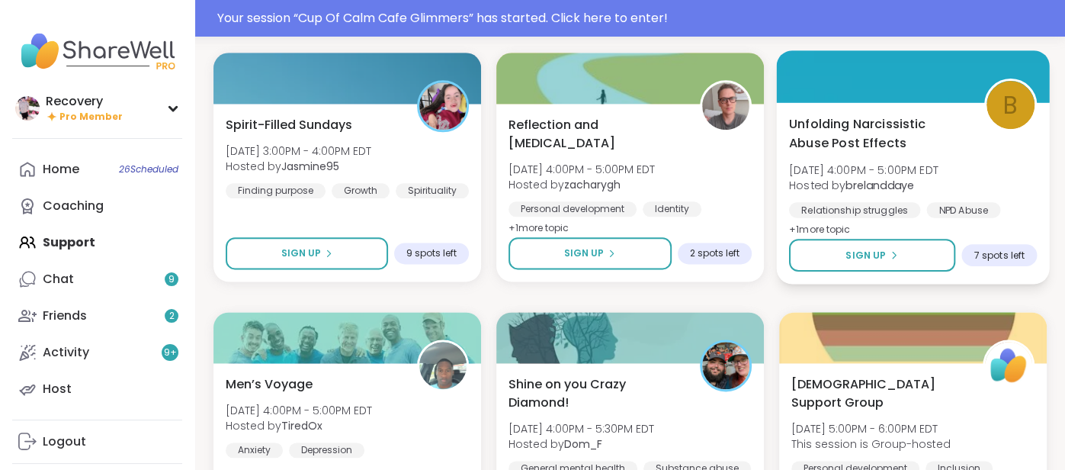
click at [934, 207] on div "NPD Abuse" at bounding box center [964, 209] width 74 height 15
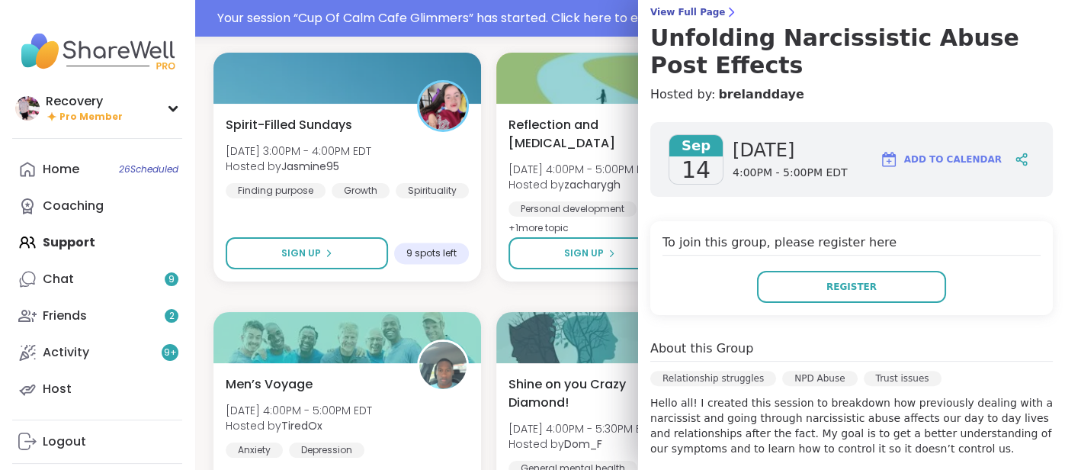
scroll to position [126, 0]
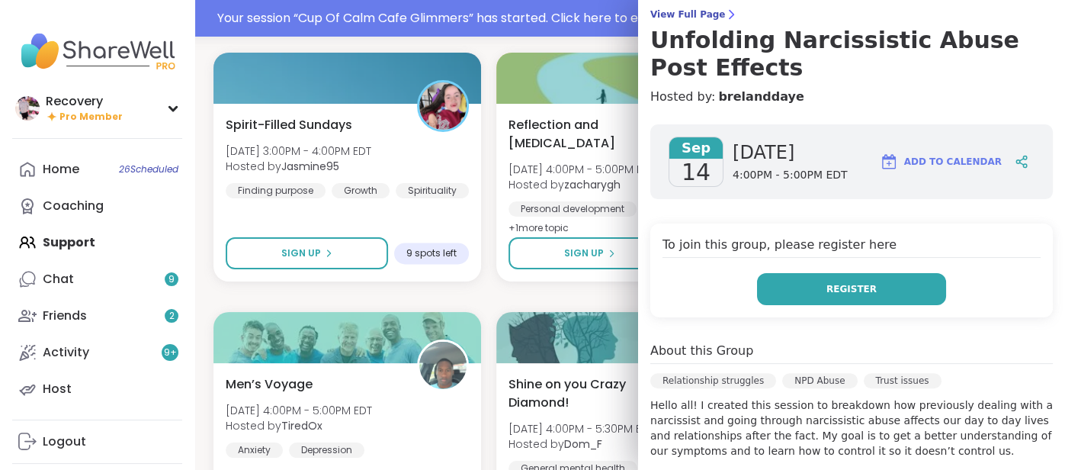
click at [882, 295] on button "Register" at bounding box center [851, 289] width 189 height 32
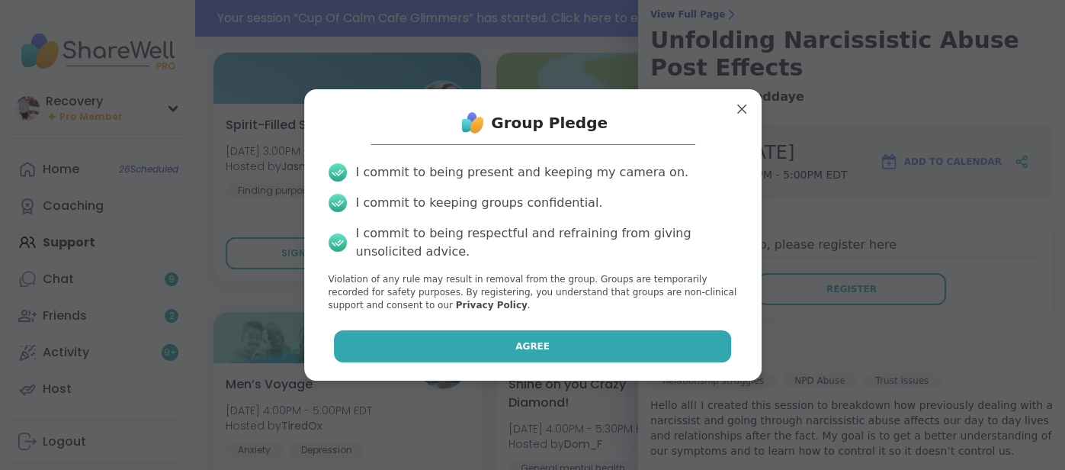
click at [686, 345] on button "Agree" at bounding box center [532, 346] width 397 height 32
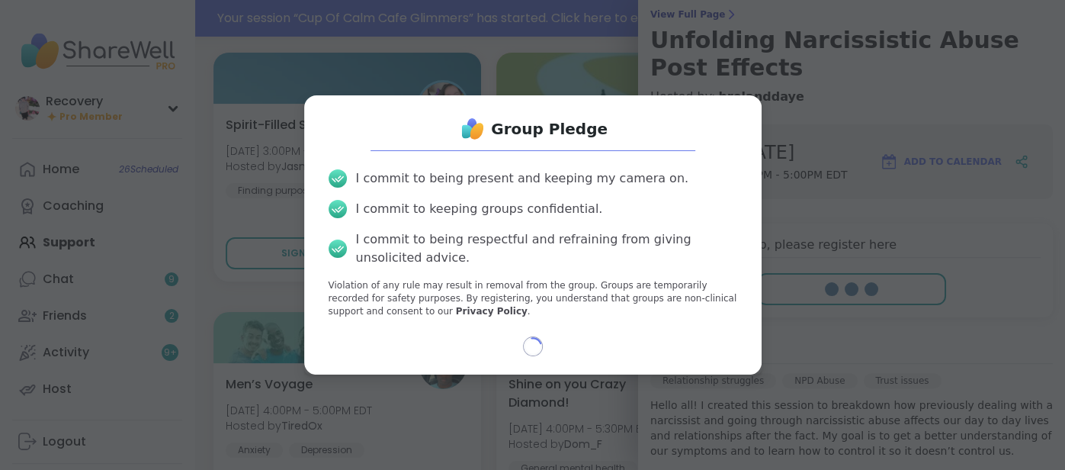
select select "**"
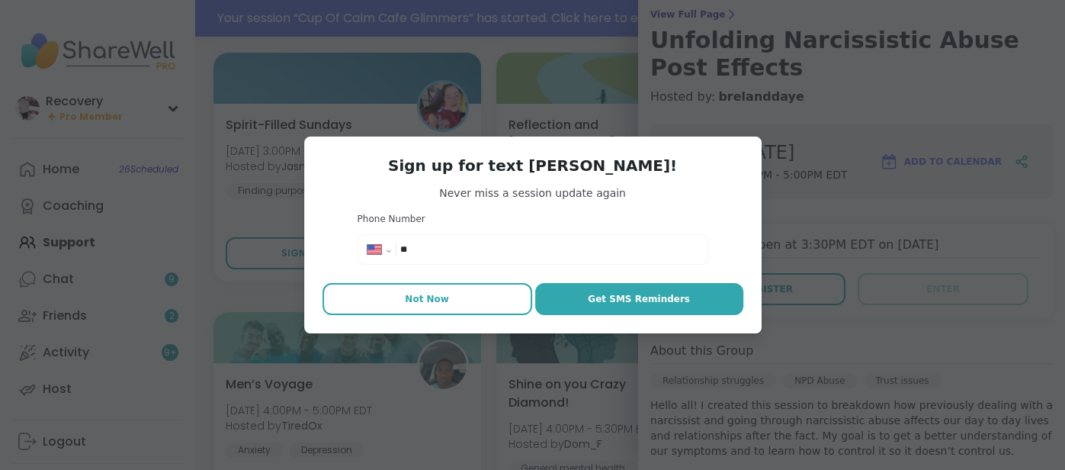
click at [467, 302] on button "Not Now" at bounding box center [428, 299] width 210 height 32
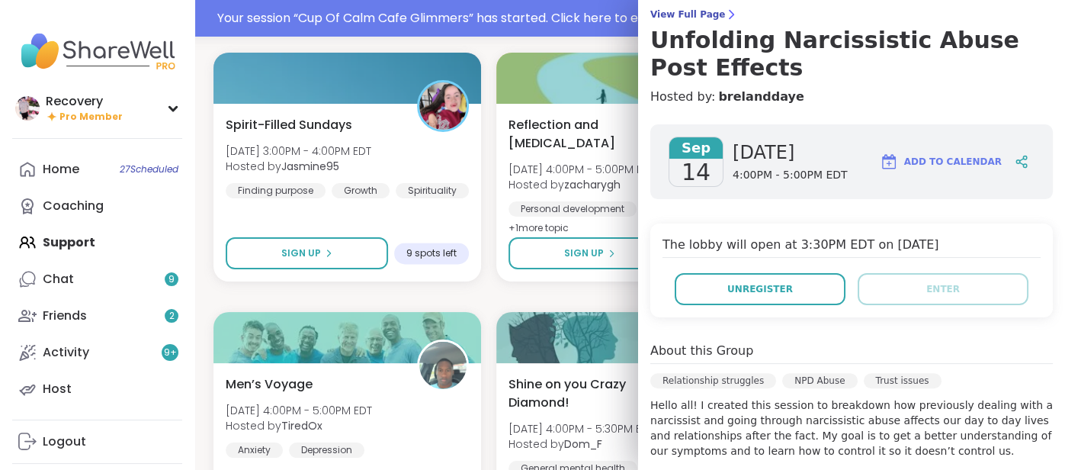
type textarea "*"
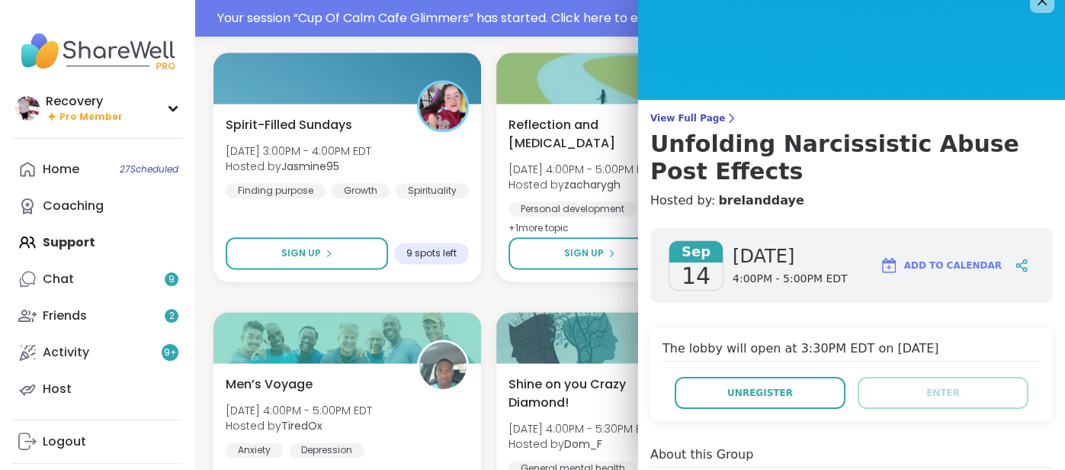
scroll to position [0, 0]
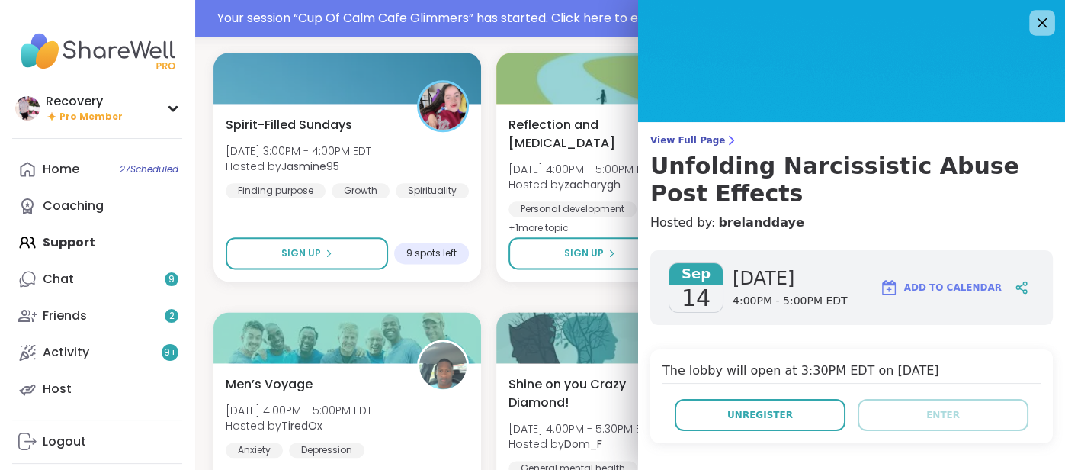
click at [1041, 24] on icon at bounding box center [1043, 23] width 10 height 10
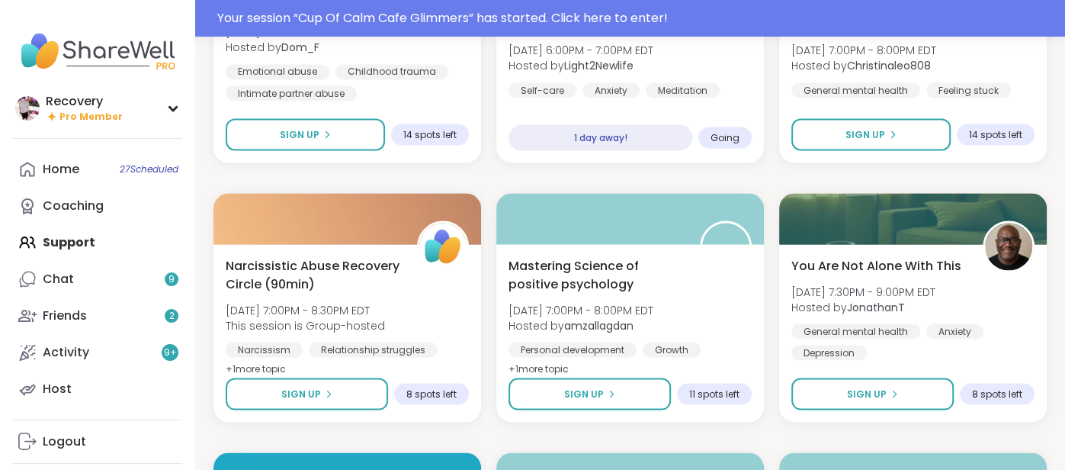
scroll to position [5765, 0]
